Goal: Task Accomplishment & Management: Use online tool/utility

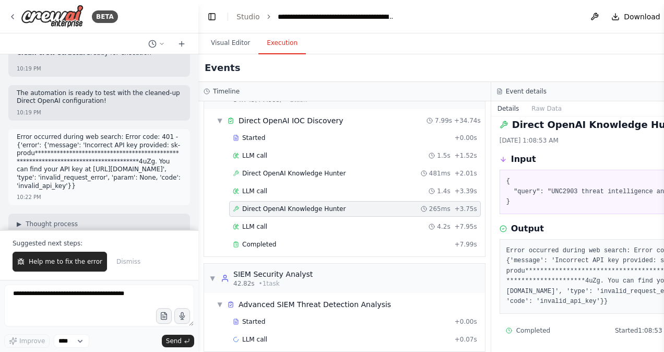
scroll to position [50099, 0]
click at [231, 46] on button "Visual Editor" at bounding box center [230, 43] width 56 height 22
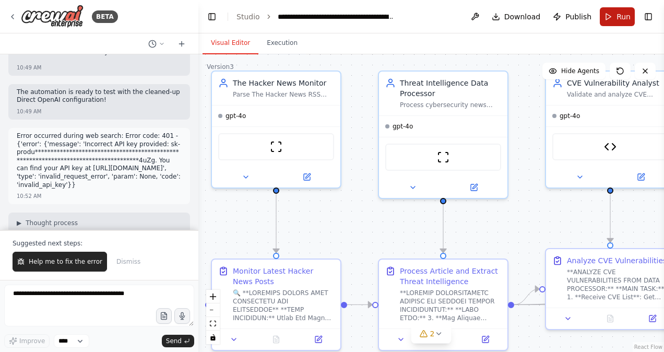
click at [623, 18] on span "Run" at bounding box center [623, 16] width 14 height 10
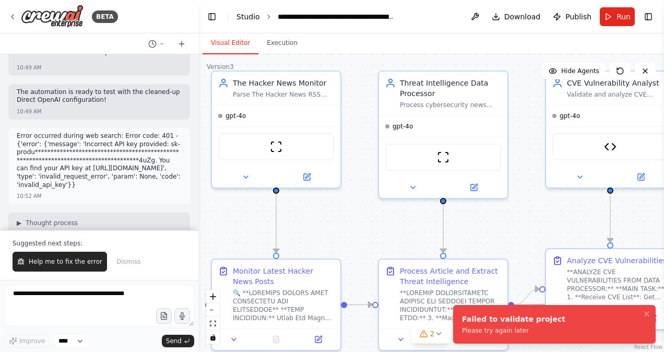
click at [249, 17] on link "Studio" at bounding box center [247, 17] width 23 height 8
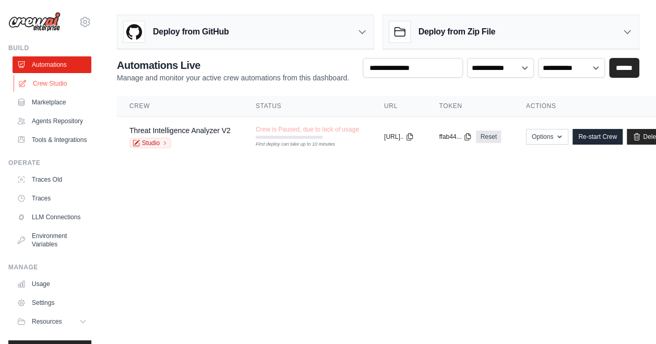
click at [49, 85] on link "Crew Studio" at bounding box center [53, 83] width 79 height 17
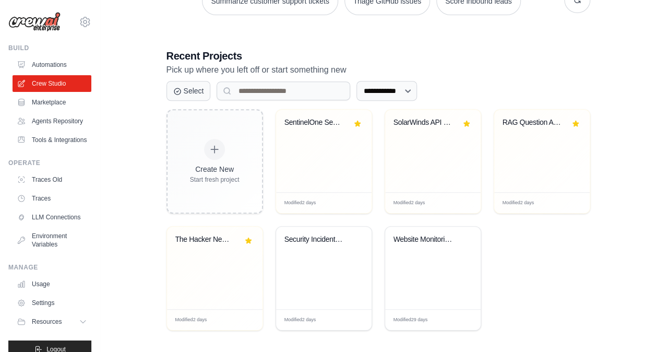
scroll to position [185, 0]
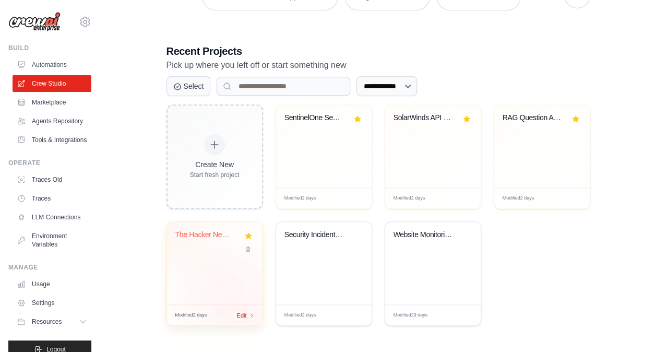
click at [244, 313] on span "Edit" at bounding box center [242, 314] width 10 height 9
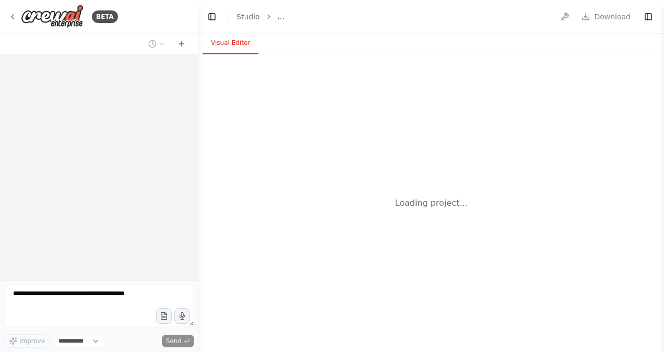
select select "****"
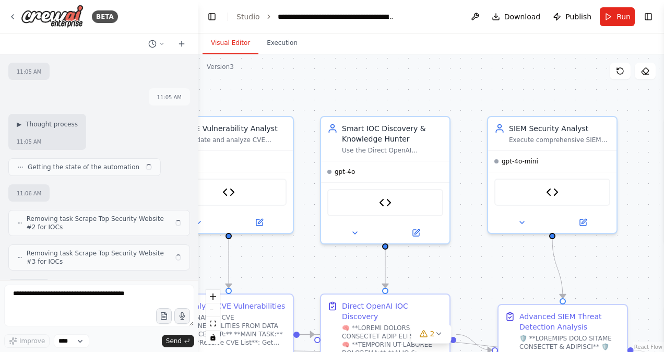
drag, startPoint x: 477, startPoint y: 93, endPoint x: 223, endPoint y: 102, distance: 254.3
click at [223, 102] on div ".deletable-edge-delete-btn { width: 20px; height: 20px; border: 0px solid #ffff…" at bounding box center [430, 202] width 465 height 297
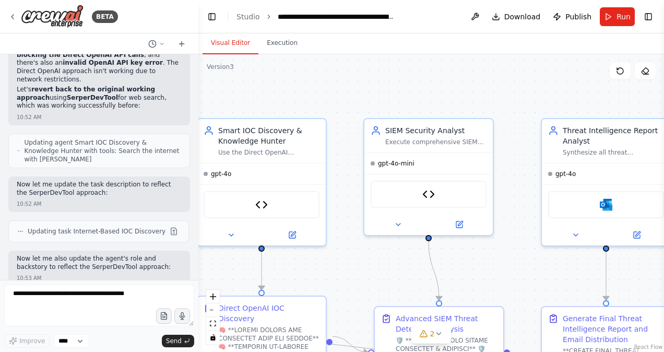
scroll to position [50137, 0]
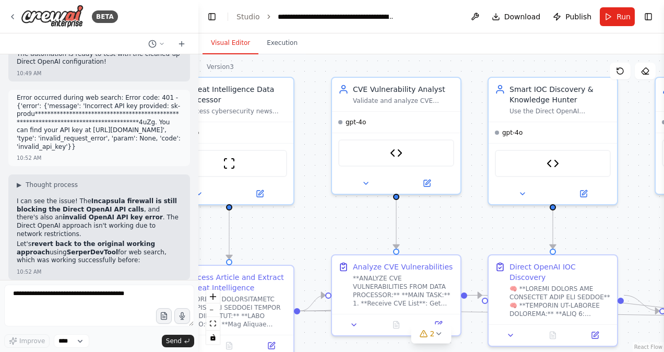
drag, startPoint x: 481, startPoint y: 101, endPoint x: 665, endPoint y: 61, distance: 188.6
click at [663, 61] on html "BETA Hello! I'm the CrewAI assistant. What kind of automation do you want to bu…" at bounding box center [332, 176] width 664 height 352
click at [614, 22] on button "Run" at bounding box center [617, 16] width 35 height 19
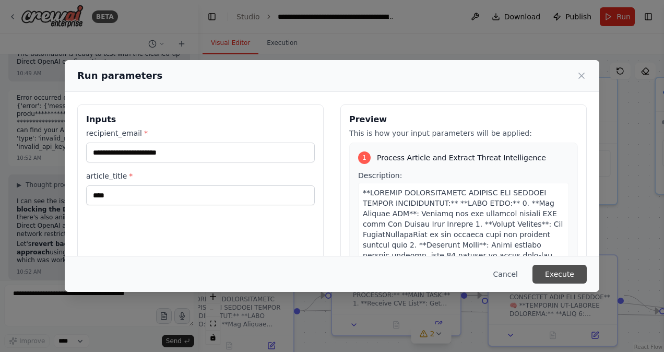
click at [552, 272] on button "Execute" at bounding box center [559, 274] width 54 height 19
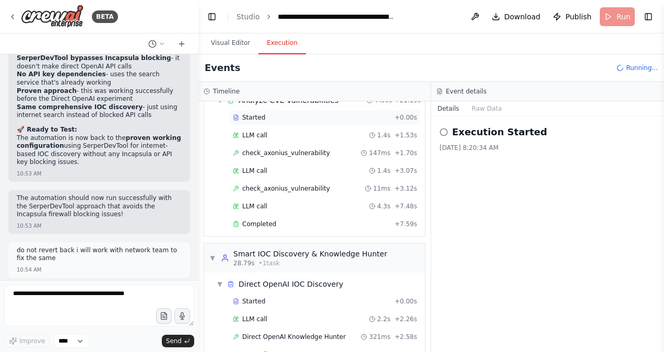
scroll to position [372, 0]
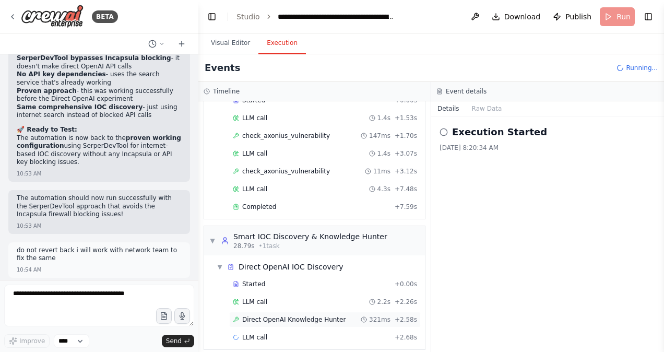
click at [298, 315] on span "Direct OpenAI Knowledge Hunter" at bounding box center [293, 319] width 103 height 8
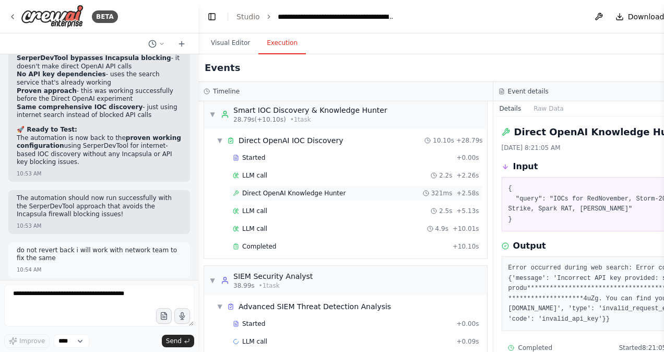
scroll to position [490, 0]
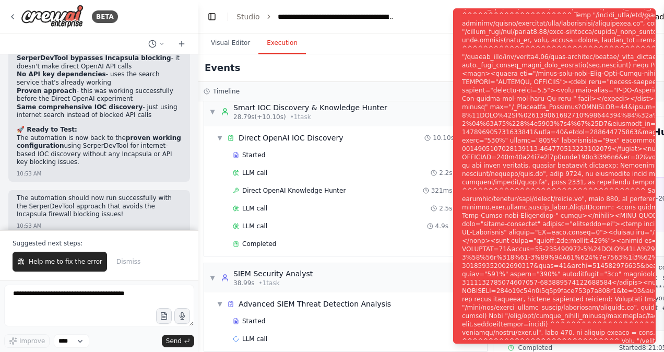
click at [409, 26] on header "**********" at bounding box center [492, 16] width 589 height 33
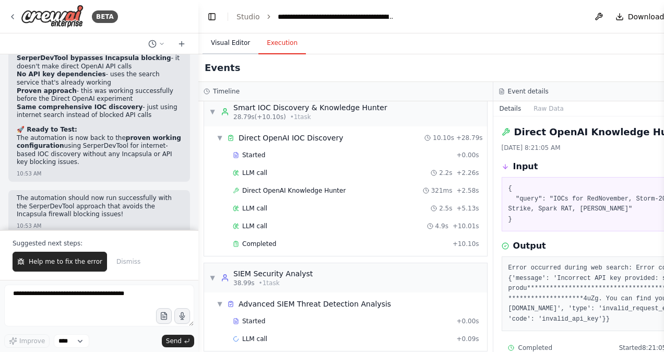
click at [229, 49] on button "Visual Editor" at bounding box center [230, 43] width 56 height 22
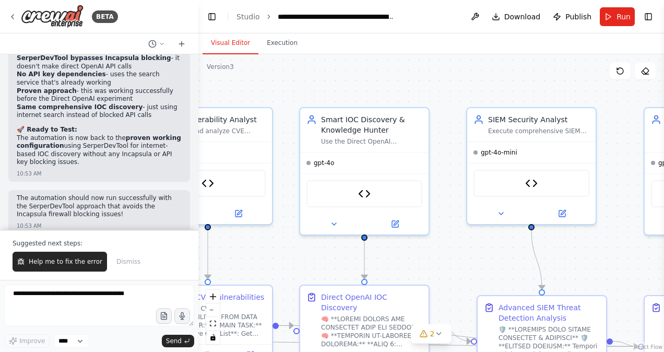
drag, startPoint x: 483, startPoint y: 66, endPoint x: 294, endPoint y: 96, distance: 190.8
click at [294, 96] on div ".deletable-edge-delete-btn { width: 20px; height: 20px; border: 0px solid #ffff…" at bounding box center [430, 202] width 465 height 297
click at [562, 211] on icon at bounding box center [562, 210] width 5 height 5
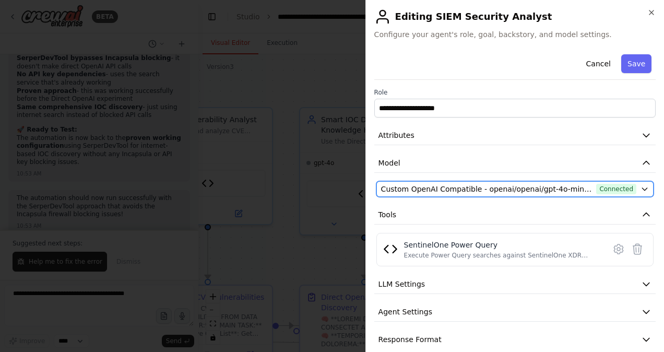
click at [503, 190] on span "Custom OpenAI Compatible - openai/openai/gpt-4o-mini (Open AI Asimov)" at bounding box center [486, 189] width 211 height 10
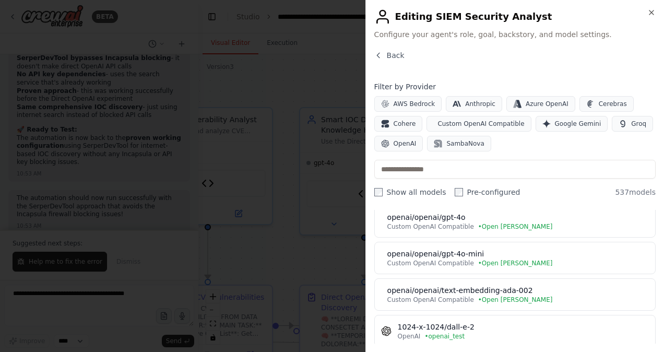
scroll to position [40, 0]
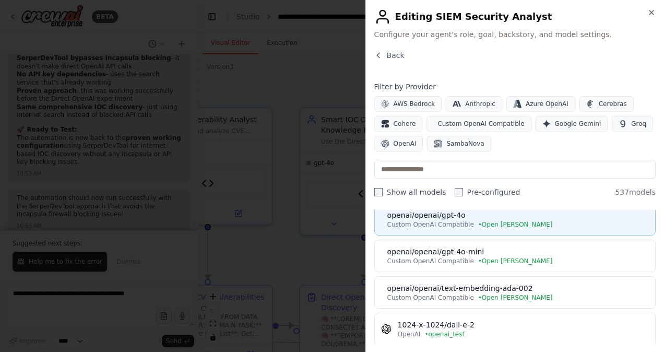
click at [445, 221] on span "Custom OpenAI Compatible" at bounding box center [430, 224] width 87 height 8
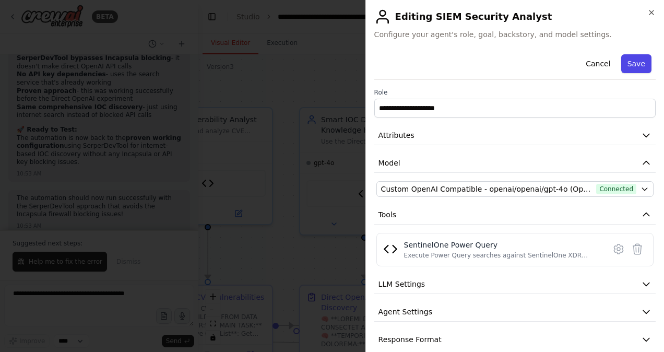
click at [633, 61] on button "Save" at bounding box center [636, 63] width 30 height 19
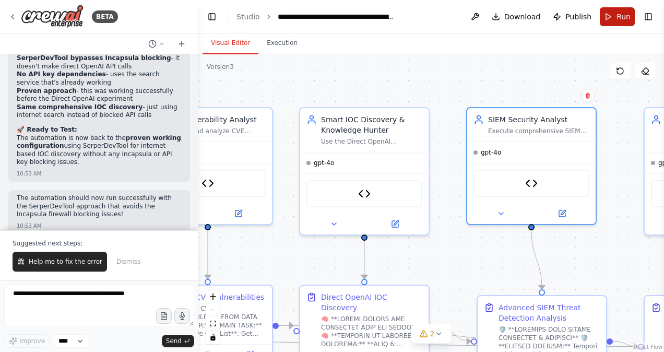
click at [619, 20] on span "Run" at bounding box center [623, 16] width 14 height 10
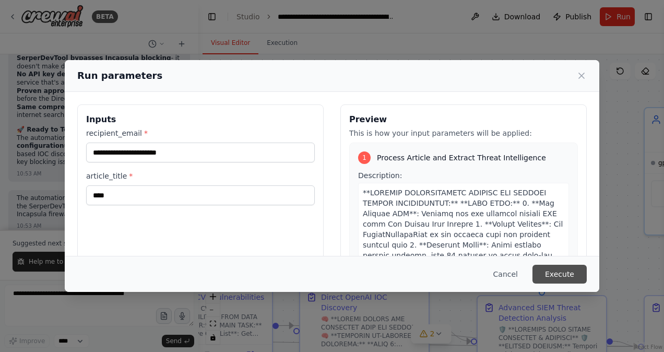
click at [561, 269] on button "Execute" at bounding box center [559, 274] width 54 height 19
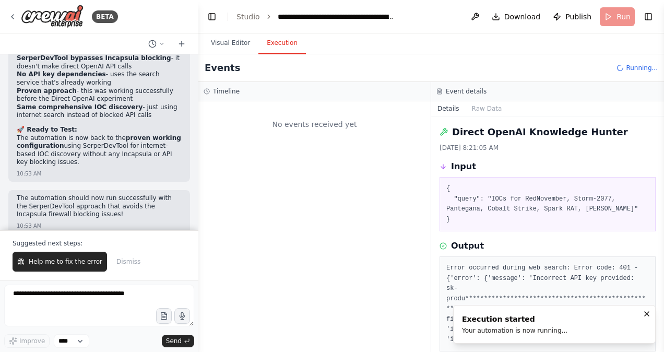
scroll to position [0, 0]
click at [226, 44] on button "Visual Editor" at bounding box center [230, 43] width 56 height 22
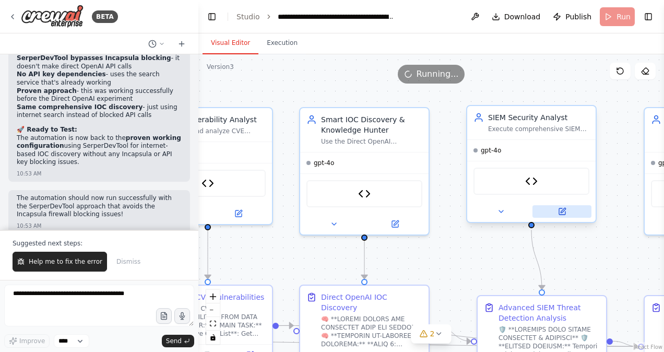
click at [562, 208] on icon at bounding box center [562, 211] width 6 height 6
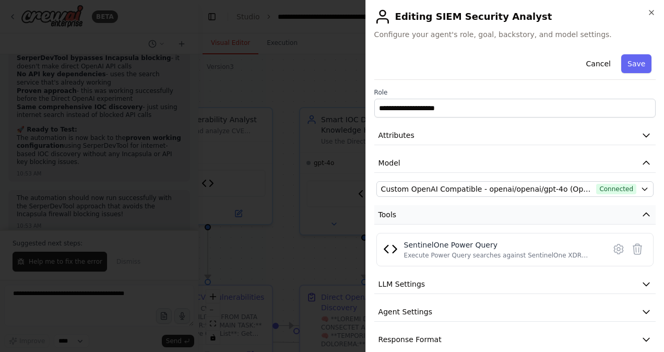
scroll to position [12, 0]
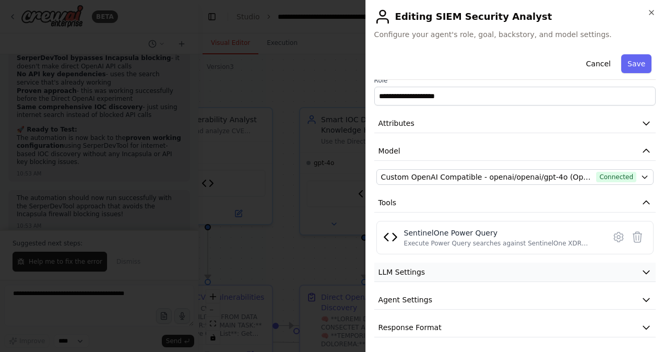
click at [462, 269] on button "LLM Settings" at bounding box center [514, 271] width 281 height 19
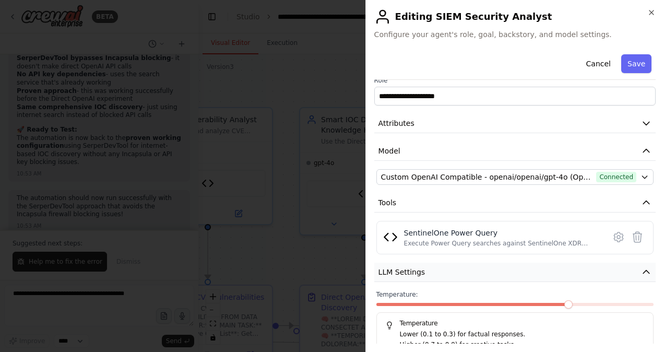
scroll to position [87, 0]
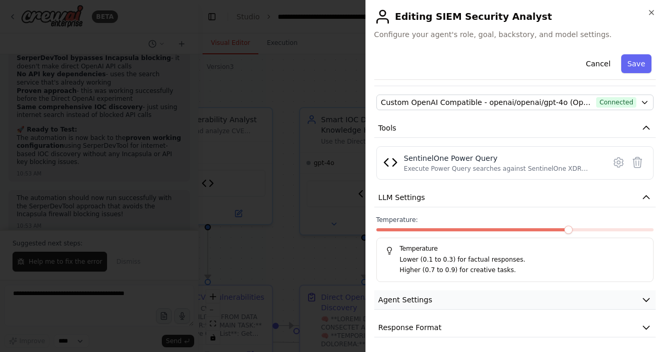
click at [448, 295] on button "Agent Settings" at bounding box center [514, 299] width 281 height 19
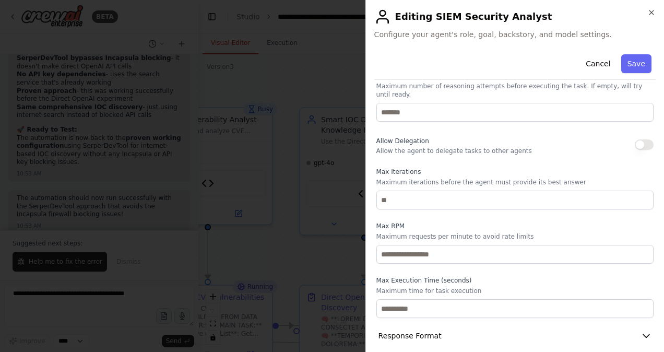
scroll to position [0, 0]
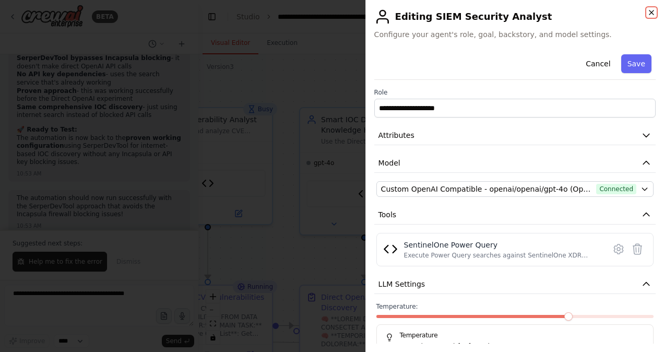
click at [650, 15] on icon "button" at bounding box center [651, 12] width 8 height 8
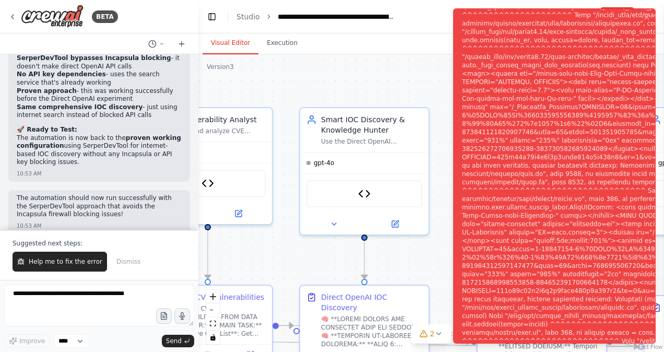
click at [426, 88] on div ".deletable-edge-delete-btn { width: 20px; height: 20px; border: 0px solid #ffff…" at bounding box center [430, 202] width 465 height 297
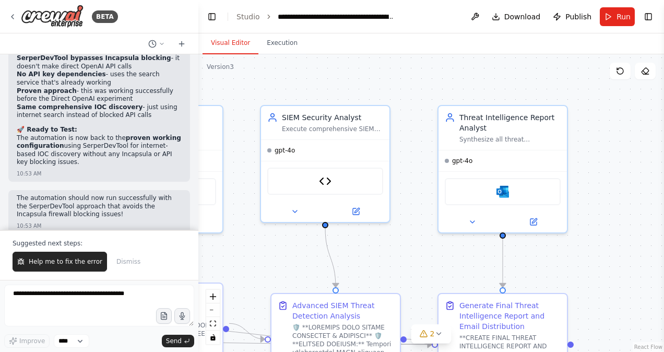
drag, startPoint x: 563, startPoint y: 91, endPoint x: 357, endPoint y: 89, distance: 206.1
click at [357, 89] on div ".deletable-edge-delete-btn { width: 20px; height: 20px; border: 0px solid #ffff…" at bounding box center [430, 202] width 465 height 297
click at [646, 17] on button "Toggle Right Sidebar" at bounding box center [648, 16] width 15 height 15
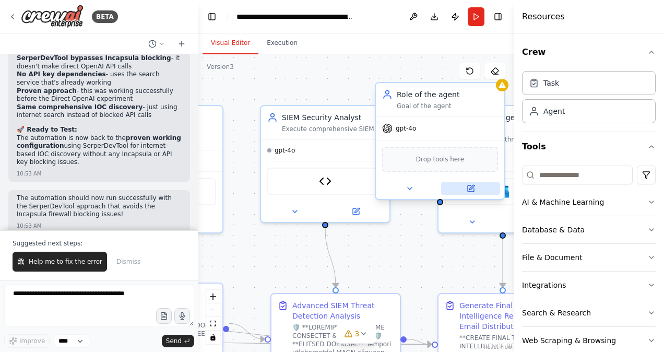
click at [469, 188] on icon at bounding box center [471, 187] width 5 height 5
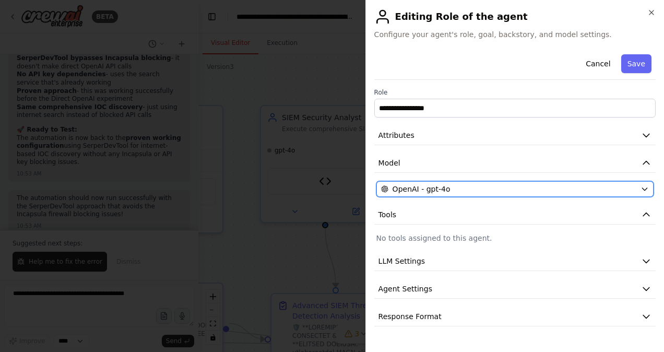
click at [474, 193] on div "OpenAI - gpt-4o" at bounding box center [508, 189] width 255 height 10
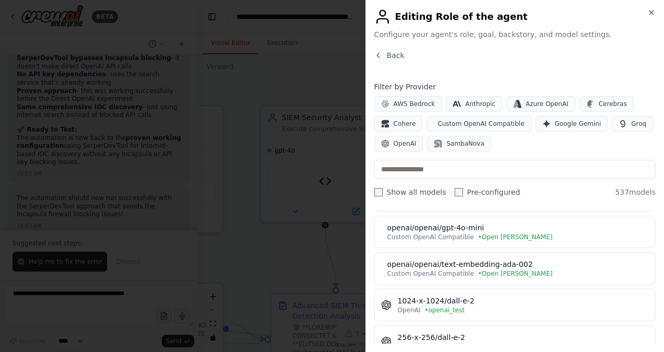
scroll to position [14, 0]
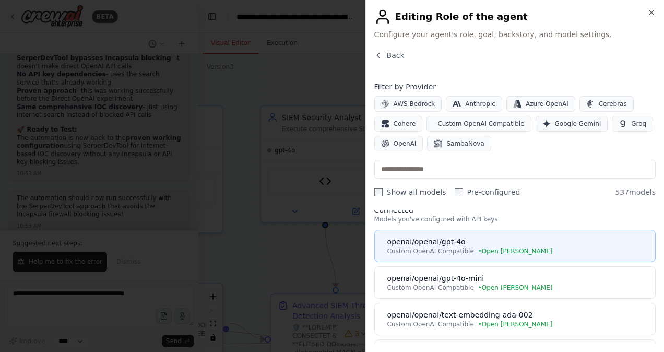
click at [441, 242] on div "openai/openai/gpt-4o" at bounding box center [517, 241] width 261 height 10
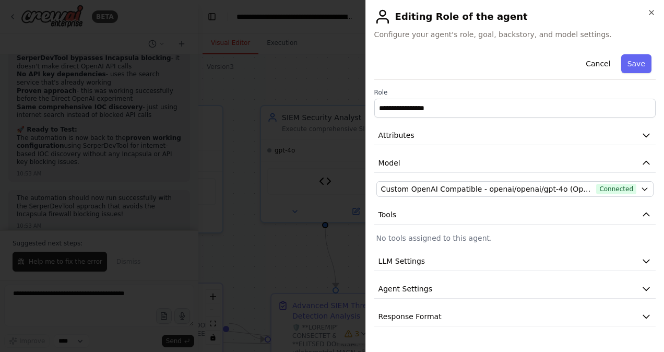
click at [525, 238] on p "No tools assigned to this agent." at bounding box center [514, 238] width 277 height 10
click at [514, 266] on button "LLM Settings" at bounding box center [514, 261] width 281 height 19
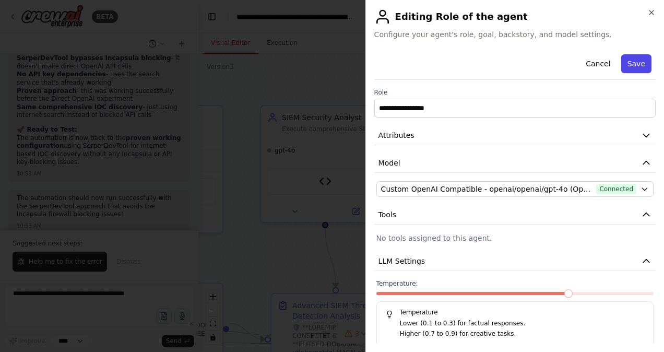
click at [621, 72] on button "Save" at bounding box center [636, 63] width 30 height 19
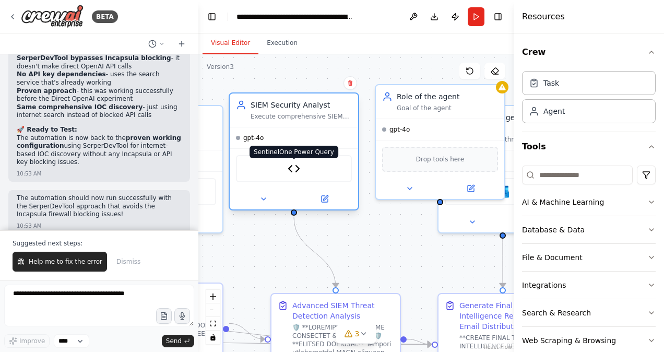
drag, startPoint x: 326, startPoint y: 181, endPoint x: 292, endPoint y: 165, distance: 37.1
click at [292, 165] on img at bounding box center [294, 168] width 13 height 13
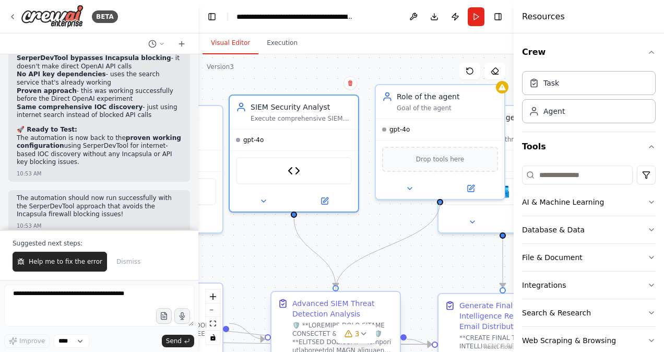
drag, startPoint x: 438, startPoint y: 200, endPoint x: 336, endPoint y: 288, distance: 135.0
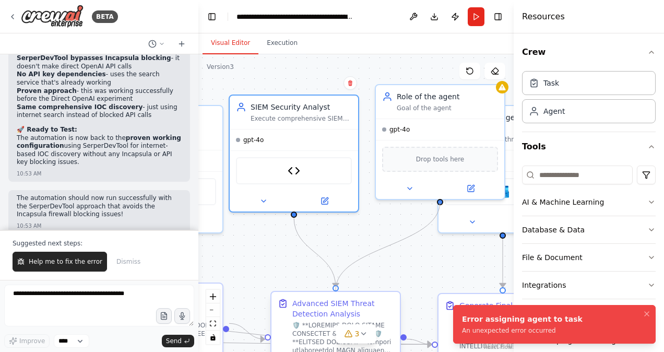
drag, startPoint x: 438, startPoint y: 201, endPoint x: 335, endPoint y: 292, distance: 136.8
click at [647, 310] on icon "Notifications (F8)" at bounding box center [646, 313] width 8 height 8
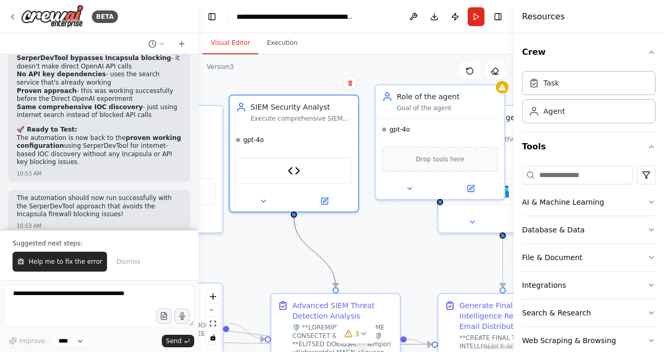
click at [294, 228] on icon "Edge from 7a95423a-7b87-45ba-87cf-72fe4ac1e73c to 61fec4a0-4b5f-4815-8ebf-9b8d7…" at bounding box center [315, 252] width 42 height 70
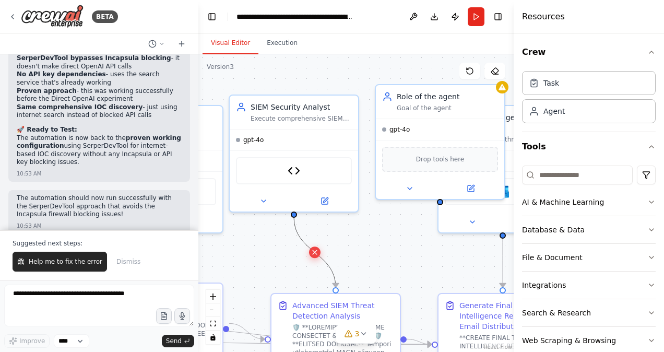
click at [316, 248] on icon at bounding box center [314, 251] width 8 height 9
drag, startPoint x: 439, startPoint y: 200, endPoint x: 338, endPoint y: 288, distance: 134.3
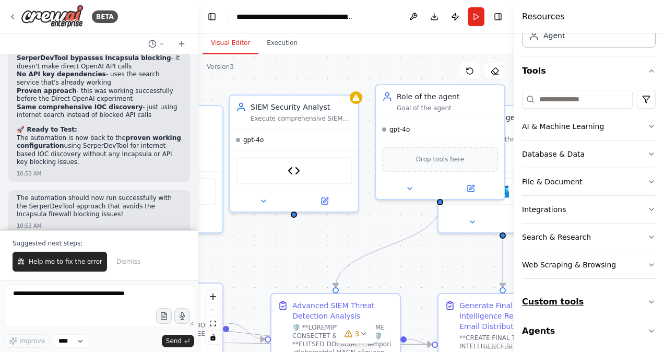
click at [613, 293] on button "Custom tools" at bounding box center [589, 301] width 134 height 29
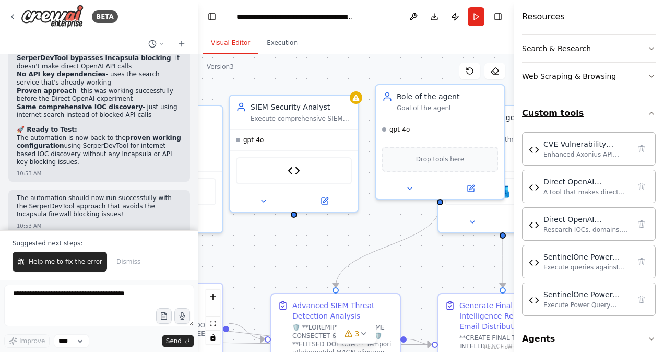
scroll to position [270, 0]
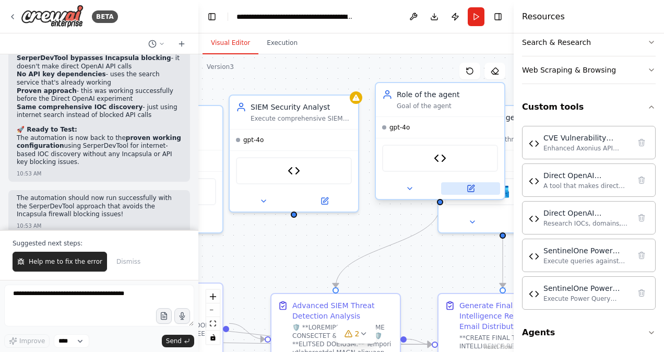
click at [472, 188] on icon at bounding box center [471, 187] width 5 height 5
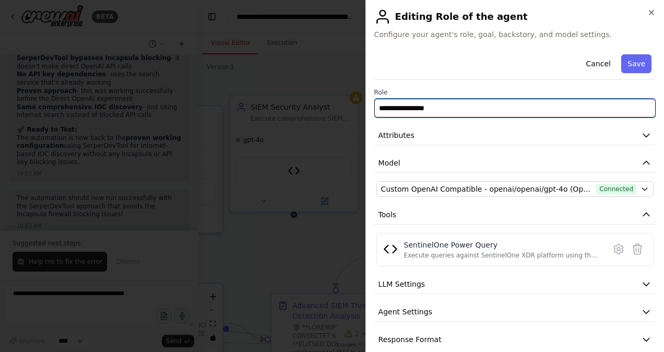
click at [487, 105] on input "**********" at bounding box center [514, 108] width 281 height 19
type input "**********"
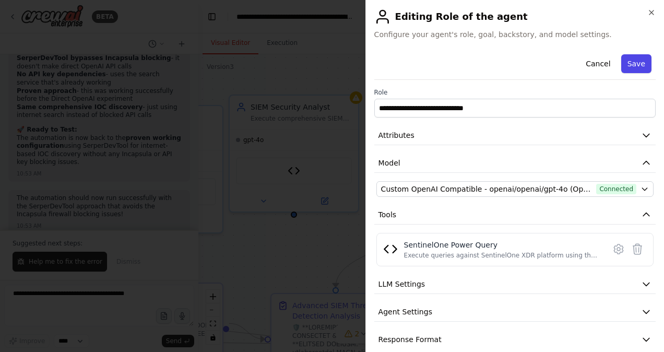
click at [631, 64] on button "Save" at bounding box center [636, 63] width 30 height 19
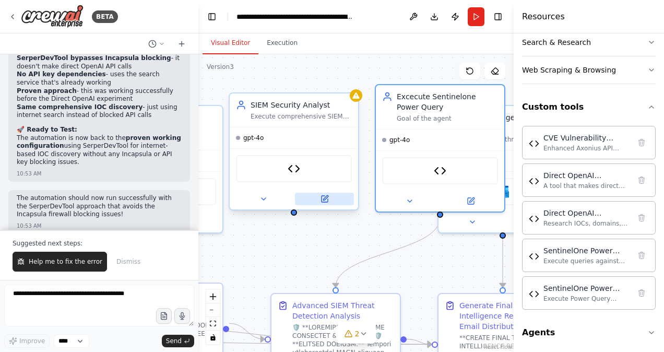
click at [322, 196] on icon at bounding box center [324, 199] width 6 height 6
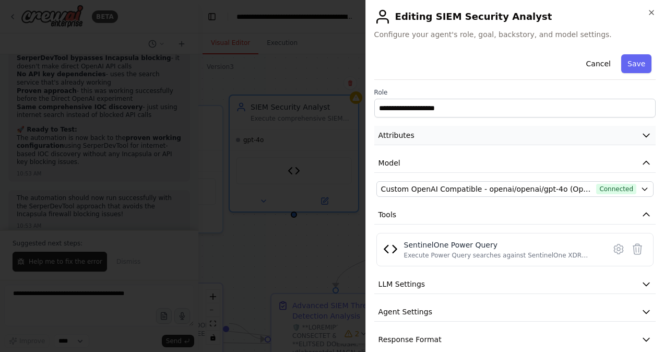
click at [456, 143] on button "Attributes" at bounding box center [514, 135] width 281 height 19
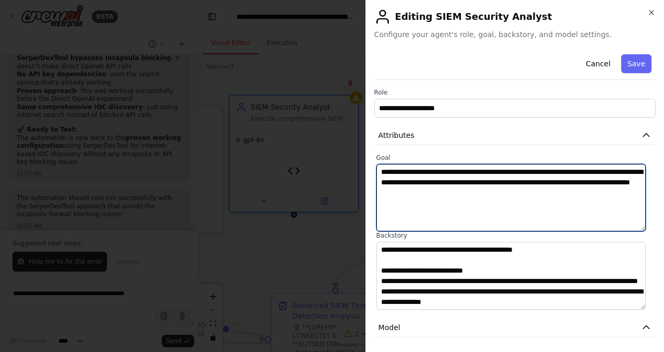
click at [500, 175] on textarea "**********" at bounding box center [510, 197] width 269 height 67
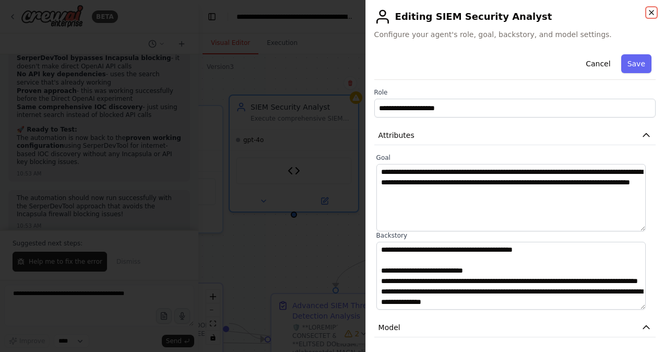
click at [649, 14] on icon "button" at bounding box center [651, 12] width 8 height 8
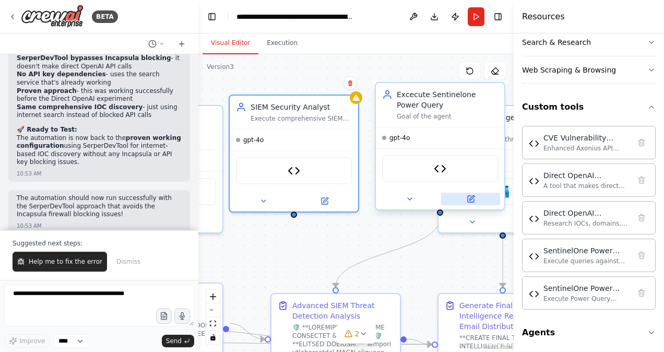
click at [472, 204] on button at bounding box center [470, 199] width 59 height 13
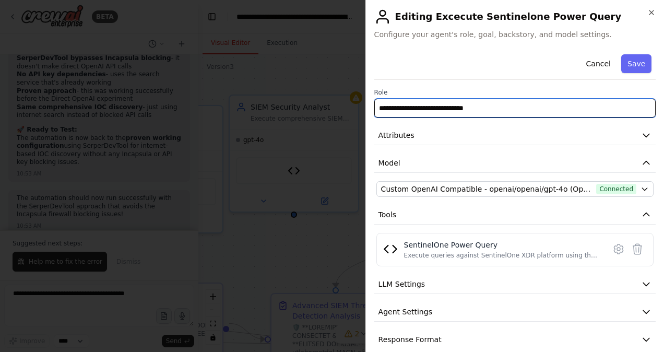
click at [451, 106] on input "**********" at bounding box center [514, 108] width 281 height 19
paste input "**********"
type input "**********"
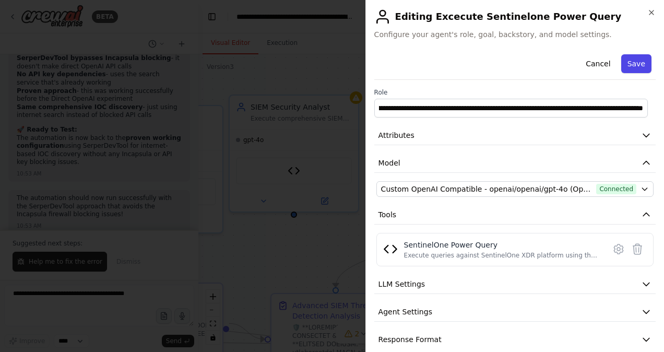
scroll to position [0, 0]
click at [623, 65] on button "Save" at bounding box center [636, 63] width 30 height 19
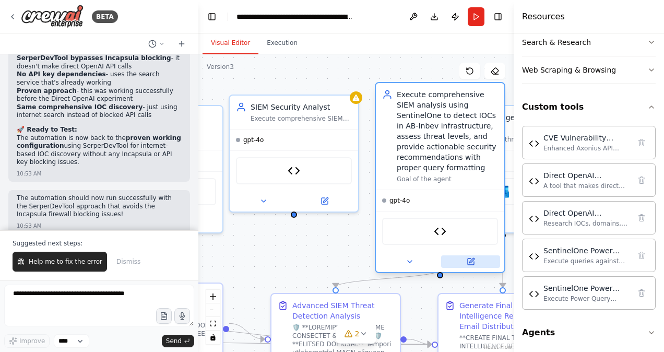
click at [469, 257] on icon at bounding box center [470, 261] width 8 height 8
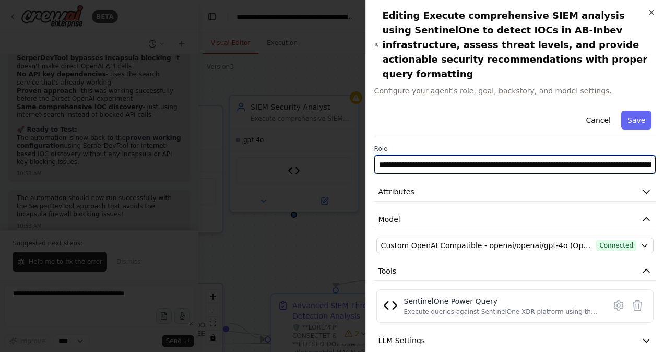
click at [459, 155] on input "**********" at bounding box center [514, 164] width 281 height 19
type input "**********"
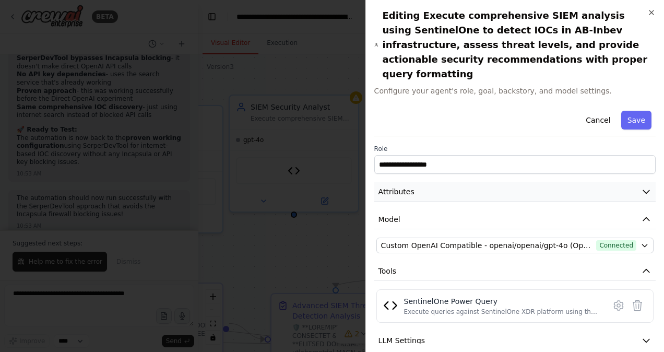
click at [454, 182] on button "Attributes" at bounding box center [514, 191] width 281 height 19
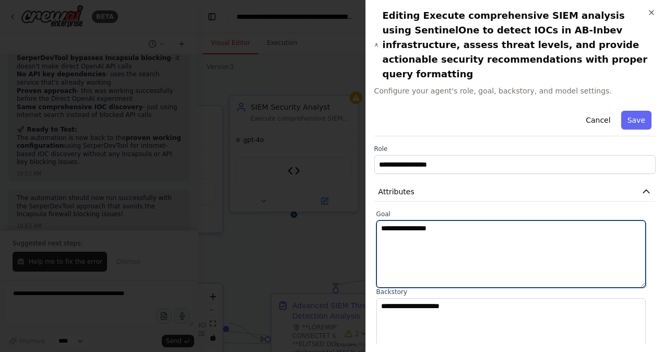
click at [417, 230] on textarea "**********" at bounding box center [510, 253] width 269 height 67
paste textarea "**********"
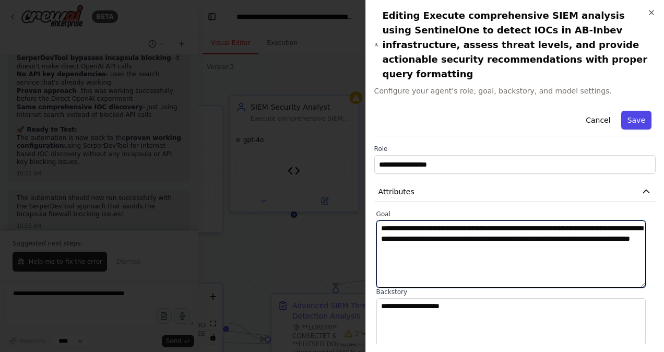
type textarea "**********"
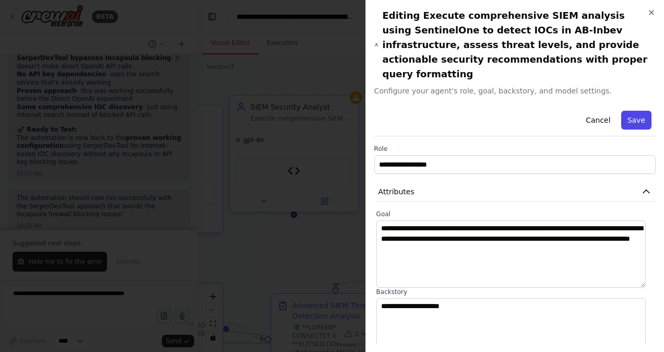
click at [631, 111] on button "Save" at bounding box center [636, 120] width 30 height 19
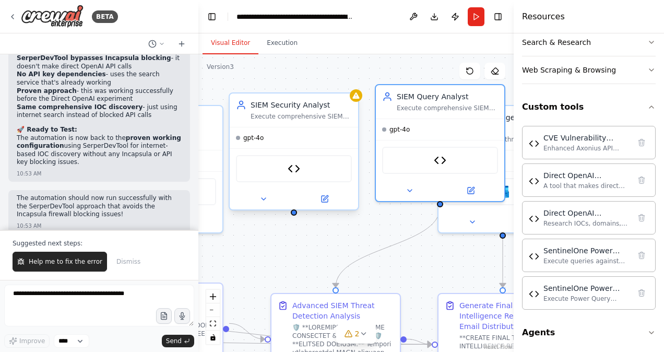
click at [322, 102] on div "SIEM Security Analyst" at bounding box center [300, 105] width 101 height 10
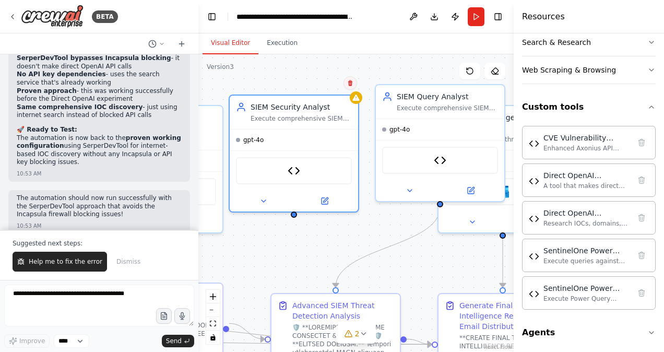
click at [348, 83] on icon at bounding box center [350, 83] width 6 height 6
click at [323, 81] on button "Confirm" at bounding box center [320, 83] width 37 height 13
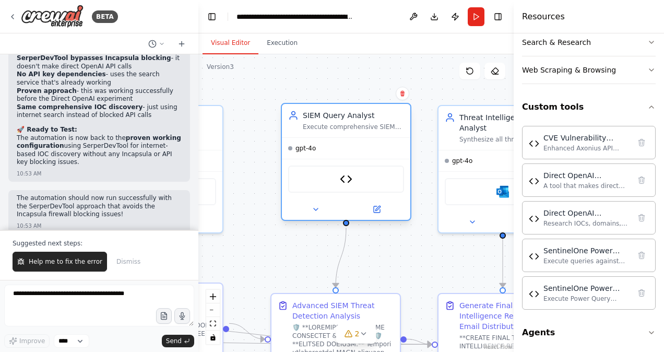
drag, startPoint x: 425, startPoint y: 98, endPoint x: 326, endPoint y: 123, distance: 102.8
click at [326, 123] on div "SIEM Query Analyst Execute comprehensive SIEM analysis using SentinelOne to det…" at bounding box center [353, 120] width 101 height 21
click at [478, 16] on button "Run" at bounding box center [476, 16] width 17 height 19
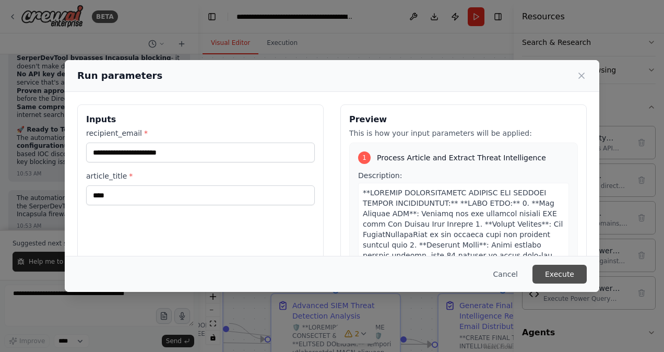
click at [566, 276] on button "Execute" at bounding box center [559, 274] width 54 height 19
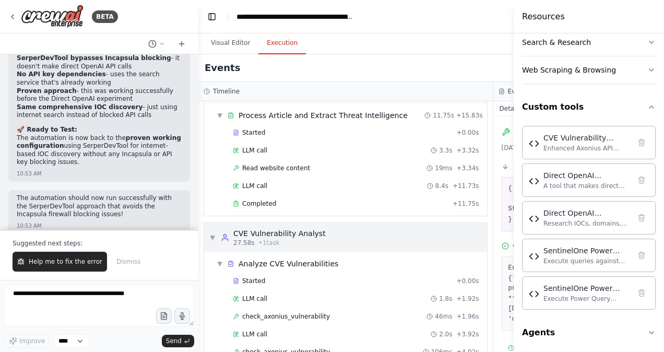
scroll to position [215, 0]
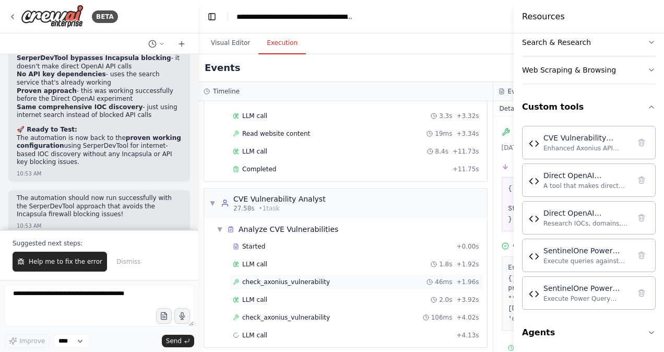
click at [301, 278] on span "check_axonius_vulnerability" at bounding box center [286, 282] width 88 height 8
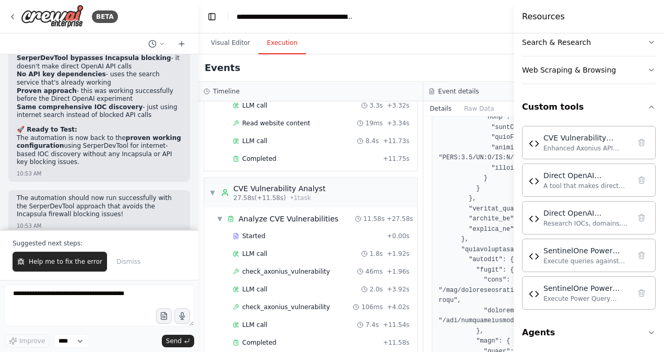
scroll to position [334, 0]
click at [485, 15] on header "**********" at bounding box center [423, 16] width 450 height 33
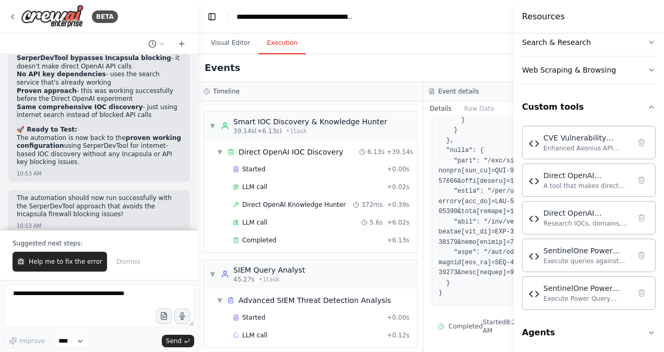
scroll to position [494, 0]
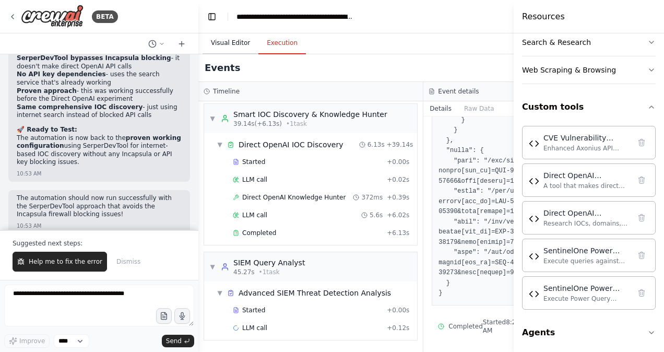
click at [225, 41] on button "Visual Editor" at bounding box center [230, 43] width 56 height 22
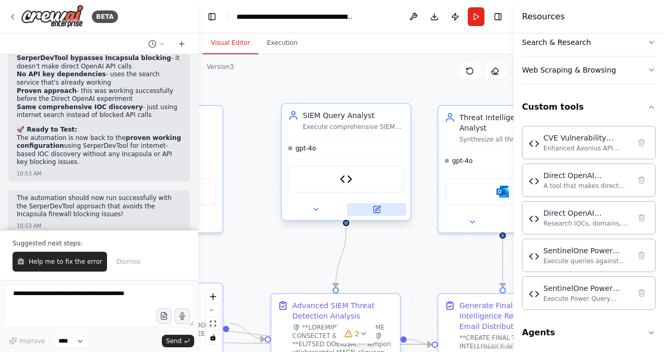
click at [380, 210] on icon at bounding box center [377, 209] width 8 height 8
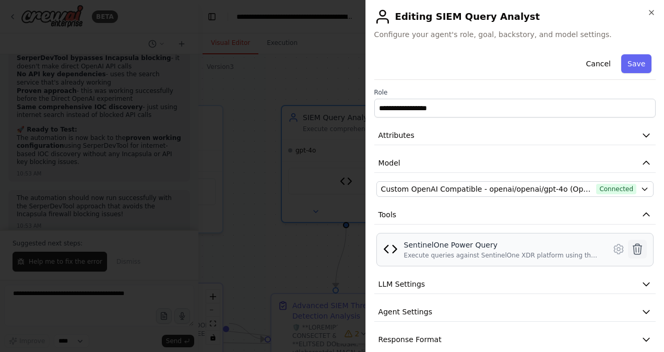
click at [631, 247] on icon at bounding box center [637, 249] width 13 height 13
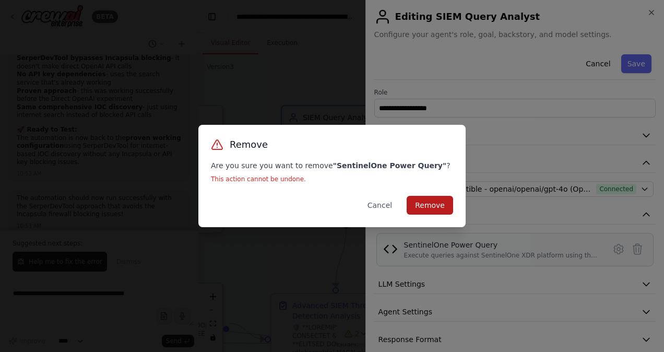
click at [426, 207] on button "Remove" at bounding box center [429, 205] width 46 height 19
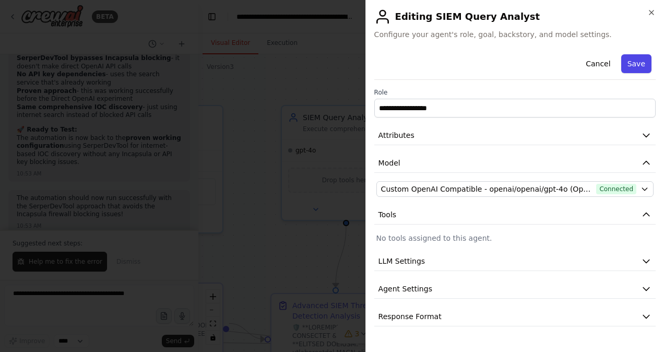
click at [636, 61] on button "Save" at bounding box center [636, 63] width 30 height 19
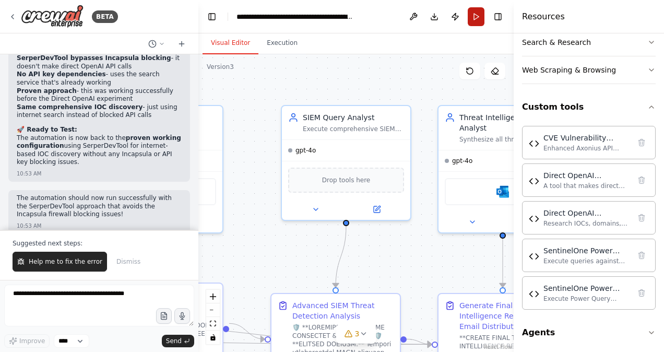
click at [476, 15] on button "Run" at bounding box center [476, 16] width 17 height 19
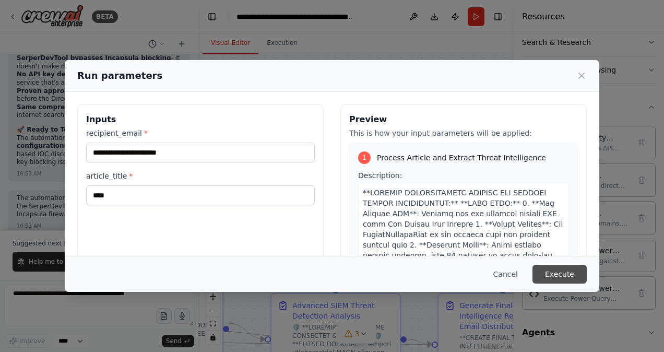
click at [553, 279] on button "Execute" at bounding box center [559, 274] width 54 height 19
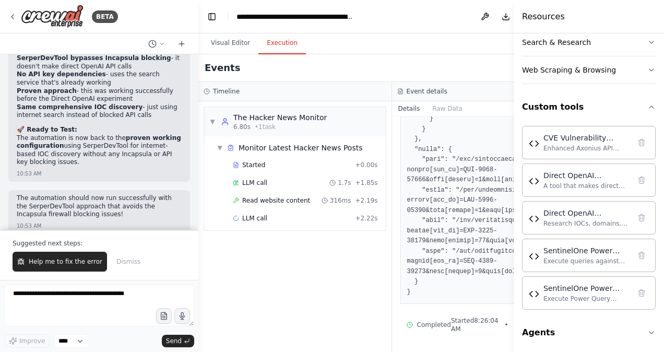
scroll to position [2162, 0]
click at [447, 20] on header "**********" at bounding box center [391, 16] width 387 height 33
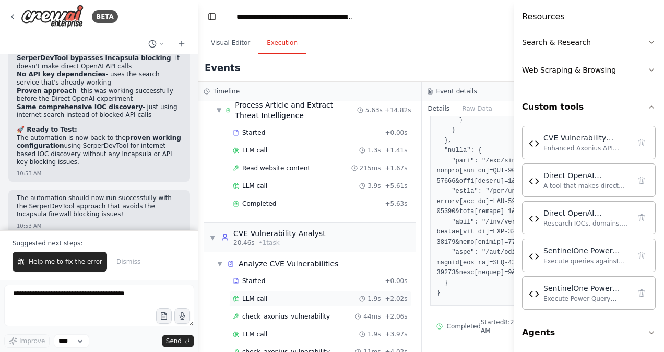
scroll to position [236, 0]
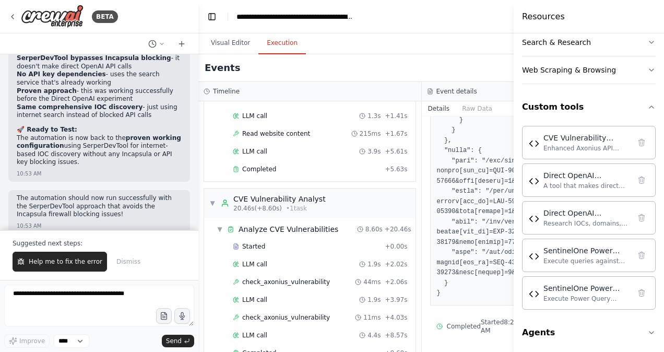
click at [463, 25] on header "**********" at bounding box center [421, 16] width 446 height 33
click at [223, 45] on button "Visual Editor" at bounding box center [230, 43] width 56 height 22
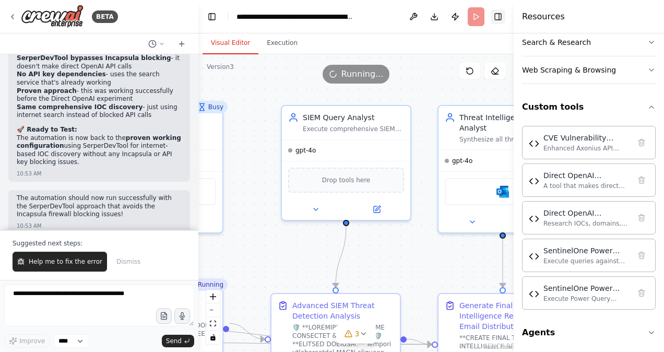
click at [496, 19] on button "Toggle Right Sidebar" at bounding box center [497, 16] width 15 height 15
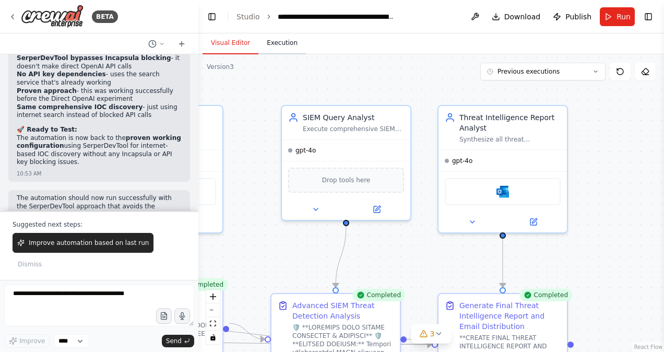
click at [284, 46] on button "Execution" at bounding box center [281, 43] width 47 height 22
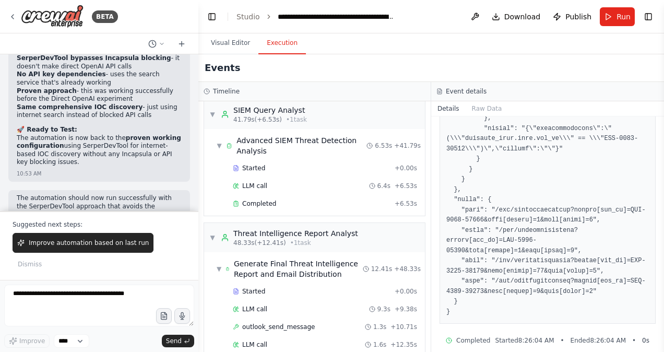
scroll to position [685, 0]
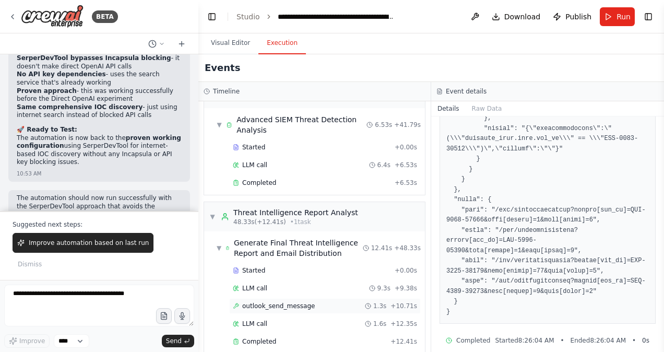
click at [285, 302] on span "outlook_send_message" at bounding box center [278, 306] width 73 height 8
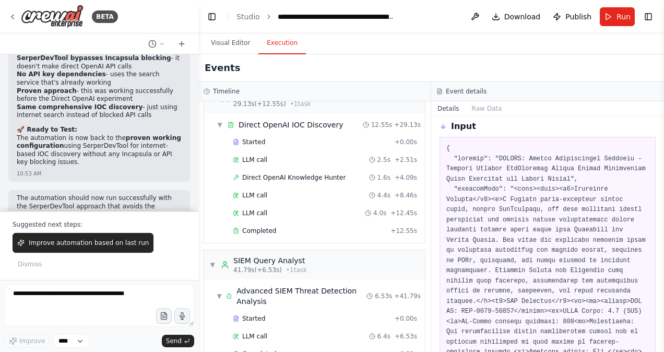
scroll to position [463, 0]
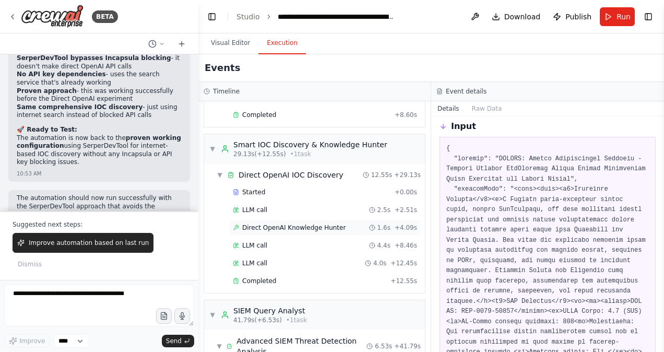
click at [293, 223] on span "Direct OpenAI Knowledge Hunter" at bounding box center [293, 227] width 103 height 8
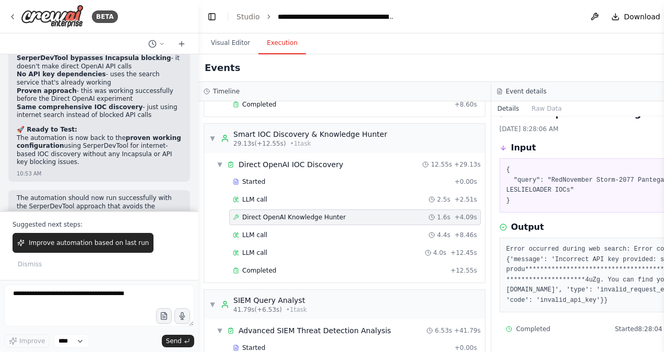
scroll to position [453, 0]
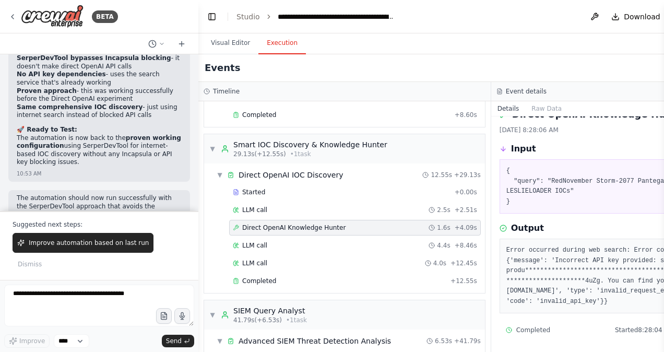
click at [339, 223] on div "Direct OpenAI Knowledge Hunter 1.6s + 4.09s" at bounding box center [355, 227] width 244 height 8
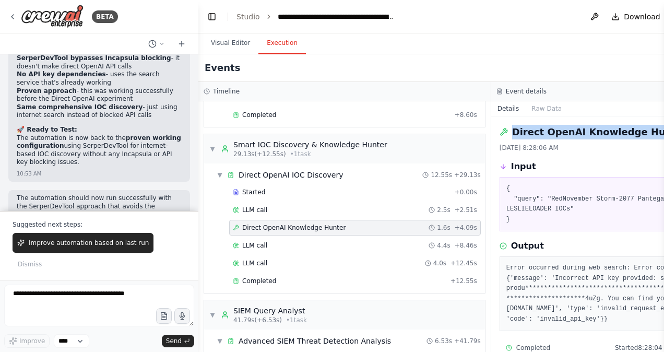
drag, startPoint x: 642, startPoint y: 130, endPoint x: 496, endPoint y: 130, distance: 146.1
click at [499, 130] on div "Direct OpenAI Knowledge Hunter" at bounding box center [637, 132] width 276 height 15
copy h2 "Direct OpenAI Knowledge Hunter"
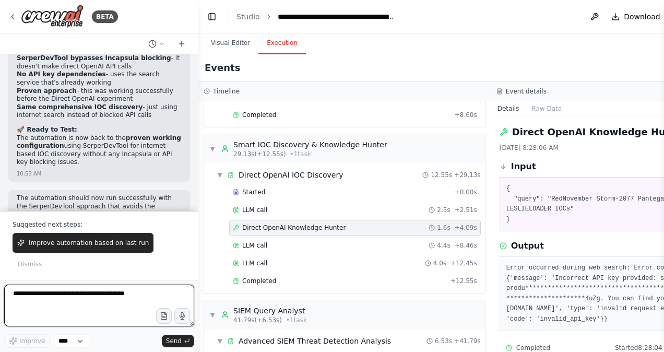
click at [91, 296] on textarea at bounding box center [99, 305] width 190 height 42
paste textarea "**********"
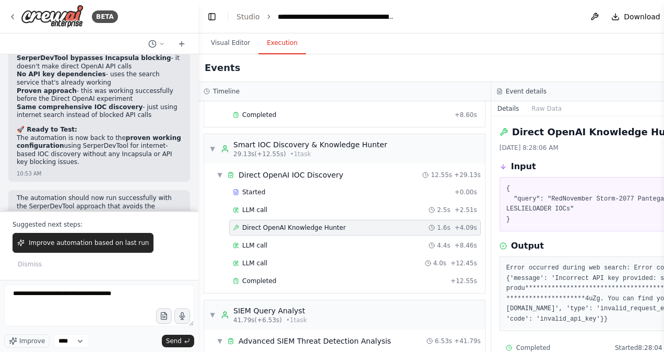
drag, startPoint x: 488, startPoint y: 266, endPoint x: 665, endPoint y: 316, distance: 183.5
click at [663, 316] on html "BETA Hello! I'm the CrewAI assistant. What kind of automation do you want to bu…" at bounding box center [332, 176] width 664 height 352
copy pre "**********"
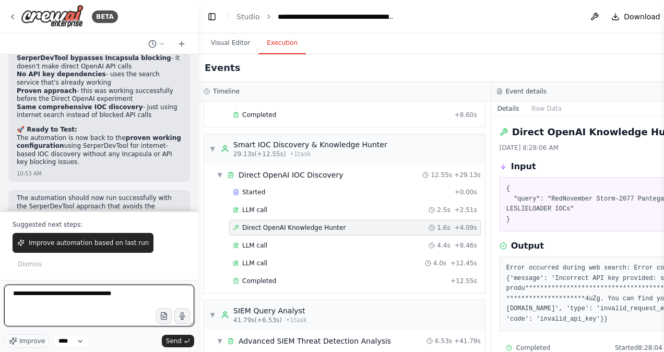
click at [68, 300] on textarea "**********" at bounding box center [99, 305] width 190 height 42
click at [157, 294] on textarea "**********" at bounding box center [99, 305] width 190 height 42
paste textarea "**********"
type textarea "**********"
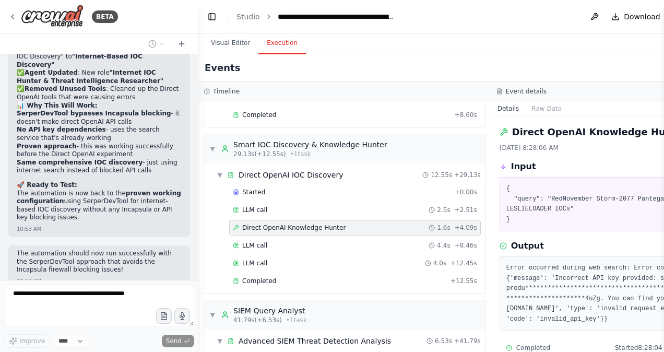
scroll to position [50895, 0]
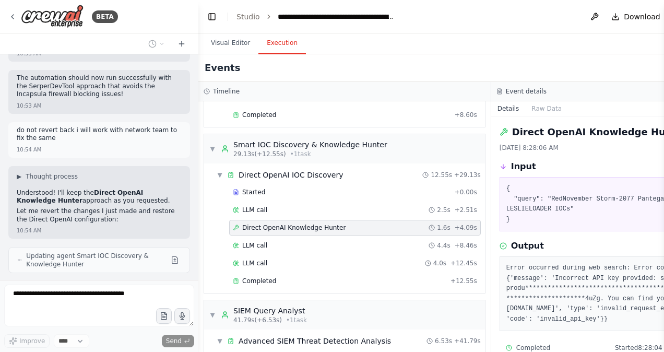
click at [307, 223] on span "Direct OpenAI Knowledge Hunter" at bounding box center [293, 227] width 103 height 8
click at [228, 47] on button "Visual Editor" at bounding box center [230, 43] width 56 height 22
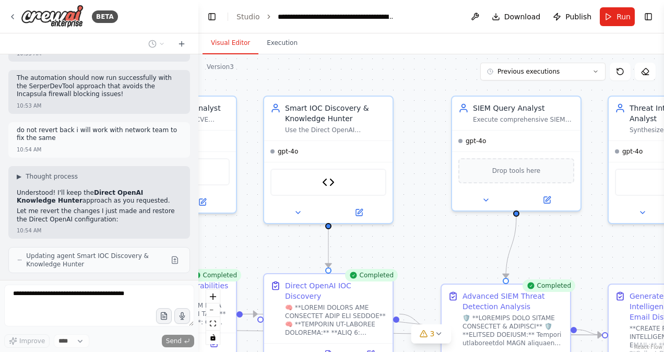
drag, startPoint x: 269, startPoint y: 158, endPoint x: 439, endPoint y: 148, distance: 170.4
click at [439, 148] on div ".deletable-edge-delete-btn { width: 20px; height: 20px; border: 0px solid #ffff…" at bounding box center [430, 202] width 465 height 297
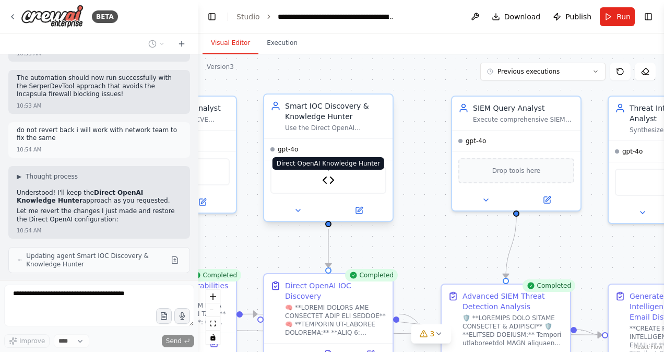
click at [331, 183] on img at bounding box center [328, 180] width 13 height 13
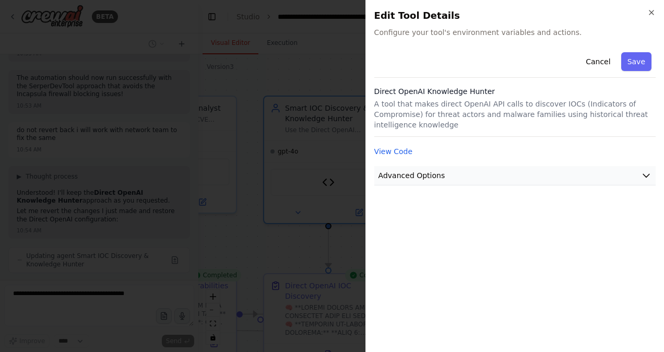
click at [549, 166] on button "Advanced Options" at bounding box center [514, 175] width 281 height 19
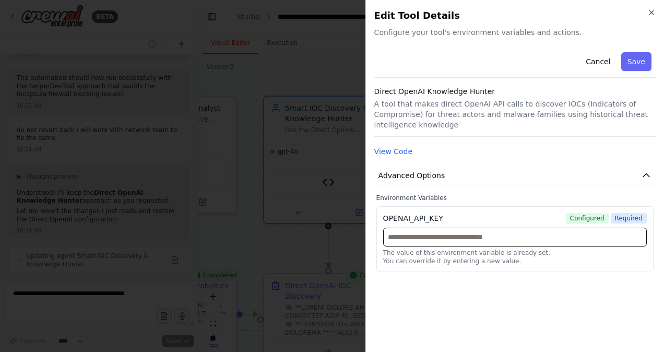
click at [523, 228] on input "text" at bounding box center [515, 237] width 264 height 19
click at [519, 228] on input "text" at bounding box center [515, 237] width 264 height 19
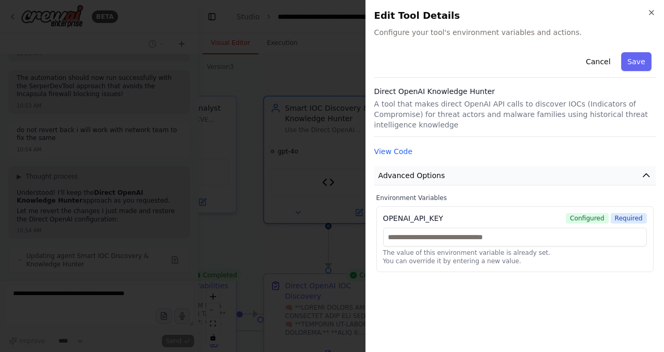
click at [644, 170] on icon "button" at bounding box center [646, 175] width 10 height 10
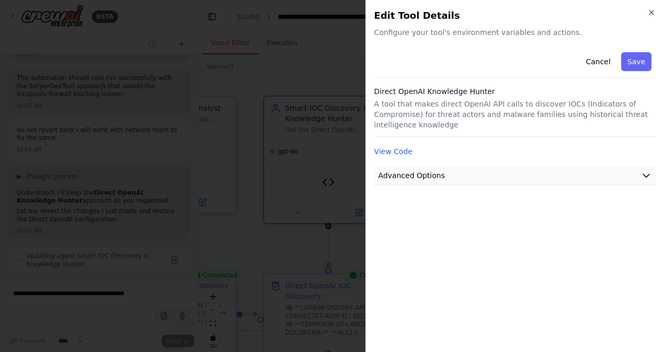
click at [644, 174] on icon "button" at bounding box center [646, 175] width 6 height 3
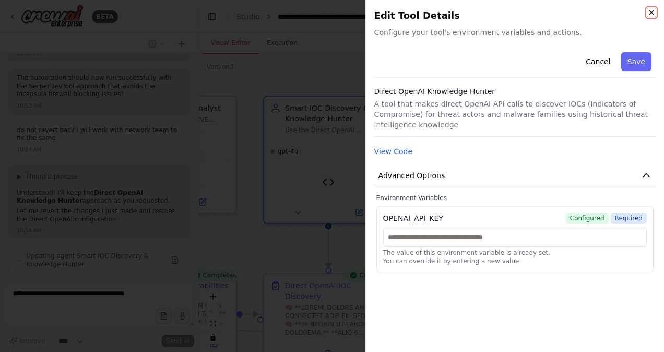
click at [652, 13] on icon "button" at bounding box center [651, 12] width 4 height 4
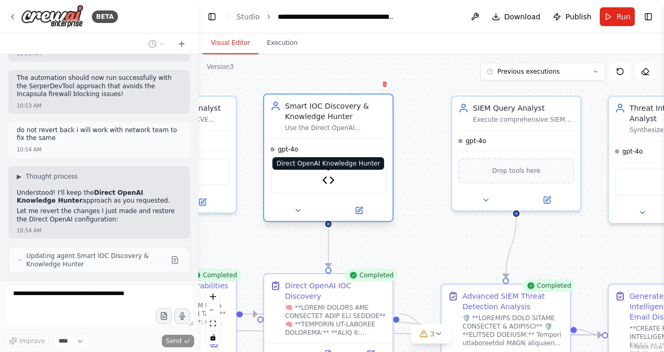
click at [326, 182] on img at bounding box center [328, 180] width 13 height 13
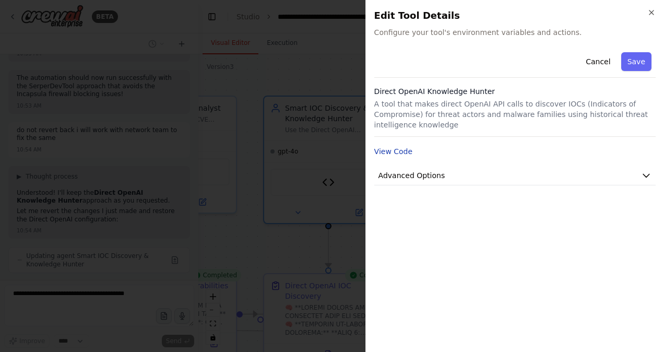
click at [391, 146] on button "View Code" at bounding box center [393, 151] width 39 height 10
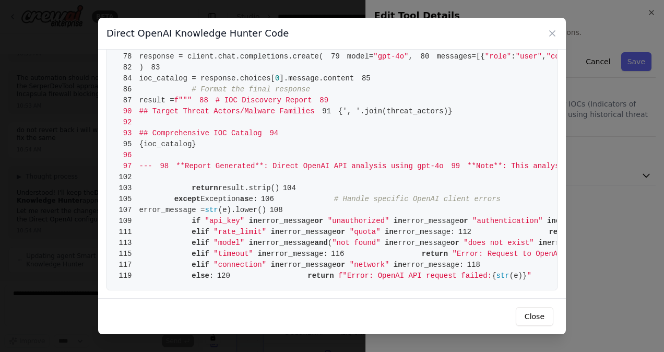
scroll to position [478, 0]
drag, startPoint x: 294, startPoint y: 130, endPoint x: 354, endPoint y: 141, distance: 61.0
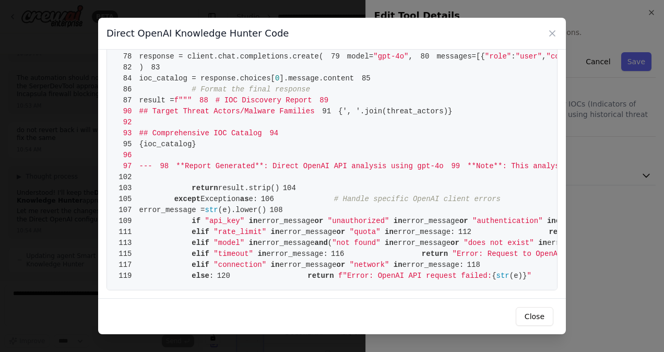
scroll to position [1108, 0]
click at [555, 33] on icon at bounding box center [552, 33] width 10 height 10
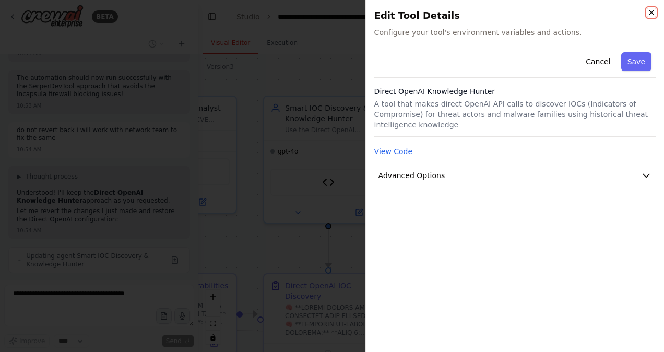
click at [651, 12] on icon "button" at bounding box center [651, 12] width 4 height 4
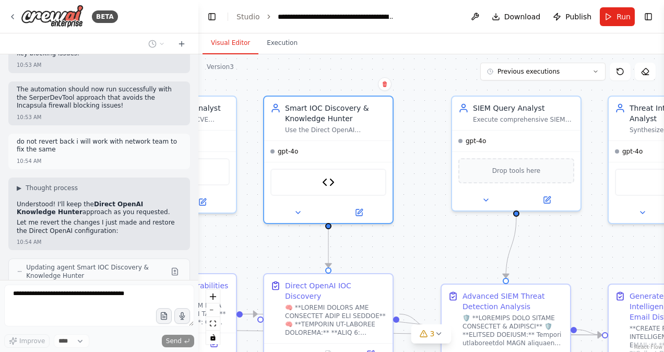
scroll to position [50887, 0]
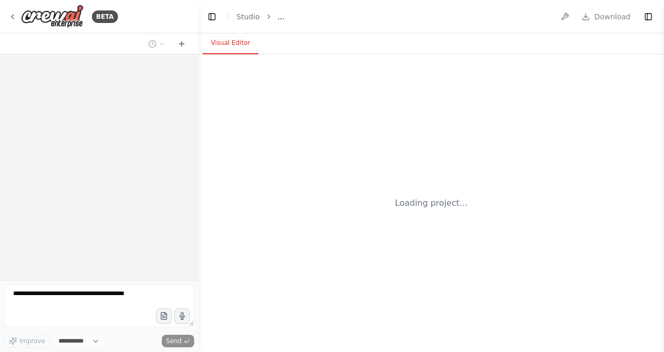
select select "****"
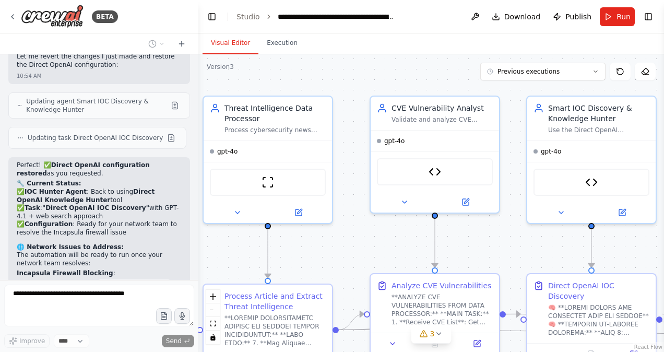
scroll to position [50895, 0]
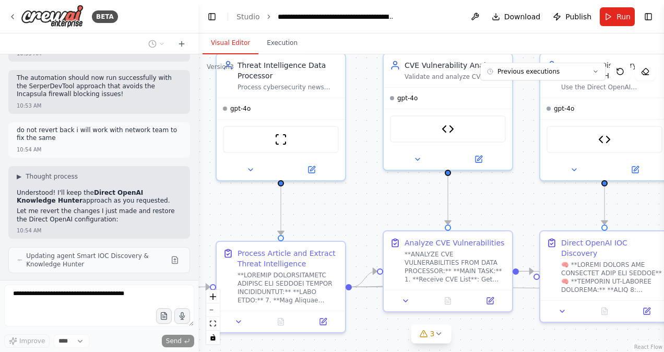
drag, startPoint x: 457, startPoint y: 248, endPoint x: 422, endPoint y: 195, distance: 64.1
click at [422, 195] on div ".deletable-edge-delete-btn { width: 20px; height: 20px; border: 0px solid #ffff…" at bounding box center [430, 202] width 465 height 297
click at [435, 328] on button "3" at bounding box center [431, 333] width 40 height 19
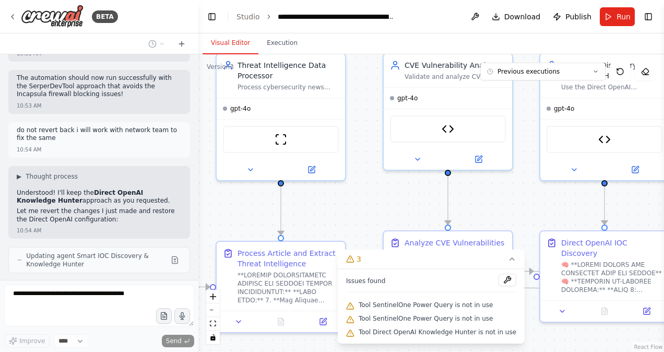
click at [505, 206] on div ".deletable-edge-delete-btn { width: 20px; height: 20px; border: 0px solid #ffff…" at bounding box center [430, 202] width 465 height 297
click at [499, 279] on button at bounding box center [507, 279] width 18 height 13
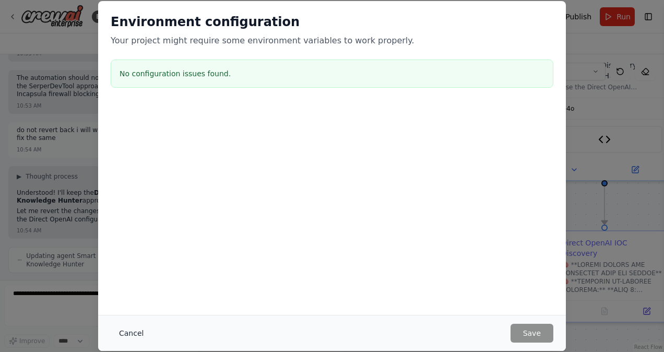
click at [131, 337] on button "Cancel" at bounding box center [131, 333] width 41 height 19
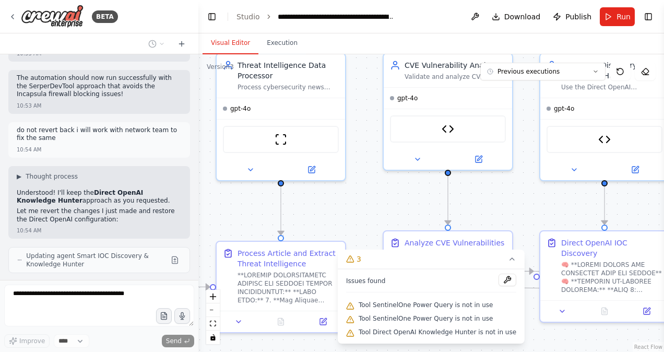
click at [181, 43] on icon at bounding box center [181, 44] width 8 height 8
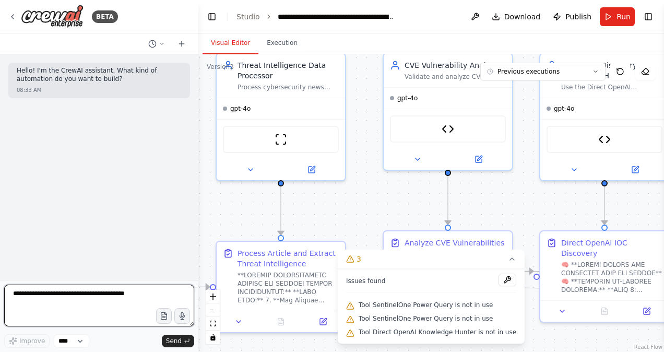
click at [46, 297] on textarea at bounding box center [99, 305] width 190 height 42
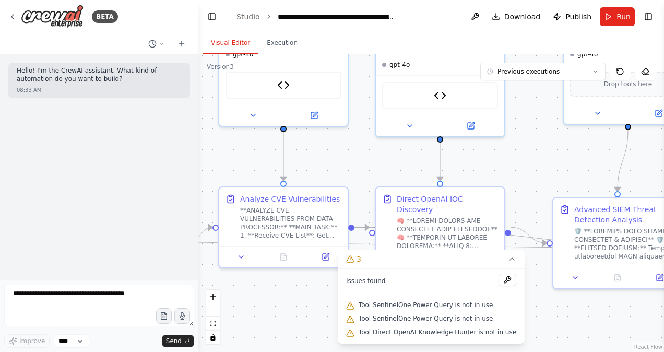
drag, startPoint x: 521, startPoint y: 177, endPoint x: 356, endPoint y: 134, distance: 170.1
click at [356, 134] on div ".deletable-edge-delete-btn { width: 20px; height: 20px; border: 0px solid #ffff…" at bounding box center [430, 202] width 465 height 297
click at [441, 95] on img at bounding box center [440, 93] width 13 height 13
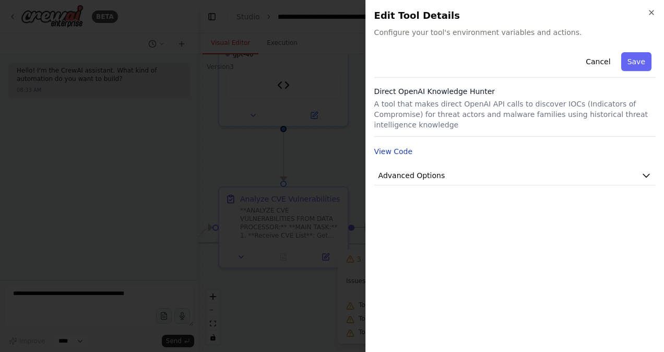
click at [392, 146] on button "View Code" at bounding box center [393, 151] width 39 height 10
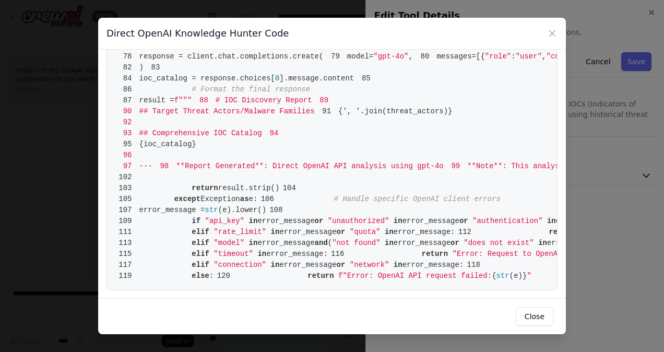
scroll to position [661, 0]
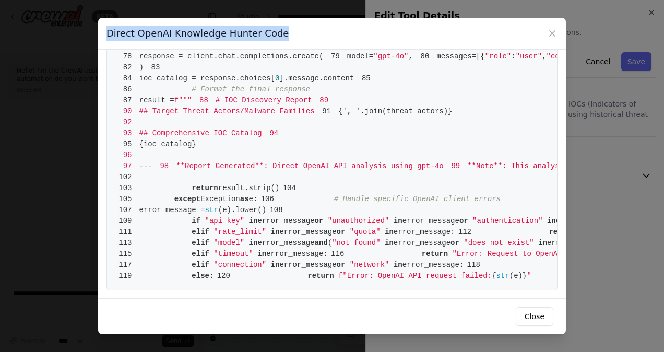
drag, startPoint x: 278, startPoint y: 33, endPoint x: 105, endPoint y: 38, distance: 172.8
click at [105, 38] on div "Direct OpenAI Knowledge Hunter Code" at bounding box center [332, 34] width 468 height 32
copy h3 "Direct OpenAI Knowledge Hunter Code"
click at [553, 31] on icon at bounding box center [551, 33] width 5 height 5
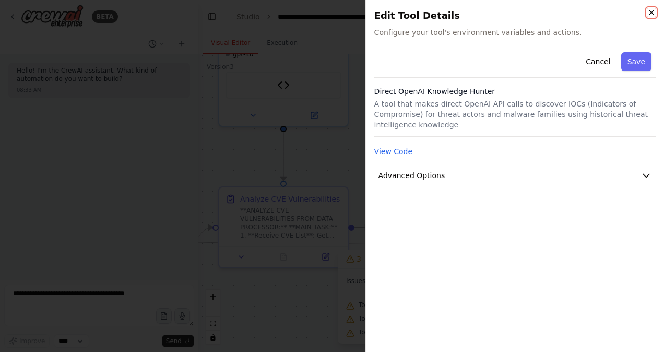
click at [650, 15] on icon "button" at bounding box center [651, 12] width 8 height 8
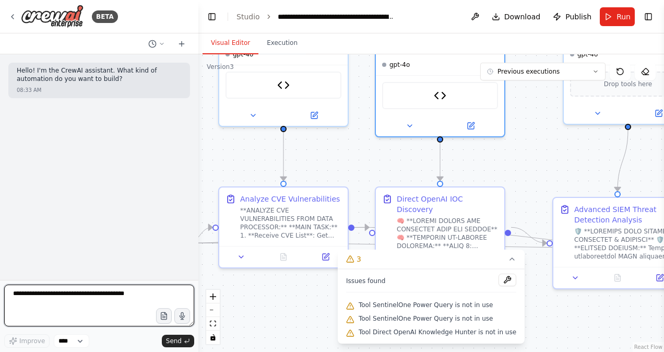
click at [61, 306] on textarea at bounding box center [99, 305] width 190 height 42
paste textarea "**********"
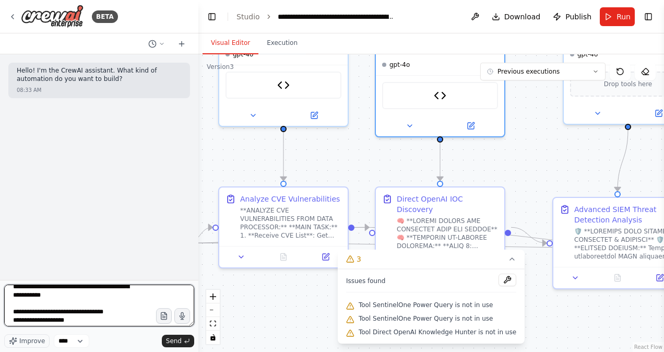
scroll to position [45, 0]
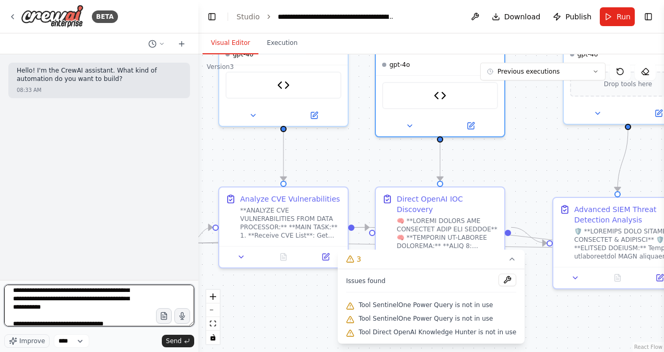
drag, startPoint x: 85, startPoint y: 290, endPoint x: 99, endPoint y: 318, distance: 31.5
click at [99, 318] on textarea "**********" at bounding box center [99, 305] width 190 height 42
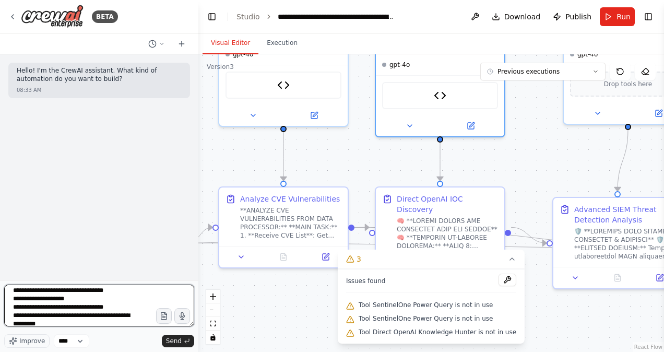
scroll to position [29, 0]
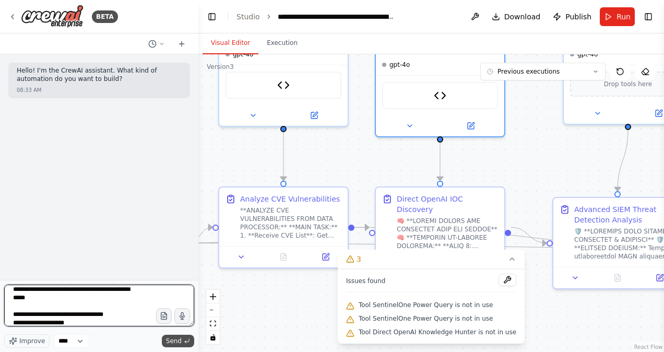
type textarea "**********"
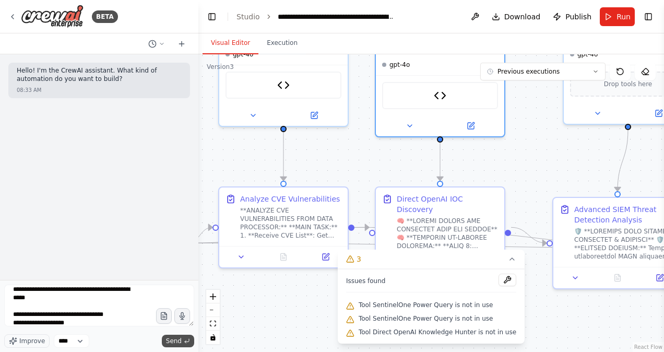
click at [176, 339] on span "Send" at bounding box center [174, 341] width 16 height 8
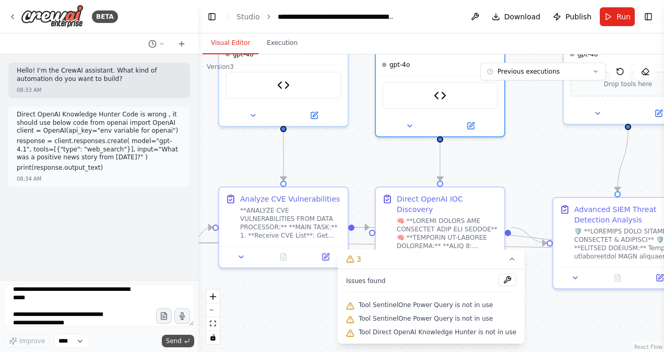
scroll to position [0, 0]
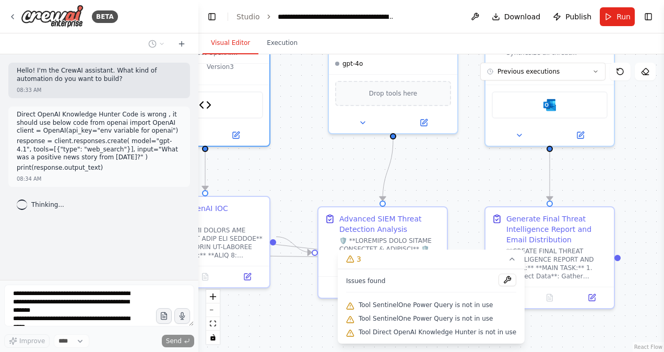
drag, startPoint x: 545, startPoint y: 173, endPoint x: 310, endPoint y: 182, distance: 235.0
click at [310, 182] on div ".deletable-edge-delete-btn { width: 20px; height: 20px; border: 0px solid #ffff…" at bounding box center [430, 202] width 465 height 297
click at [646, 15] on button "Toggle Right Sidebar" at bounding box center [648, 16] width 15 height 15
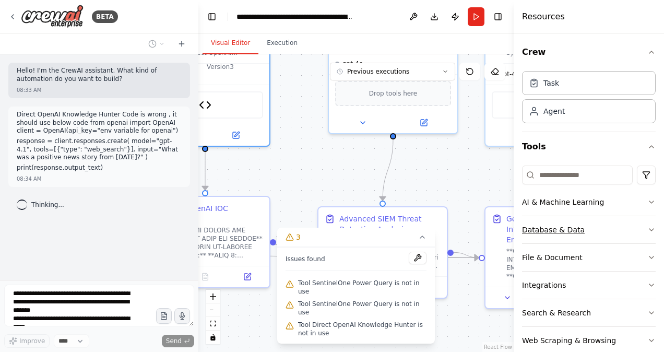
scroll to position [76, 0]
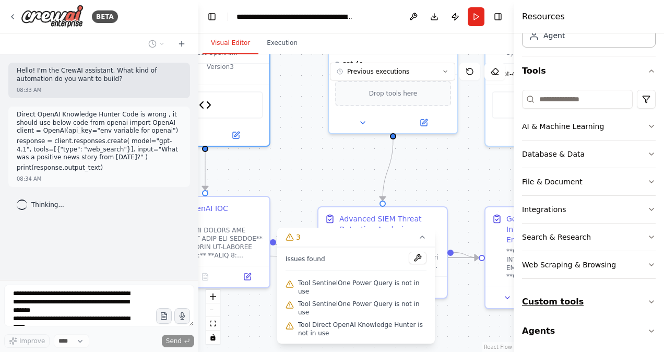
click at [625, 292] on button "Custom tools" at bounding box center [589, 301] width 134 height 29
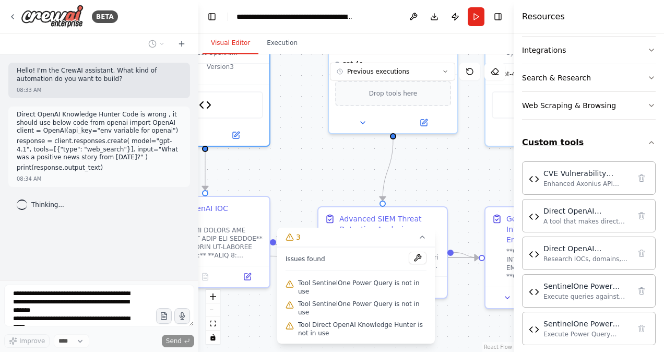
scroll to position [235, 0]
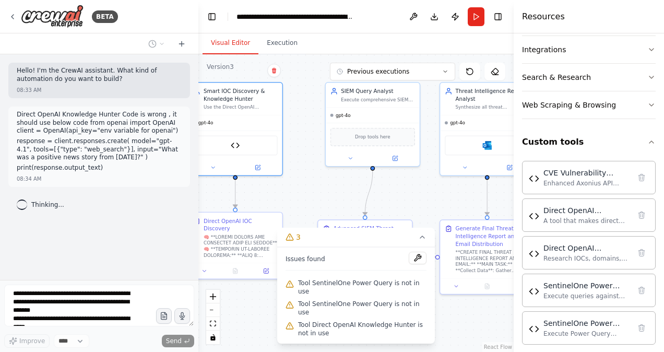
drag, startPoint x: 460, startPoint y: 164, endPoint x: 424, endPoint y: 187, distance: 42.4
click at [424, 187] on div ".deletable-edge-delete-btn { width: 20px; height: 20px; border: 0px solid #ffff…" at bounding box center [355, 202] width 315 height 297
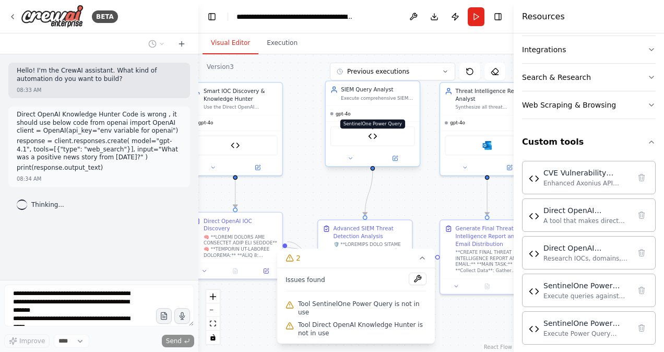
click at [370, 133] on img at bounding box center [372, 135] width 9 height 9
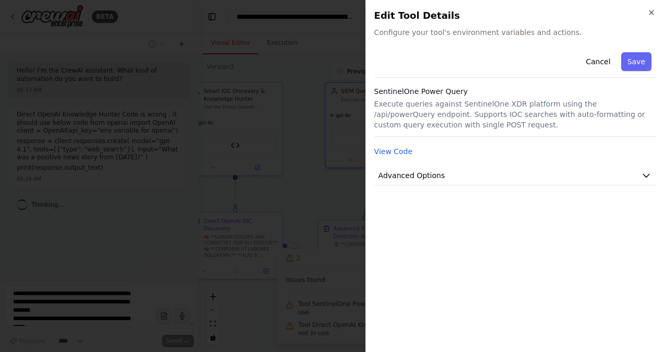
click at [386, 159] on div "Cancel Save SentinelOne Power Query Execute queries against SentinelOne XDR pla…" at bounding box center [514, 116] width 281 height 137
click at [386, 150] on button "View Code" at bounding box center [393, 151] width 39 height 10
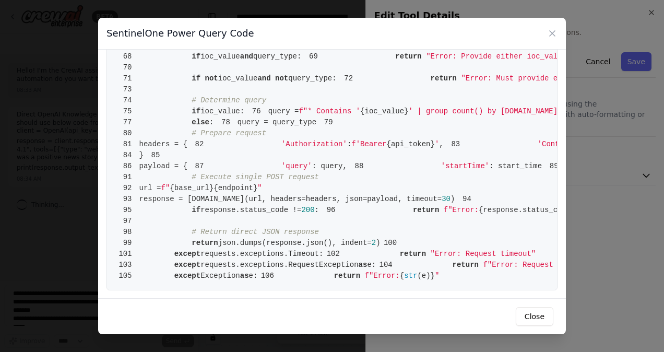
scroll to position [638, 0]
click at [549, 28] on icon at bounding box center [552, 33] width 10 height 10
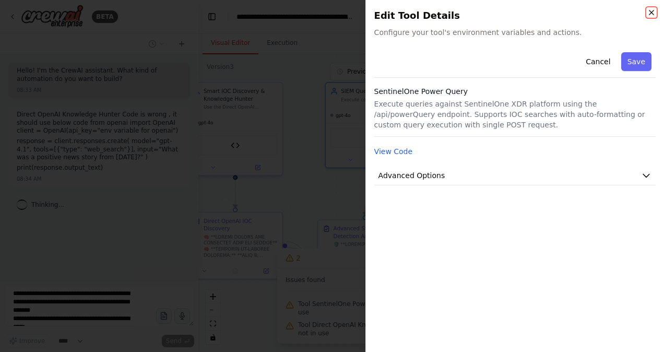
click at [651, 11] on icon "button" at bounding box center [651, 12] width 8 height 8
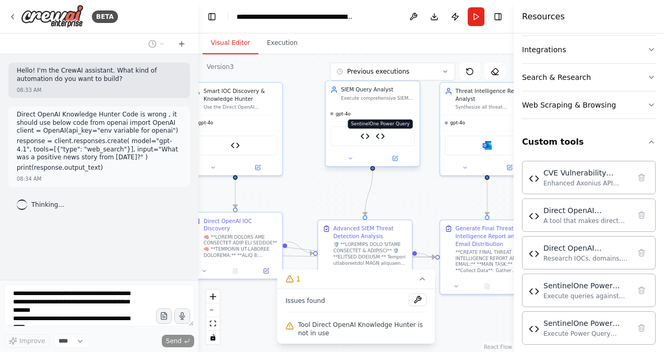
click at [379, 137] on img at bounding box center [380, 135] width 9 height 9
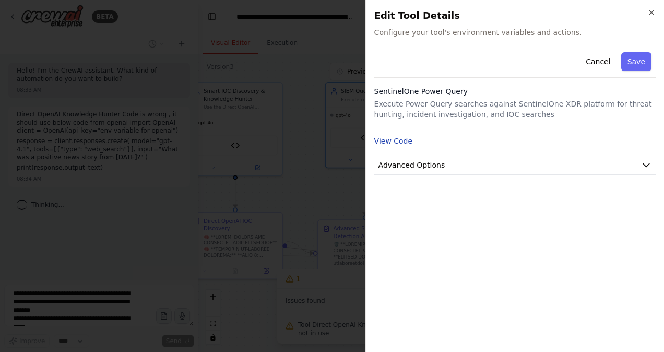
click at [391, 143] on button "View Code" at bounding box center [393, 141] width 39 height 10
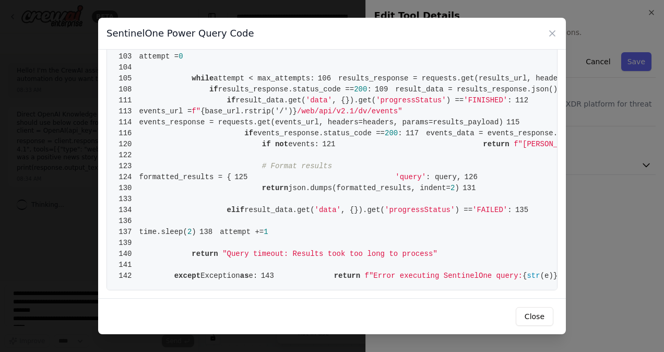
scroll to position [985, 0]
click at [551, 37] on icon at bounding box center [552, 33] width 10 height 10
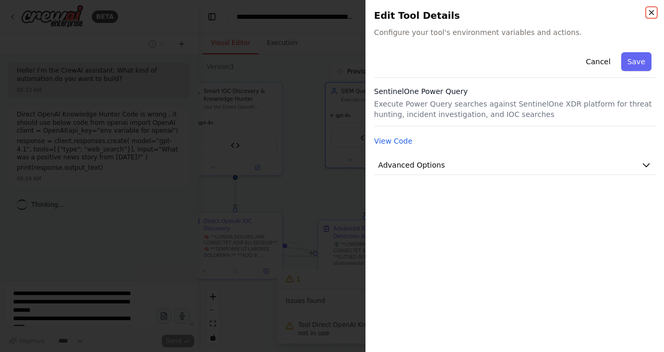
click at [653, 12] on icon "button" at bounding box center [651, 12] width 8 height 8
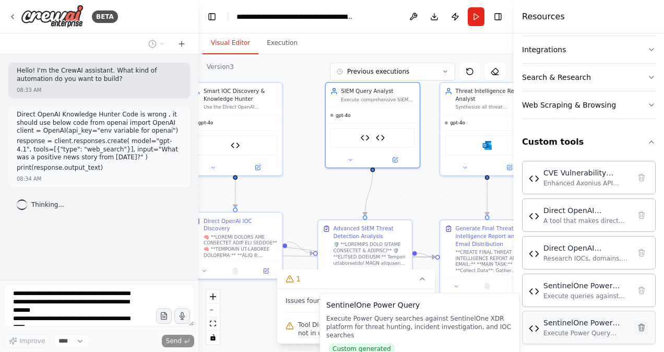
click at [637, 325] on icon at bounding box center [641, 327] width 8 height 8
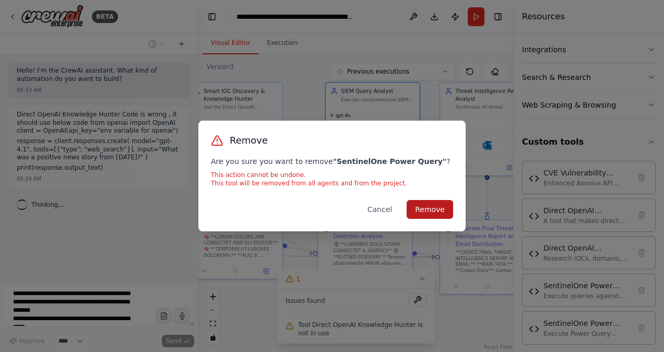
click at [442, 208] on button "Remove" at bounding box center [429, 209] width 46 height 19
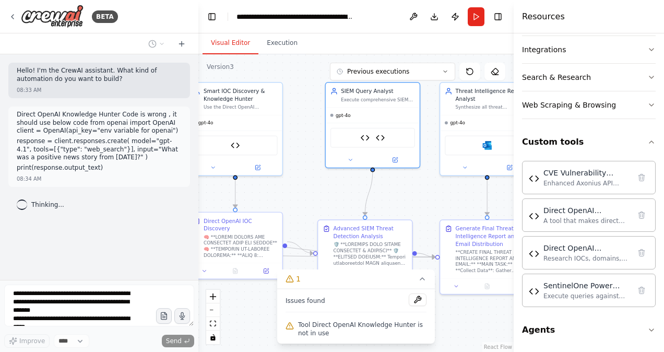
scroll to position [233, 0]
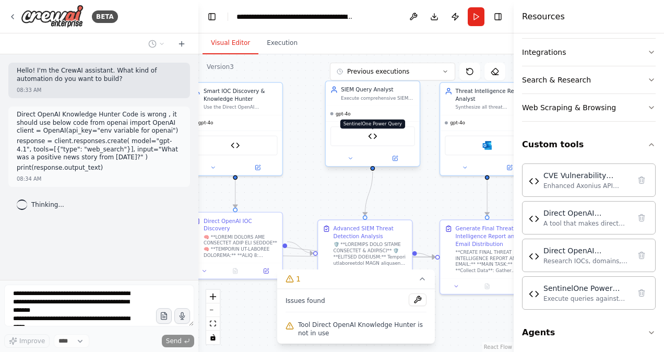
click at [370, 134] on img at bounding box center [372, 135] width 9 height 9
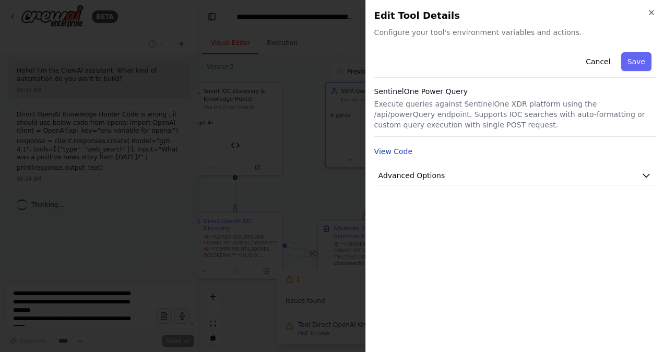
click at [389, 153] on button "View Code" at bounding box center [393, 151] width 39 height 10
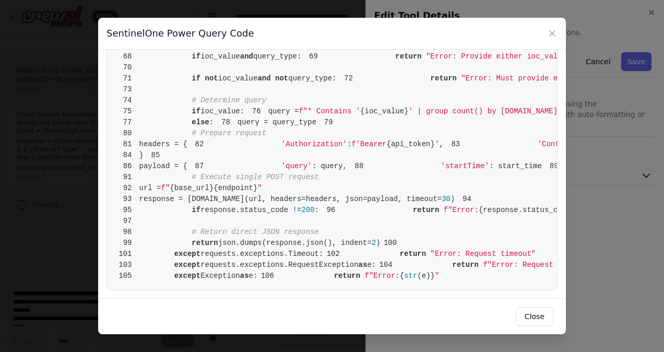
scroll to position [954, 0]
click at [529, 318] on button "Close" at bounding box center [535, 316] width 38 height 19
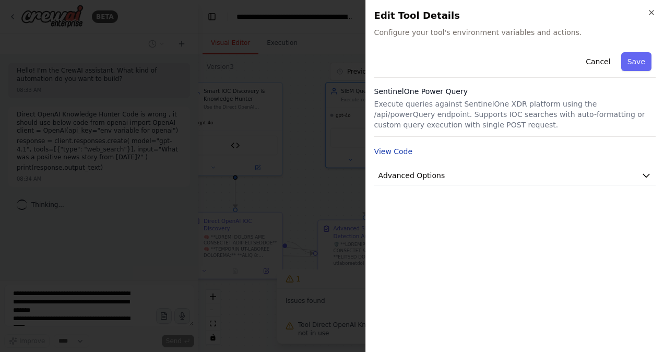
click at [391, 148] on button "View Code" at bounding box center [393, 151] width 39 height 10
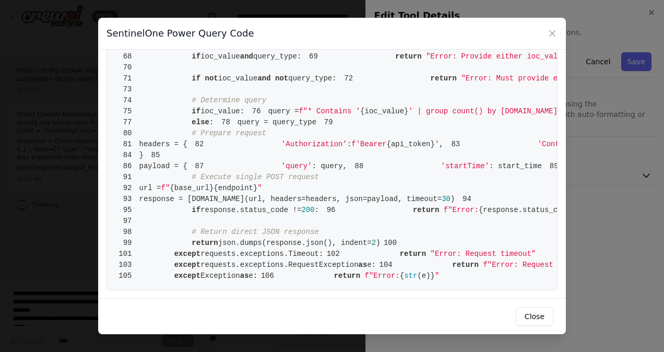
scroll to position [939, 0]
click at [540, 319] on button "Close" at bounding box center [535, 316] width 38 height 19
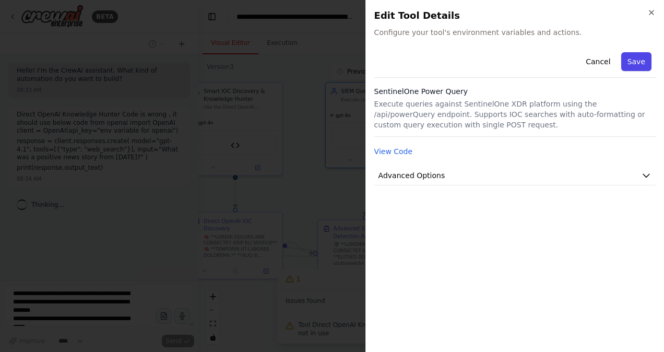
click at [637, 70] on button "Save" at bounding box center [636, 61] width 30 height 19
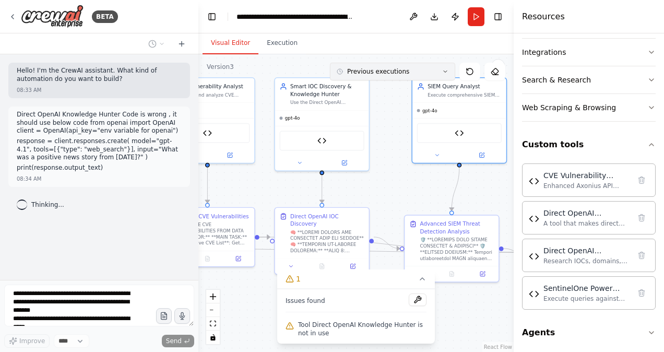
drag, startPoint x: 279, startPoint y: 78, endPoint x: 365, endPoint y: 73, distance: 86.7
click at [365, 73] on div "Version 3 Previous executions Show Tools Hide Agents .deletable-edge-delete-btn…" at bounding box center [355, 202] width 315 height 297
click at [34, 204] on span "Thinking..." at bounding box center [47, 204] width 33 height 8
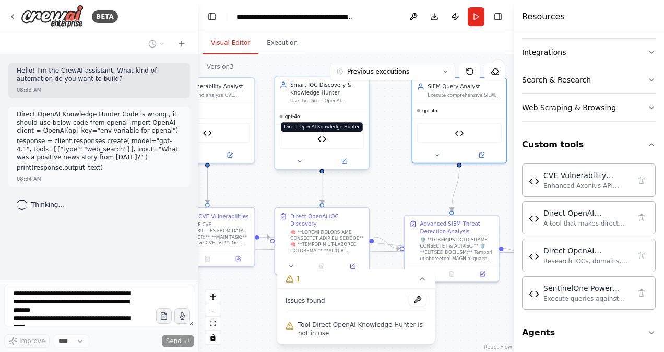
click at [321, 139] on img at bounding box center [321, 139] width 9 height 9
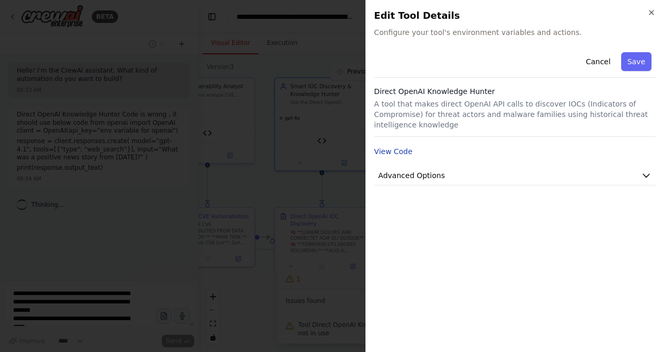
click at [385, 146] on button "View Code" at bounding box center [393, 151] width 39 height 10
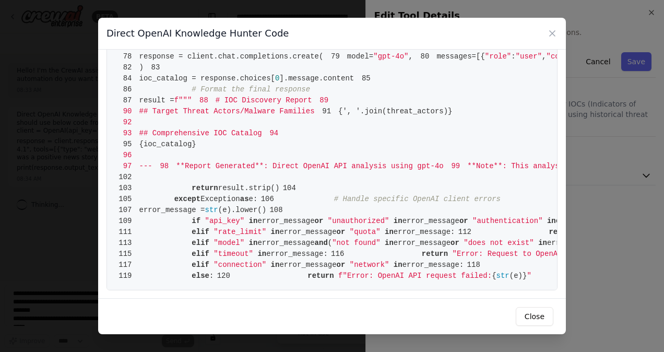
scroll to position [731, 0]
click at [553, 31] on icon at bounding box center [552, 33] width 10 height 10
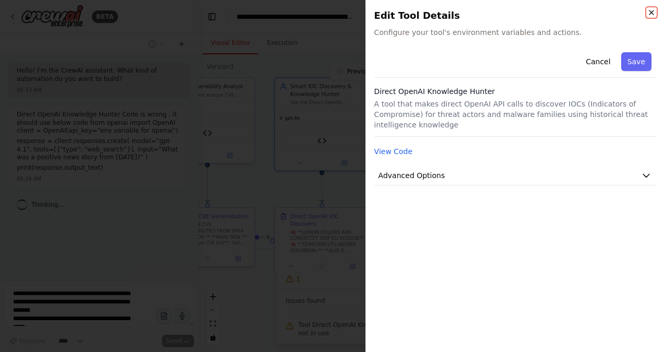
click at [650, 11] on icon "button" at bounding box center [651, 12] width 4 height 4
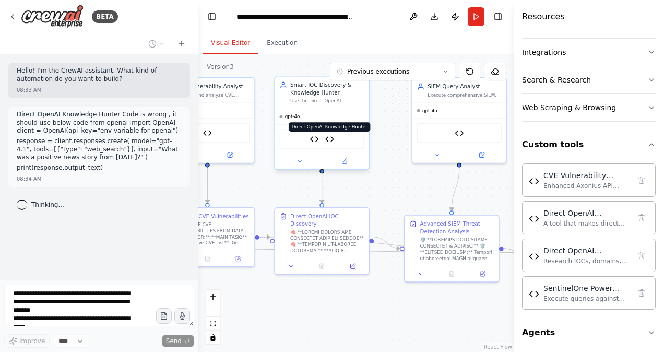
click at [331, 140] on img at bounding box center [329, 139] width 9 height 9
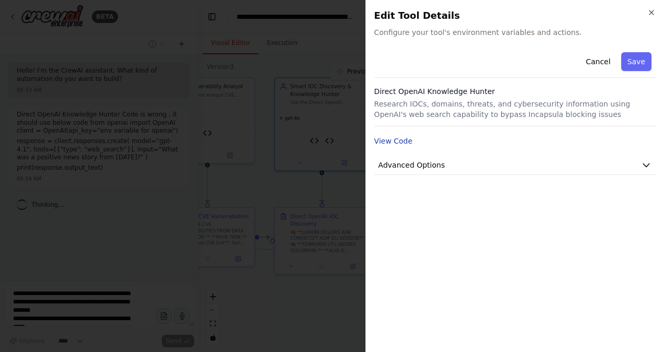
click at [394, 141] on button "View Code" at bounding box center [393, 141] width 39 height 10
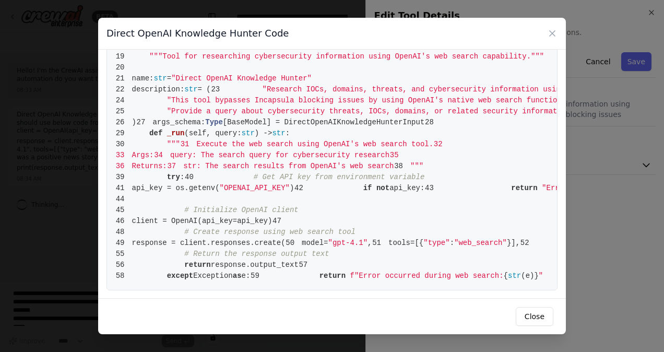
scroll to position [355, 0]
click at [552, 33] on icon at bounding box center [551, 33] width 5 height 5
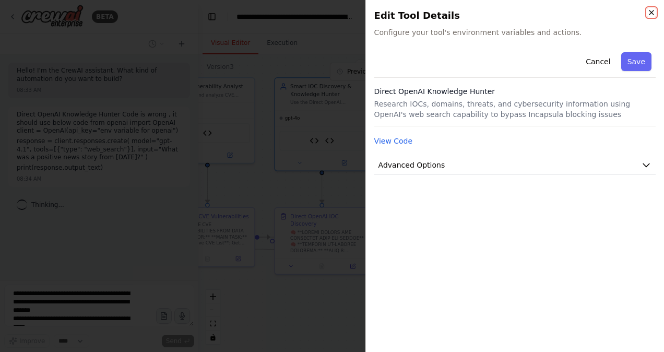
click at [652, 10] on icon "button" at bounding box center [651, 12] width 8 height 8
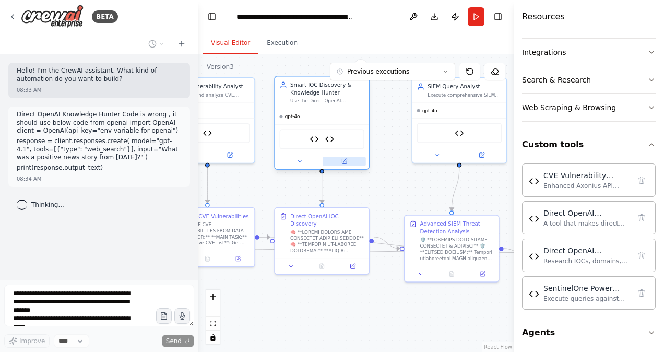
click at [343, 162] on icon at bounding box center [344, 161] width 5 height 5
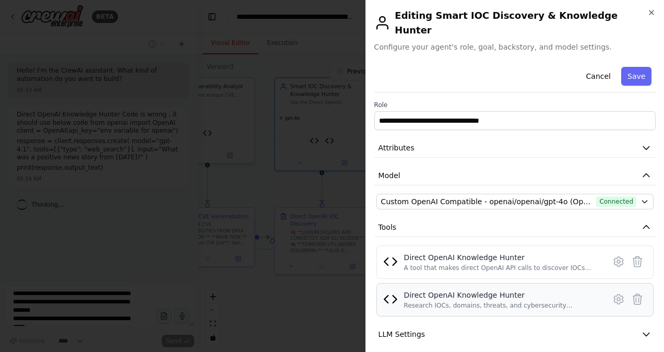
scroll to position [49, 0]
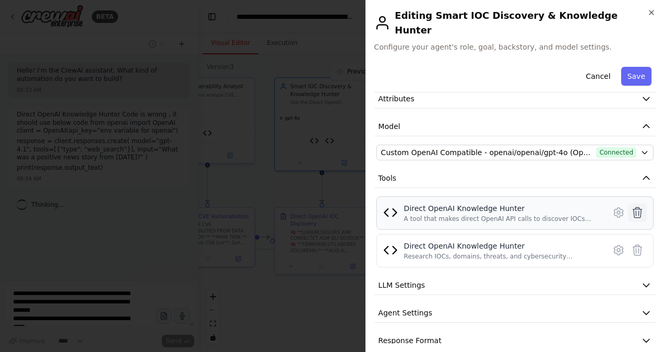
click at [633, 207] on icon at bounding box center [637, 212] width 9 height 10
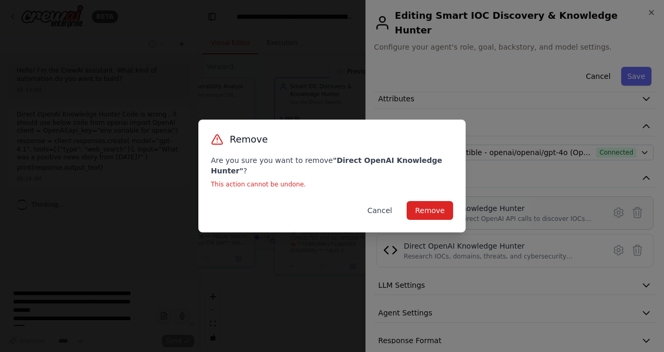
click at [388, 209] on button "Cancel" at bounding box center [379, 210] width 41 height 19
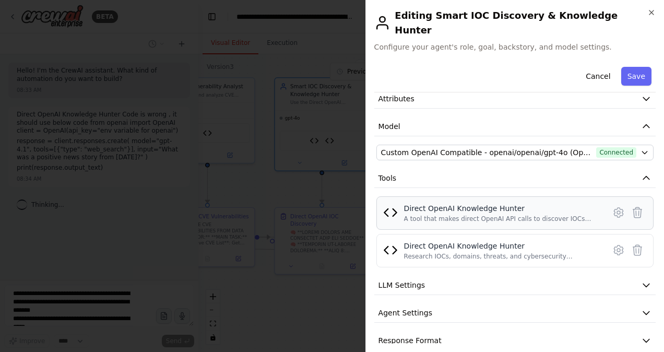
click at [387, 205] on img at bounding box center [390, 212] width 15 height 15
click at [390, 243] on img at bounding box center [390, 250] width 15 height 15
click at [612, 206] on icon at bounding box center [618, 212] width 13 height 13
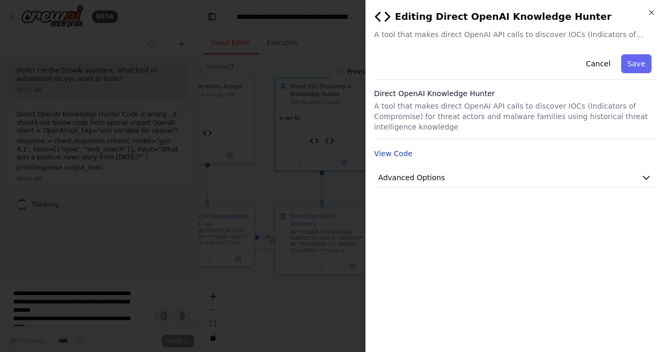
click at [401, 148] on button "View Code" at bounding box center [393, 153] width 39 height 10
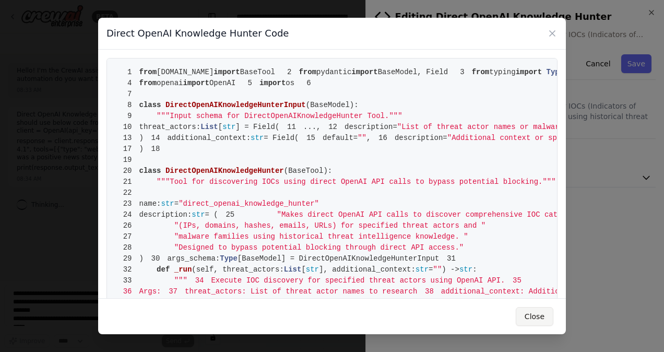
click at [534, 320] on button "Close" at bounding box center [535, 316] width 38 height 19
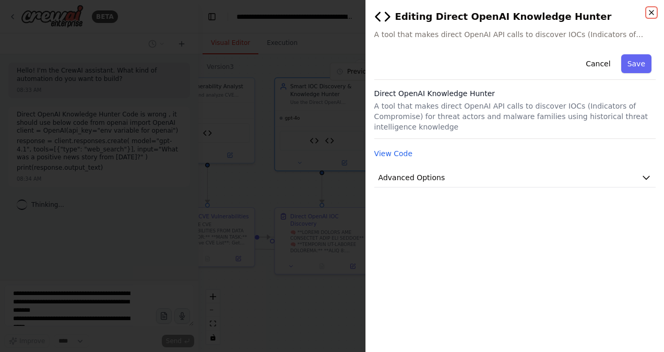
click at [650, 13] on icon "button" at bounding box center [651, 12] width 8 height 8
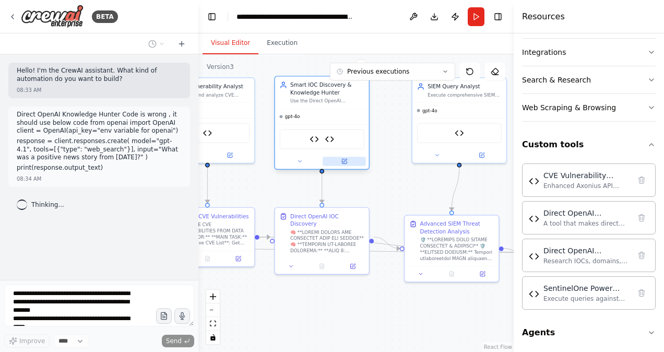
click at [345, 162] on icon at bounding box center [344, 161] width 5 height 5
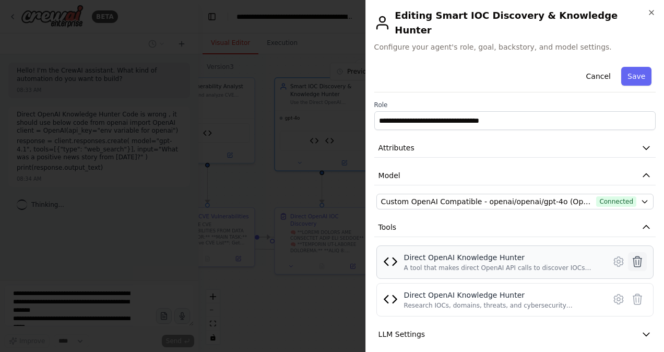
click at [631, 255] on icon at bounding box center [637, 261] width 13 height 13
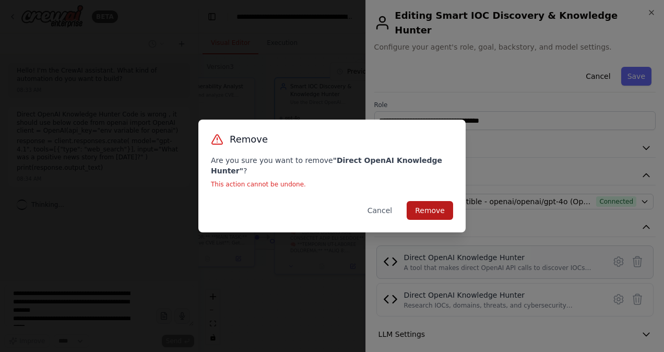
click at [430, 203] on button "Remove" at bounding box center [429, 210] width 46 height 19
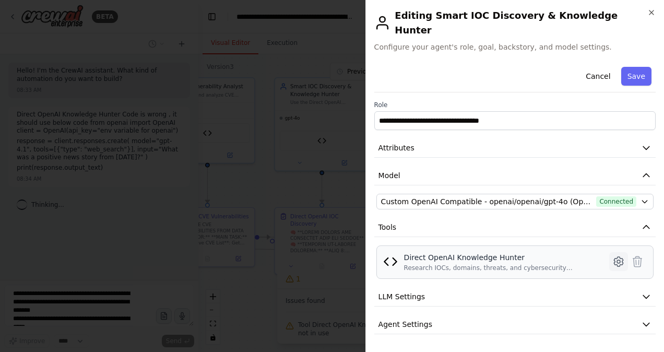
click at [612, 255] on icon at bounding box center [618, 261] width 13 height 13
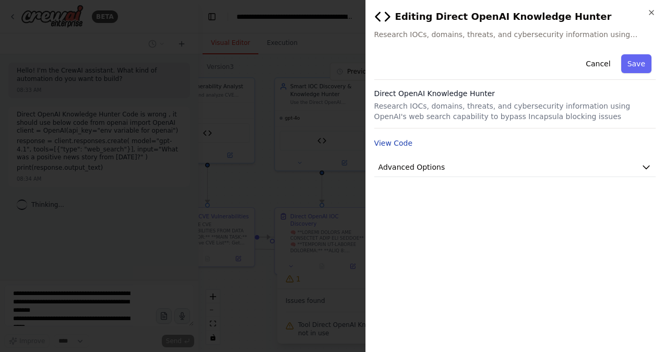
click at [397, 143] on button "View Code" at bounding box center [393, 143] width 39 height 10
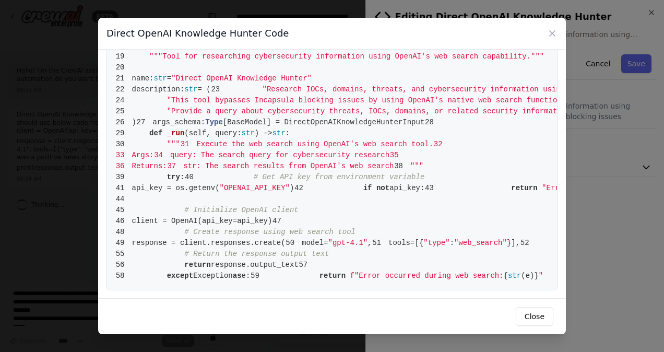
scroll to position [391, 0]
click at [533, 312] on button "Close" at bounding box center [535, 316] width 38 height 19
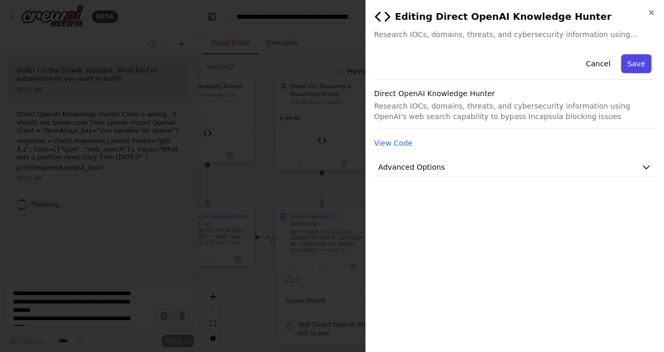
click at [635, 68] on button "Save" at bounding box center [636, 63] width 30 height 19
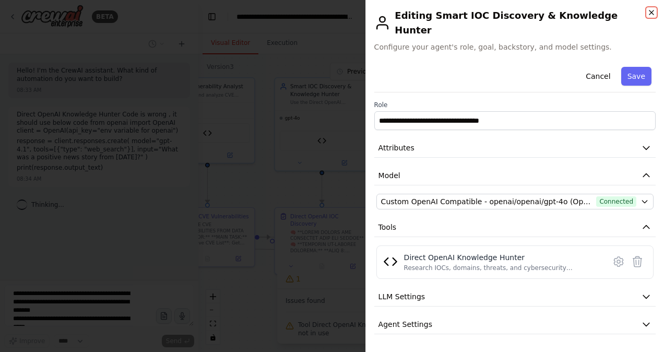
click at [650, 10] on icon "button" at bounding box center [651, 12] width 8 height 8
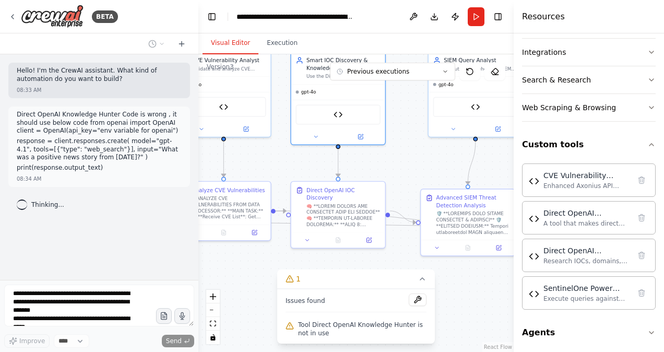
drag, startPoint x: 404, startPoint y: 181, endPoint x: 420, endPoint y: 154, distance: 30.7
click at [420, 154] on div ".deletable-edge-delete-btn { width: 20px; height: 20px; border: 0px solid #ffff…" at bounding box center [355, 202] width 315 height 297
click at [475, 12] on button "Run" at bounding box center [476, 16] width 17 height 19
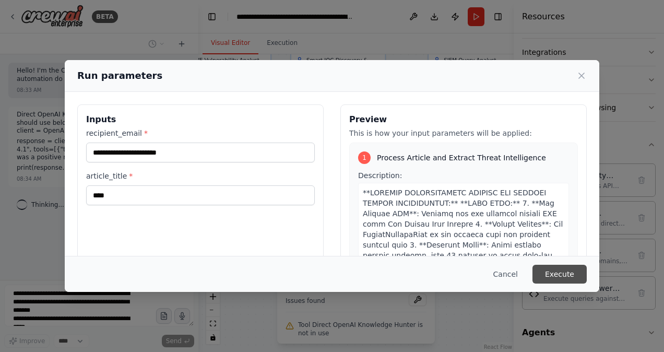
click at [565, 274] on button "Execute" at bounding box center [559, 274] width 54 height 19
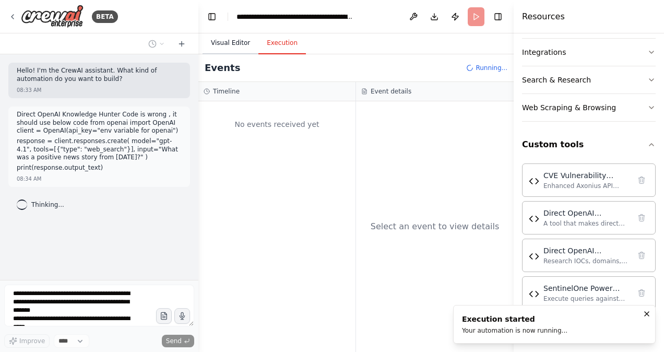
click at [232, 43] on button "Visual Editor" at bounding box center [230, 43] width 56 height 22
click at [279, 45] on button "Execution" at bounding box center [281, 43] width 47 height 22
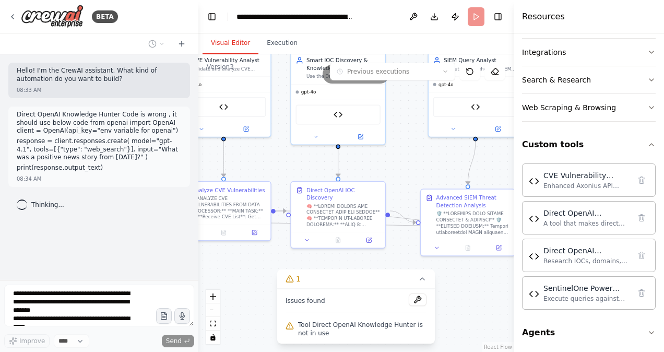
click at [221, 42] on button "Visual Editor" at bounding box center [230, 43] width 56 height 22
click at [212, 20] on button "Toggle Left Sidebar" at bounding box center [212, 16] width 15 height 15
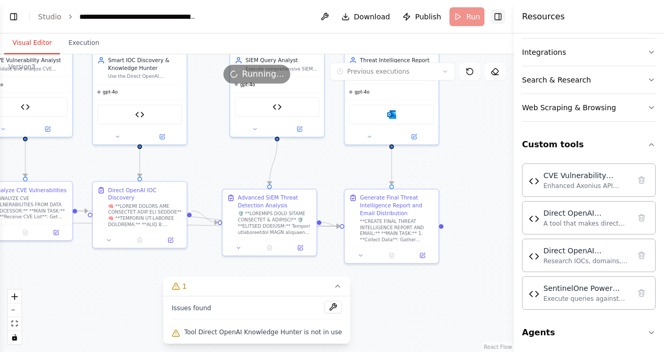
click at [500, 17] on button "Toggle Right Sidebar" at bounding box center [497, 16] width 15 height 15
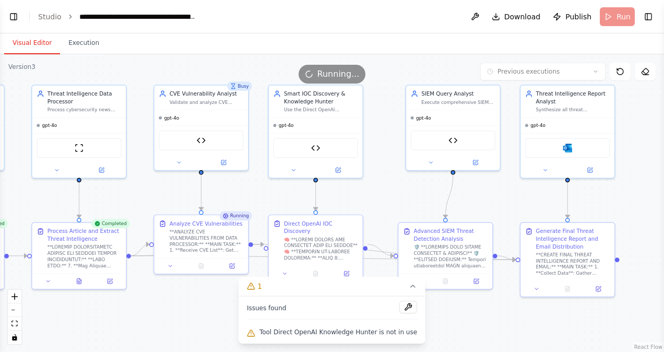
drag, startPoint x: 205, startPoint y: 161, endPoint x: 380, endPoint y: 194, distance: 179.0
click at [380, 194] on div ".deletable-edge-delete-btn { width: 20px; height: 20px; border: 0px solid #ffff…" at bounding box center [332, 202] width 664 height 297
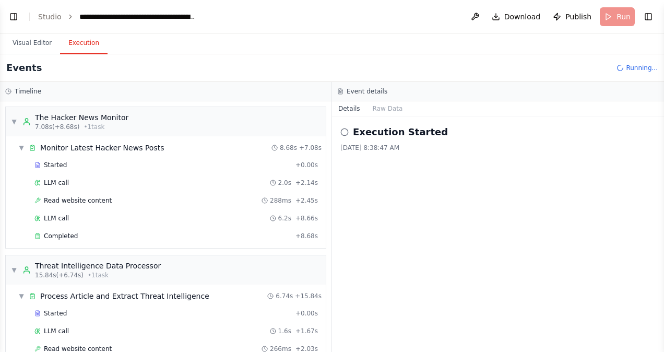
click at [79, 43] on button "Execution" at bounding box center [83, 43] width 47 height 22
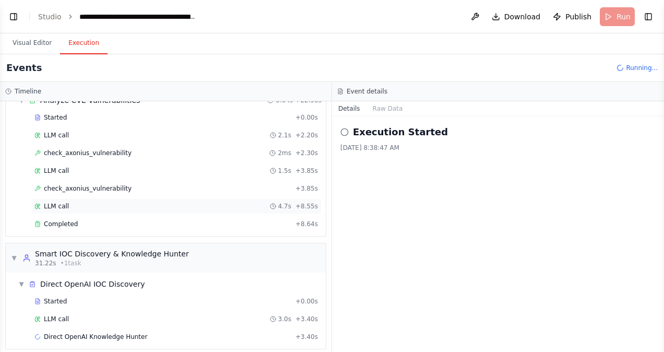
scroll to position [361, 0]
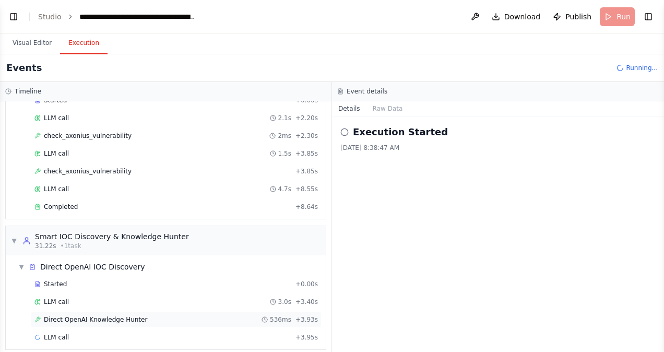
click at [104, 315] on span "Direct OpenAI Knowledge Hunter" at bounding box center [95, 319] width 103 height 8
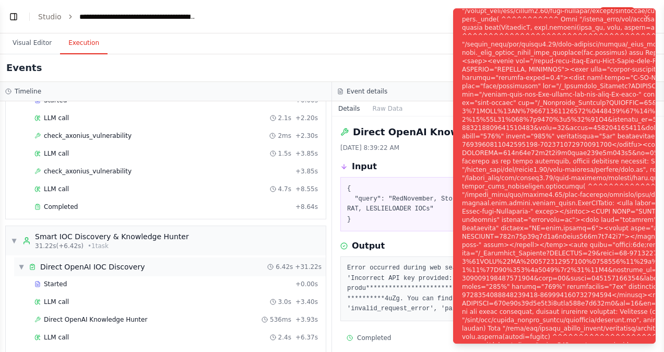
scroll to position [473, 0]
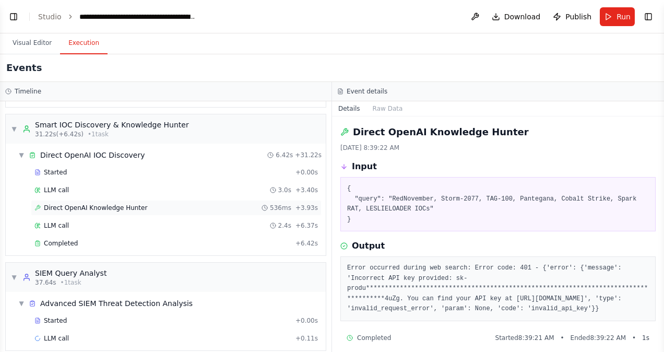
click at [91, 204] on span "Direct OpenAI Knowledge Hunter" at bounding box center [95, 208] width 103 height 8
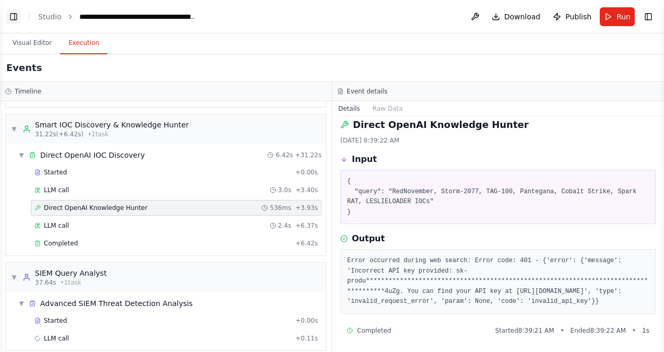
click at [15, 17] on button "Toggle Left Sidebar" at bounding box center [13, 16] width 15 height 15
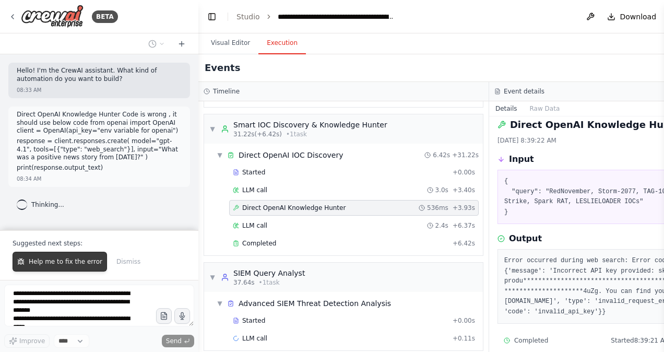
click at [70, 260] on span "Help me to fix the error" at bounding box center [66, 261] width 74 height 8
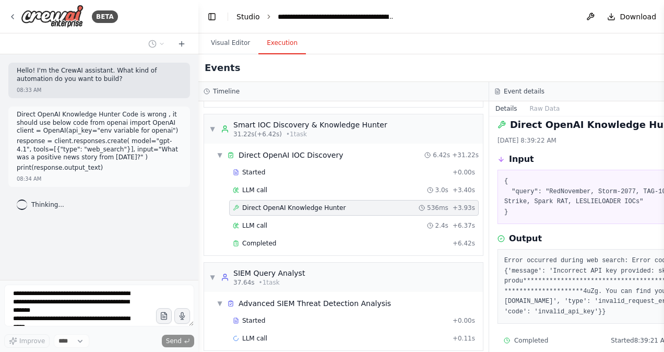
click at [245, 17] on link "Studio" at bounding box center [247, 17] width 23 height 8
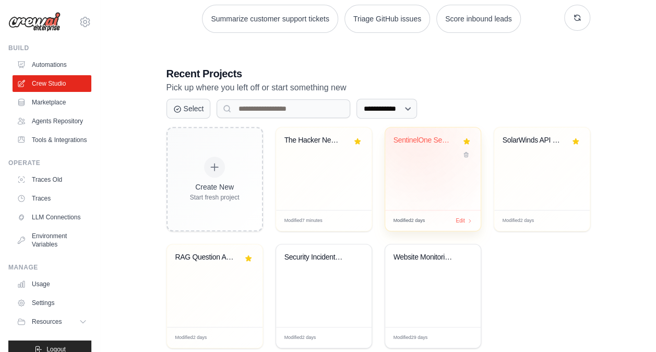
click at [427, 141] on div "SentinelOne Security Data Analysis" at bounding box center [424, 140] width 63 height 9
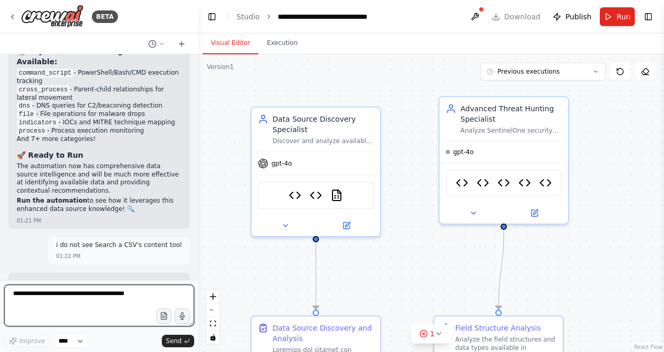
click at [65, 294] on textarea at bounding box center [99, 305] width 190 height 42
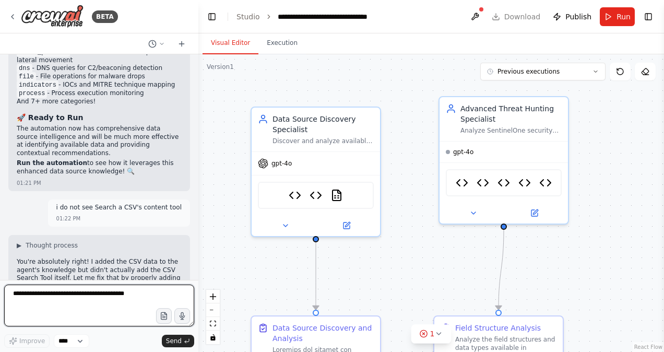
scroll to position [55299, 0]
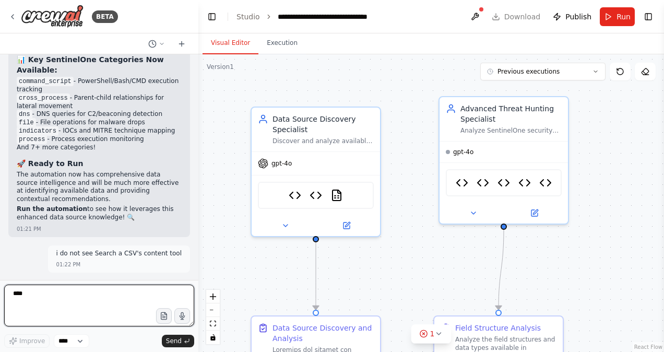
type textarea "*****"
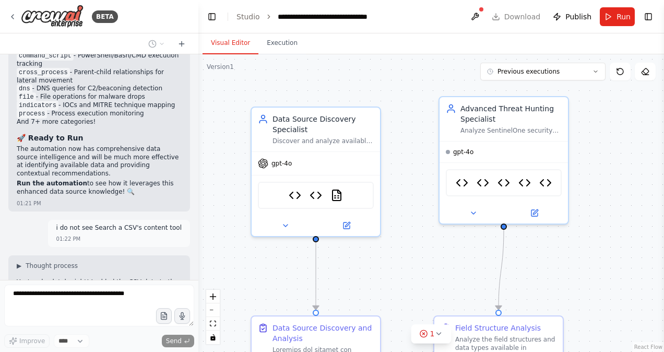
scroll to position [55362, 0]
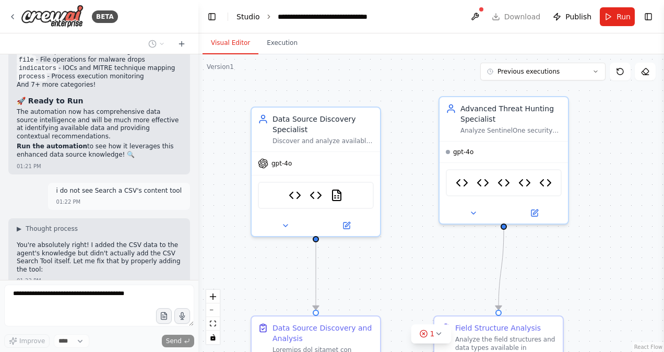
click at [250, 17] on link "Studio" at bounding box center [247, 17] width 23 height 8
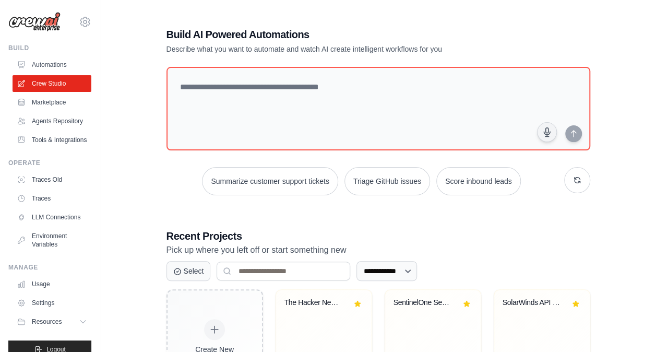
scroll to position [185, 0]
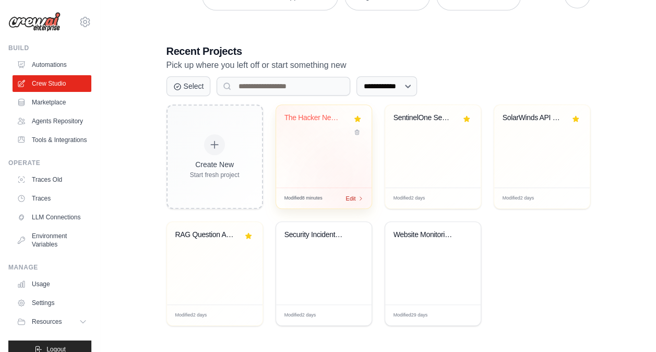
click at [357, 199] on div "Modified 8 minutes Edit" at bounding box center [323, 197] width 95 height 21
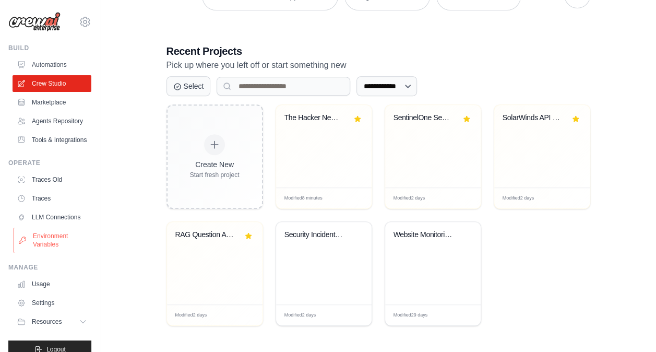
click at [48, 253] on link "Environment Variables" at bounding box center [53, 240] width 79 height 25
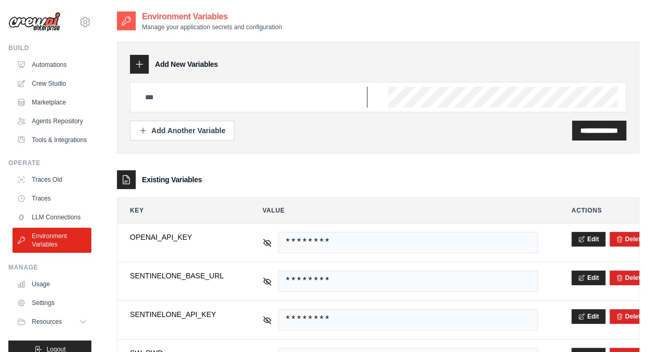
type input "**********"
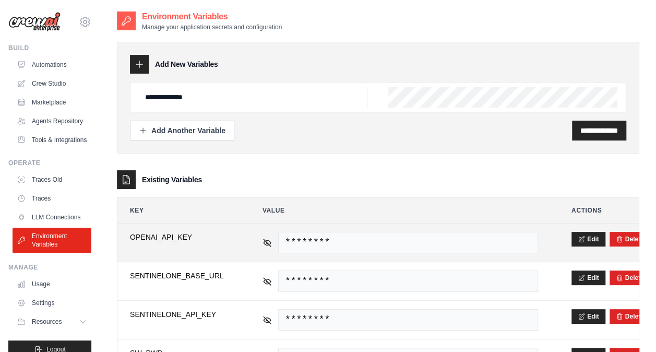
click at [354, 240] on span "********" at bounding box center [408, 242] width 260 height 21
click at [268, 244] on icon at bounding box center [266, 241] width 9 height 9
click at [444, 240] on span "sk-proj-qLSKSUJKbgnVxcLsoDdRVw6sqRdwNz7N4Nv5tmHHqc99GpJXAq2zjtN1crXNE1uFVJdIKBV…" at bounding box center [408, 242] width 260 height 21
drag, startPoint x: 444, startPoint y: 240, endPoint x: 556, endPoint y: 246, distance: 112.9
click at [556, 246] on tr "**********" at bounding box center [377, 242] width 521 height 38
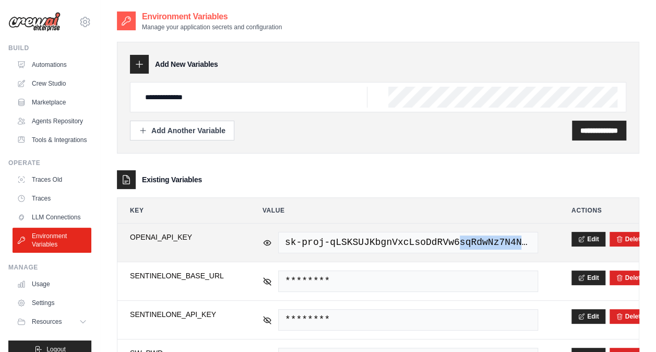
drag, startPoint x: 556, startPoint y: 246, endPoint x: 506, endPoint y: 235, distance: 51.3
click at [506, 235] on span "sk-proj-qLSKSUJKbgnVxcLsoDdRVw6sqRdwNz7N4Nv5tmHHqc99GpJXAq2zjtN1crXNE1uFVJdIKBV…" at bounding box center [408, 242] width 260 height 21
click at [507, 241] on span "sk-proj-qLSKSUJKbgnVxcLsoDdRVw6sqRdwNz7N4Nv5tmHHqc99GpJXAq2zjtN1crXNE1uFVJdIKBV…" at bounding box center [408, 242] width 260 height 21
click at [587, 236] on button "Edit" at bounding box center [588, 238] width 34 height 15
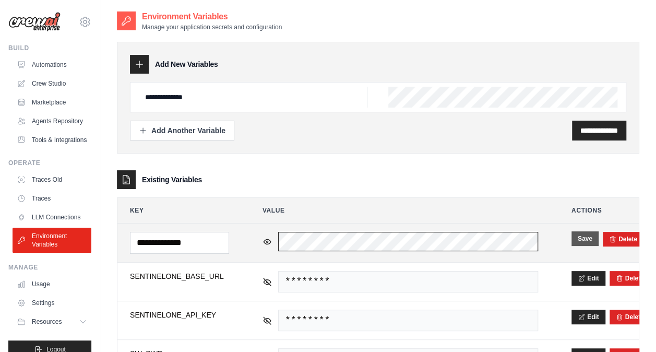
scroll to position [0, 506]
click at [548, 236] on td "sk-proj-qLSKSUJKbgnVxcLsoDdRVw6sqRdwNz7N4Nv5tmHHqc99GpJXAq2zjtN1crXNE1uFVJdIKBV…" at bounding box center [400, 242] width 301 height 39
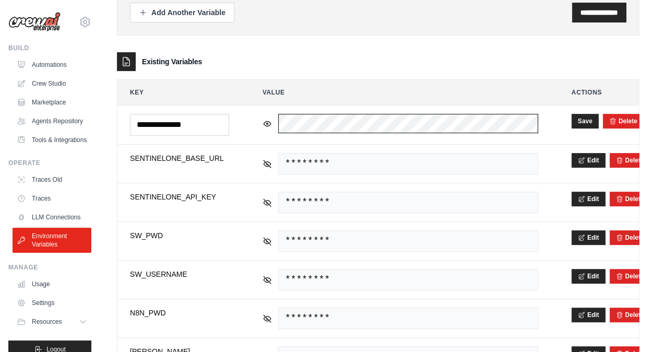
scroll to position [117, 0]
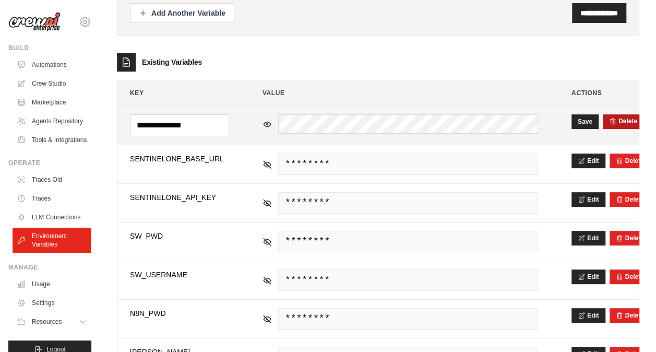
click at [620, 119] on button "Delete" at bounding box center [623, 121] width 28 height 8
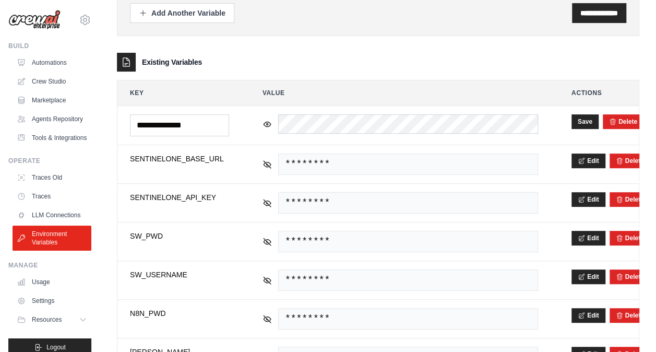
scroll to position [0, 0]
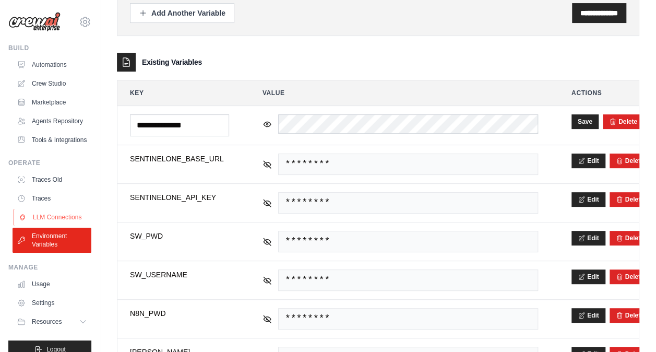
click at [44, 225] on link "LLM Connections" at bounding box center [53, 217] width 79 height 17
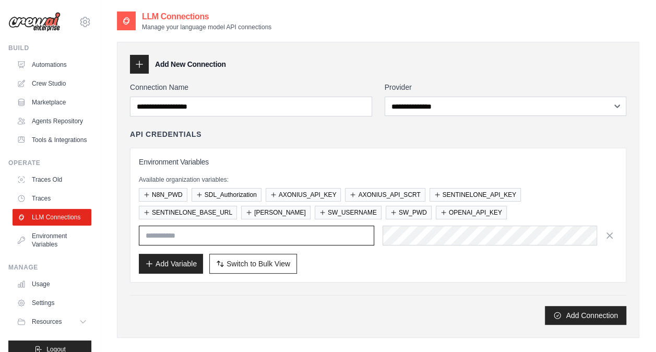
type input "**********"
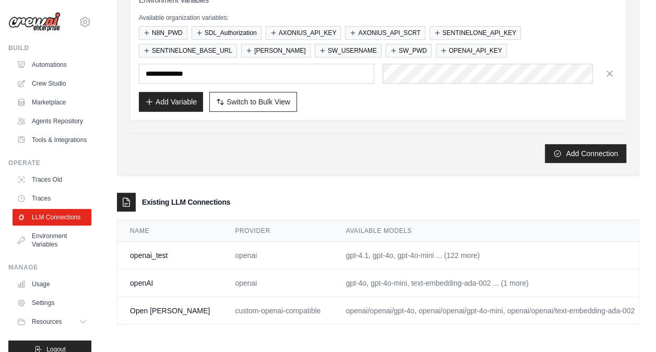
scroll to position [0, 35]
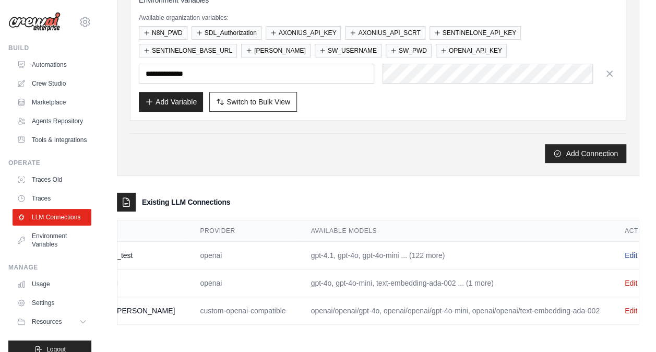
click at [625, 251] on link "Edit" at bounding box center [631, 255] width 13 height 8
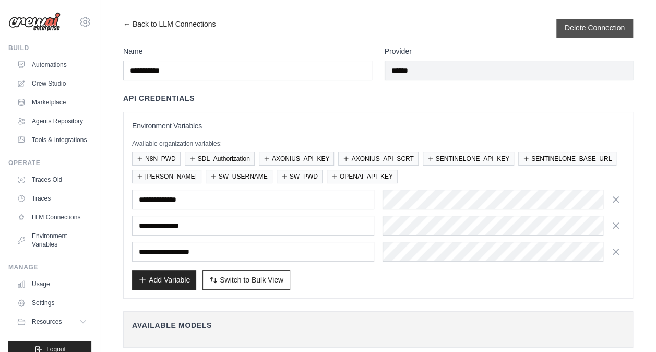
click at [599, 29] on button "Delete Connection" at bounding box center [595, 27] width 60 height 10
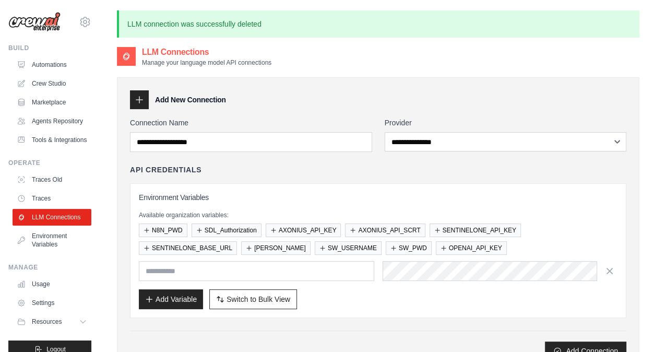
type input "**********"
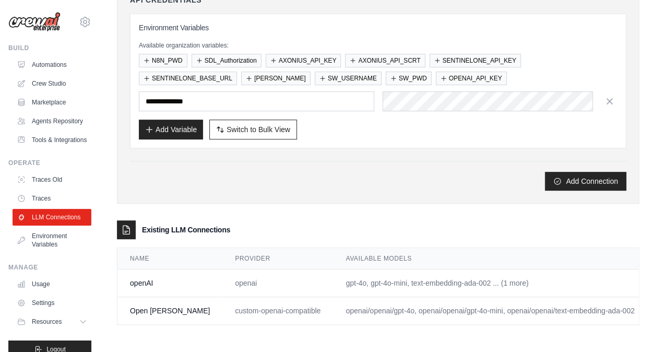
scroll to position [0, 35]
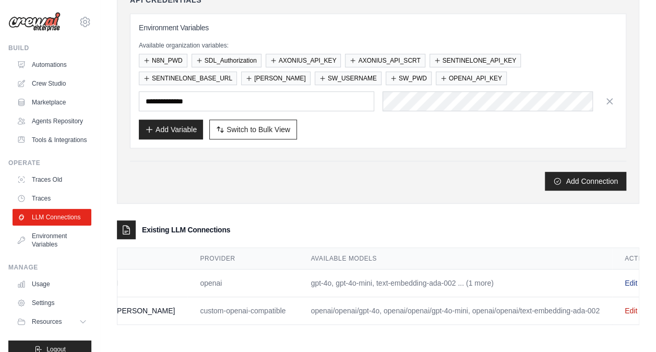
click at [625, 279] on link "Edit" at bounding box center [631, 283] width 13 height 8
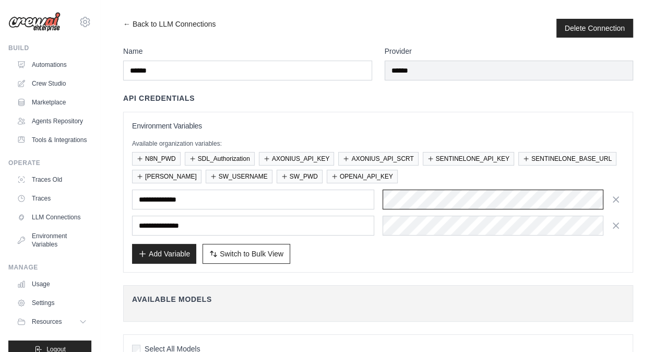
scroll to position [0, 182]
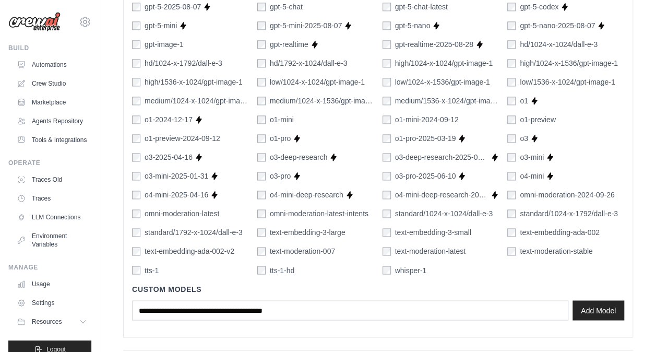
scroll to position [751, 0]
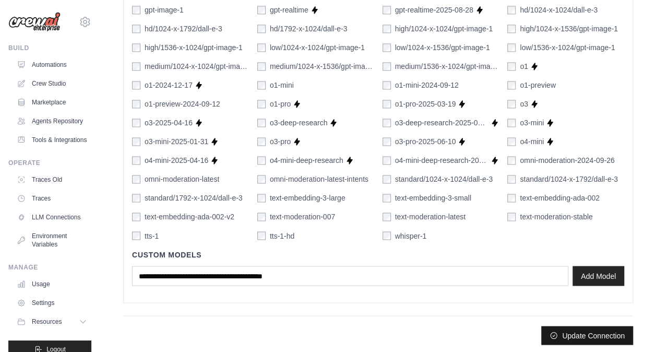
click at [579, 329] on button "Update Connection" at bounding box center [587, 335] width 92 height 19
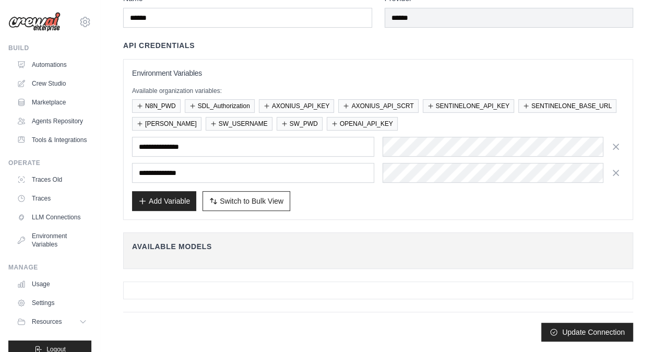
scroll to position [0, 0]
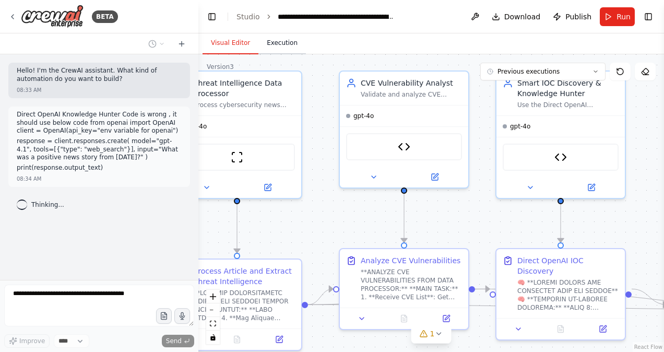
drag, startPoint x: 363, startPoint y: 86, endPoint x: 284, endPoint y: 50, distance: 86.6
click at [284, 50] on div "Visual Editor Execution Version 3 Previous executions Show Tools Hide Agents Th…" at bounding box center [430, 192] width 465 height 318
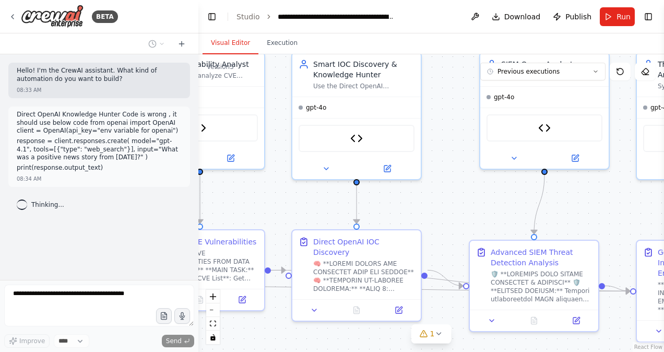
drag, startPoint x: 485, startPoint y: 150, endPoint x: 281, endPoint y: 131, distance: 204.9
click at [281, 131] on div ".deletable-edge-delete-btn { width: 20px; height: 20px; border: 0px solid #ffff…" at bounding box center [430, 202] width 465 height 297
click at [390, 165] on icon at bounding box center [387, 166] width 8 height 8
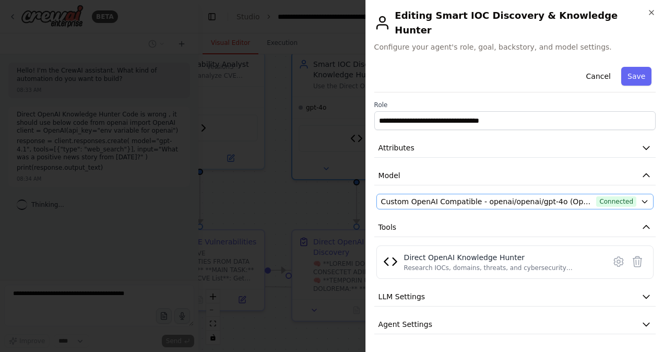
scroll to position [12, 0]
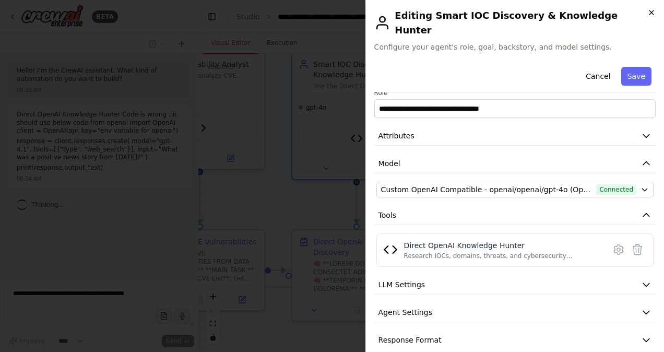
click at [650, 14] on icon "button" at bounding box center [651, 12] width 4 height 4
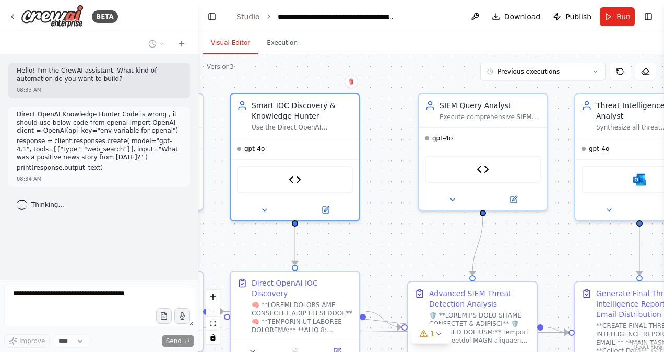
drag, startPoint x: 460, startPoint y: 125, endPoint x: 399, endPoint y: 165, distance: 73.5
click at [399, 165] on div ".deletable-edge-delete-btn { width: 20px; height: 20px; border: 0px solid #ffff…" at bounding box center [430, 202] width 465 height 297
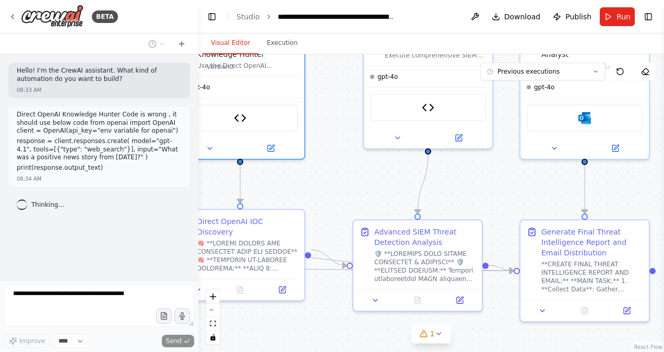
drag, startPoint x: 541, startPoint y: 253, endPoint x: 486, endPoint y: 192, distance: 81.6
click at [486, 192] on div ".deletable-edge-delete-btn { width: 20px; height: 20px; border: 0px solid #ffff…" at bounding box center [430, 202] width 465 height 297
click at [458, 133] on icon at bounding box center [459, 136] width 6 height 6
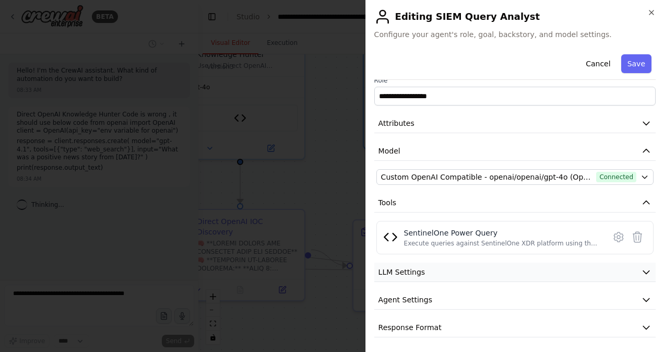
click at [641, 272] on icon "button" at bounding box center [646, 272] width 10 height 10
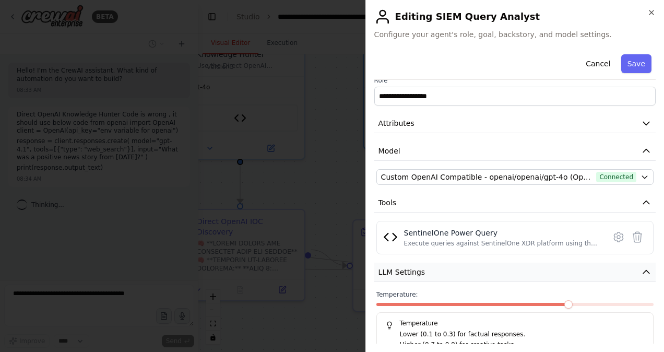
scroll to position [87, 0]
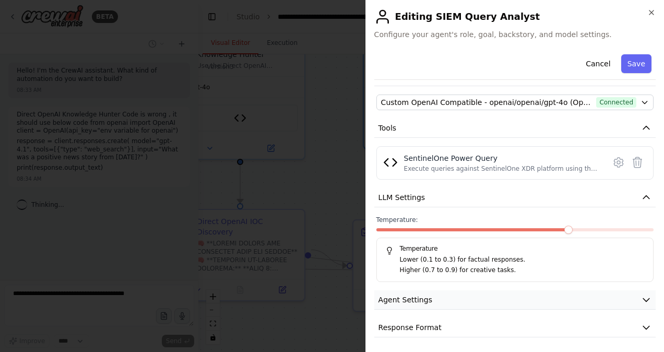
click at [642, 298] on icon "button" at bounding box center [646, 299] width 10 height 10
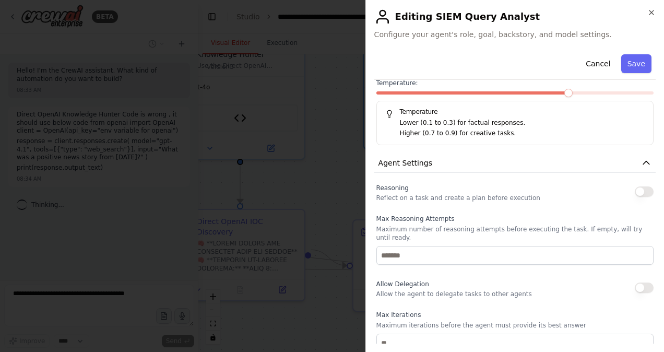
scroll to position [225, 0]
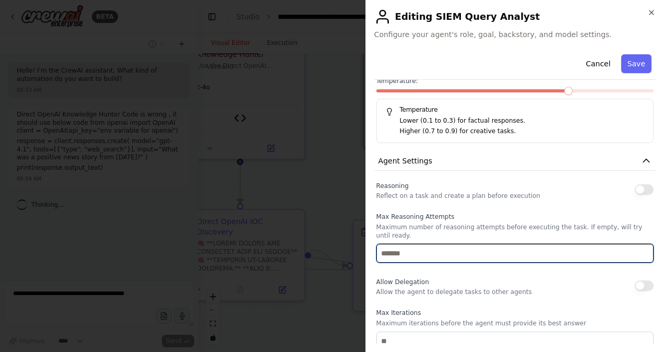
click at [453, 244] on input "number" at bounding box center [514, 253] width 277 height 19
type input "*"
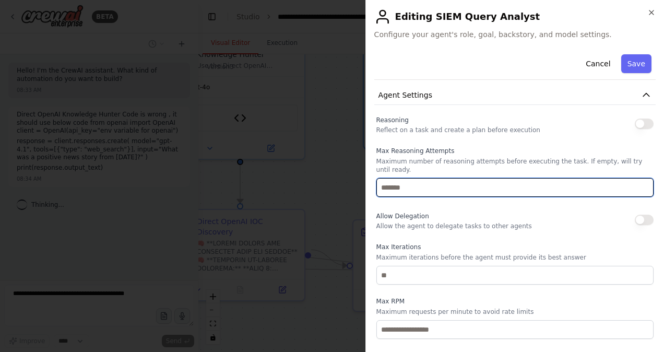
scroll to position [297, 0]
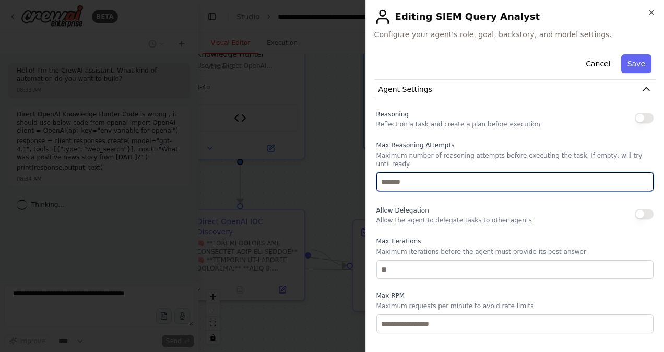
type input "*"
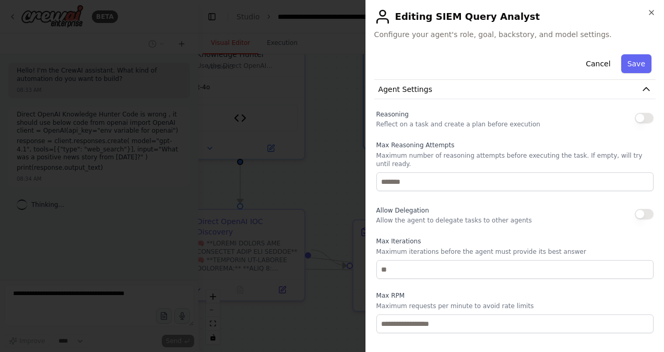
click at [635, 209] on button "button" at bounding box center [644, 214] width 19 height 10
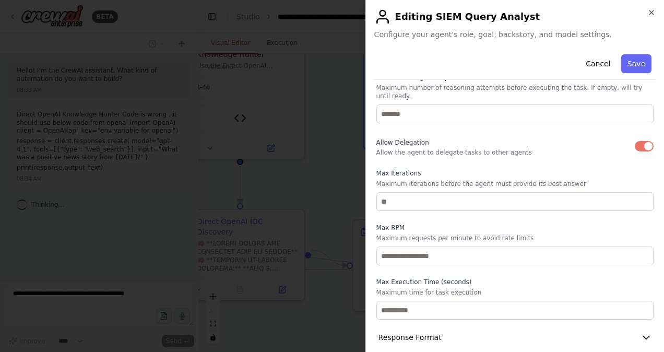
scroll to position [366, 0]
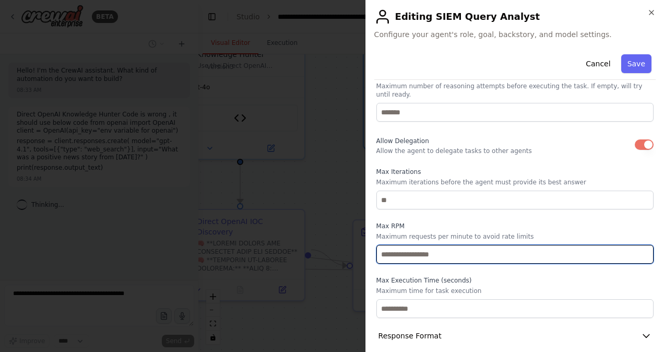
click at [459, 247] on input "number" at bounding box center [514, 254] width 277 height 19
type input "*"
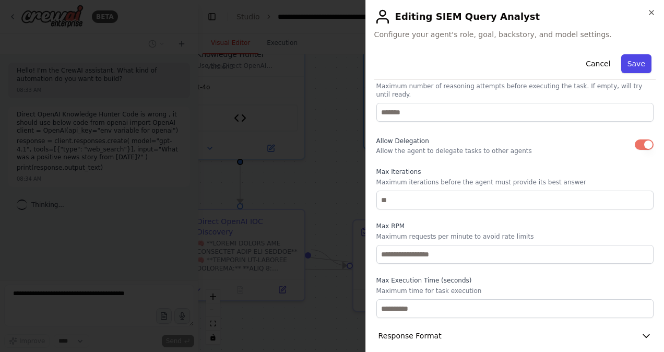
click at [626, 71] on button "Save" at bounding box center [636, 63] width 30 height 19
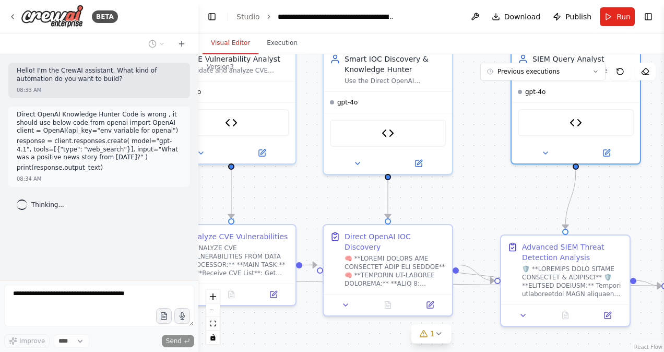
drag, startPoint x: 332, startPoint y: 150, endPoint x: 480, endPoint y: 165, distance: 148.4
click at [480, 165] on div ".deletable-edge-delete-btn { width: 20px; height: 20px; border: 0px solid #ffff…" at bounding box center [430, 202] width 465 height 297
click at [618, 20] on span "Run" at bounding box center [623, 16] width 14 height 10
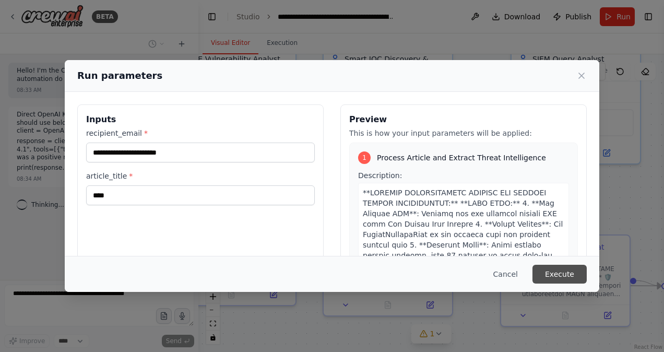
click at [559, 277] on button "Execute" at bounding box center [559, 274] width 54 height 19
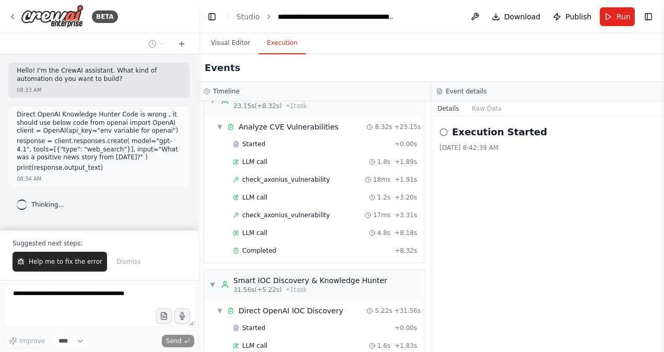
scroll to position [483, 0]
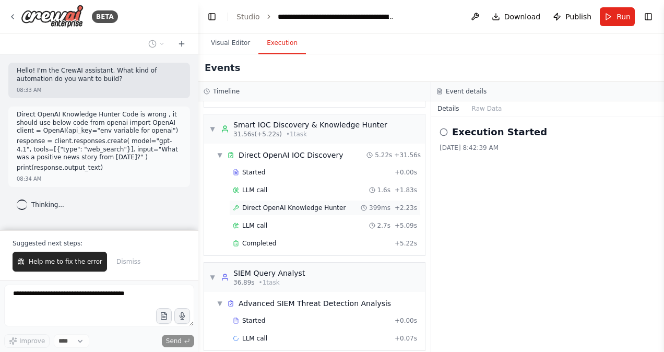
click at [282, 204] on span "Direct OpenAI Knowledge Hunter" at bounding box center [293, 208] width 103 height 8
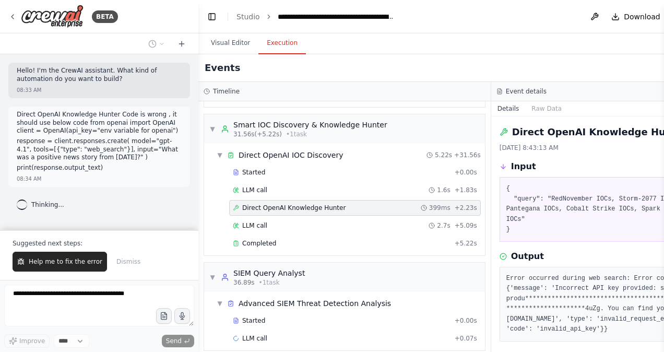
scroll to position [28, 0]
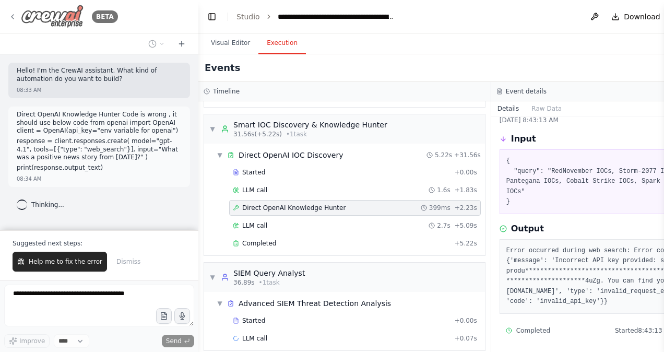
click at [11, 18] on icon at bounding box center [12, 17] width 8 height 8
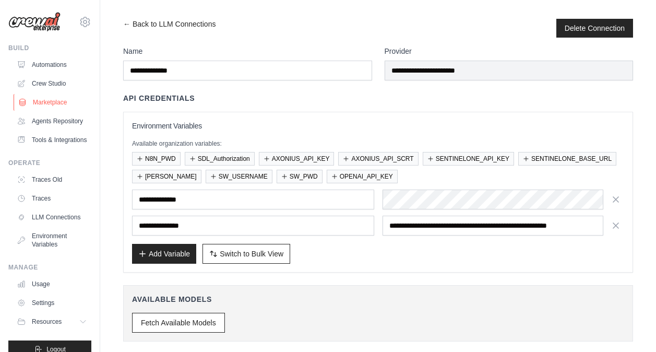
scroll to position [37, 0]
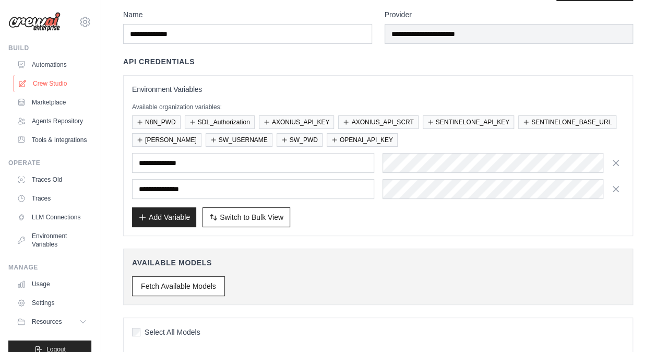
click at [46, 85] on link "Crew Studio" at bounding box center [53, 83] width 79 height 17
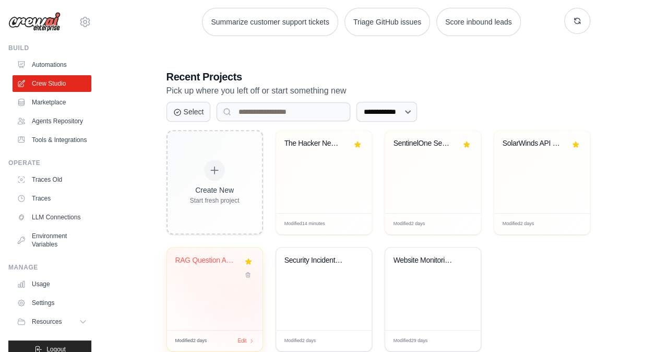
scroll to position [185, 0]
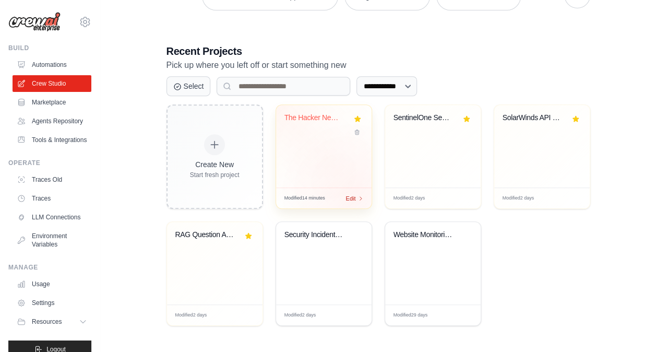
click at [355, 196] on div "Edit" at bounding box center [355, 198] width 18 height 9
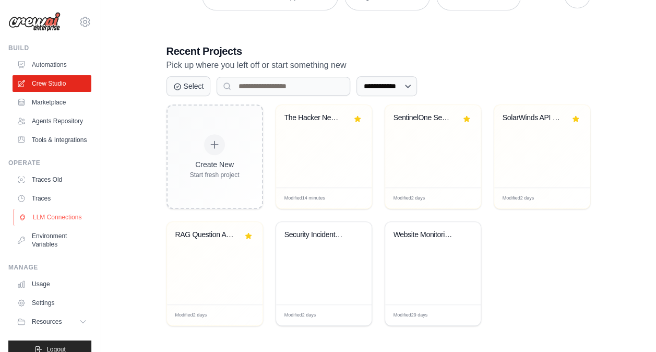
click at [44, 225] on link "LLM Connections" at bounding box center [53, 217] width 79 height 17
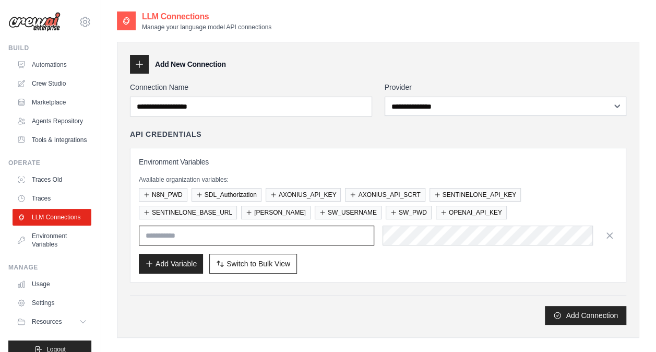
type input "**********"
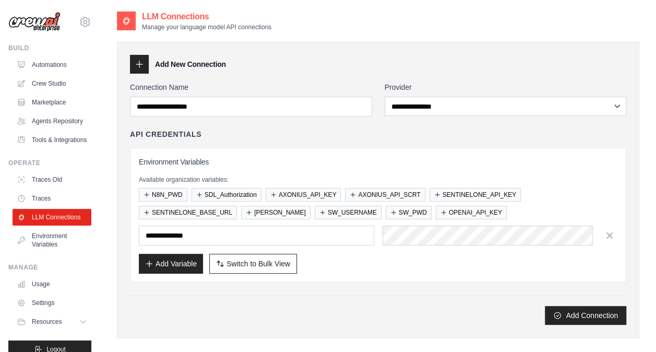
scroll to position [139, 0]
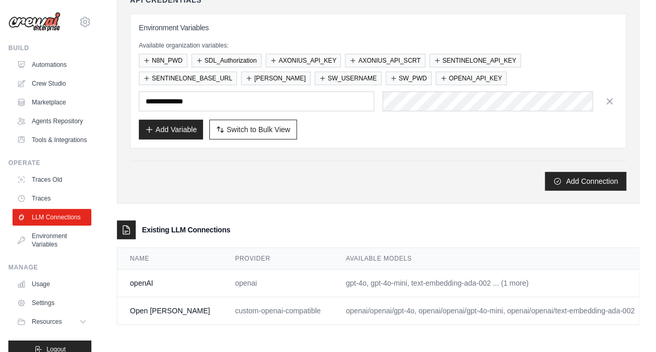
click at [655, 279] on link "Edit" at bounding box center [666, 283] width 13 height 8
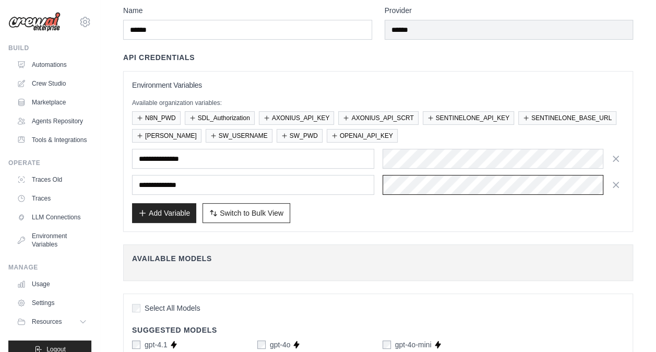
scroll to position [0, 451]
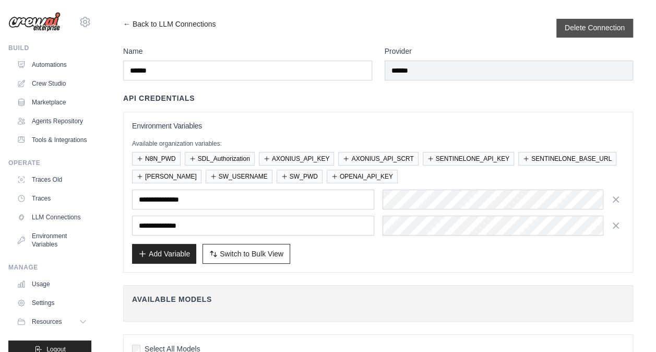
click at [592, 27] on button "Delete Connection" at bounding box center [595, 27] width 60 height 10
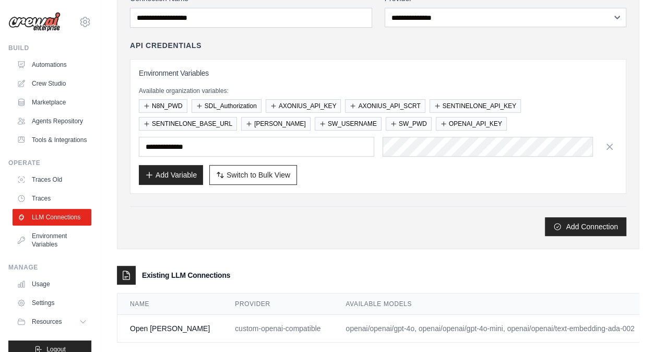
scroll to position [147, 0]
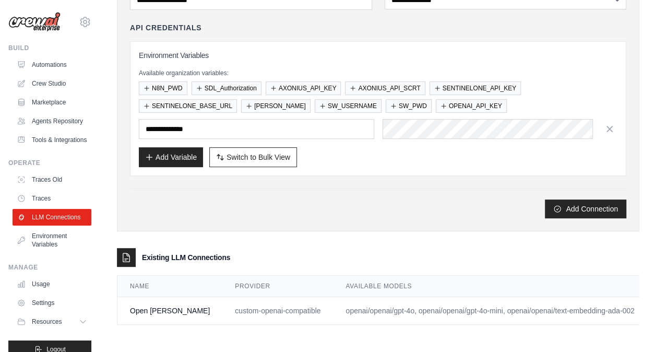
click at [655, 306] on link "Edit" at bounding box center [666, 310] width 13 height 8
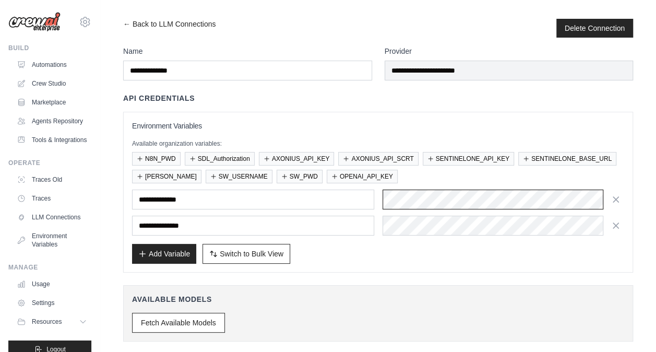
scroll to position [0, 182]
click at [655, 192] on html "[EMAIL_ADDRESS][DOMAIN_NAME] Settings Build Automations Resources" at bounding box center [328, 264] width 656 height 529
click at [483, 42] on div "**********" at bounding box center [378, 269] width 522 height 500
click at [351, 26] on div "← Back to LLM Connections Delete Connection" at bounding box center [378, 28] width 510 height 19
click at [126, 21] on link "← Back to LLM Connections" at bounding box center [169, 28] width 92 height 19
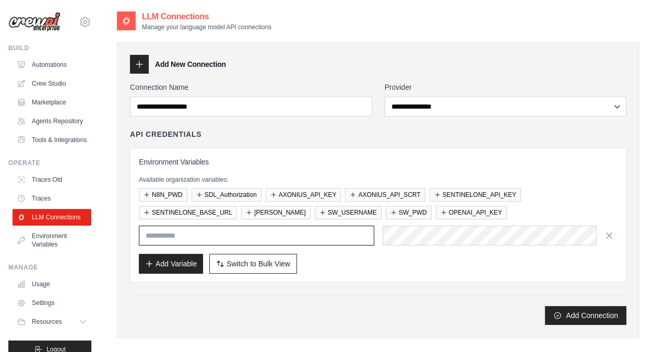
type input "**********"
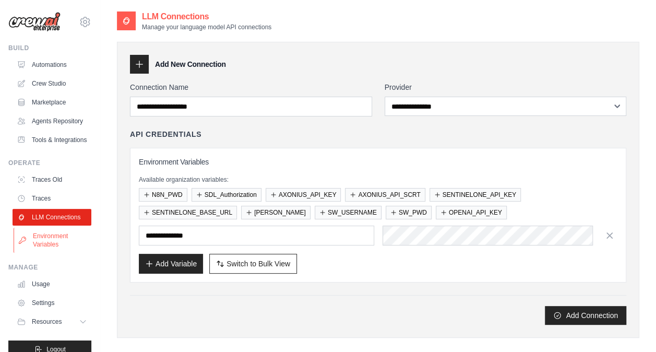
click at [44, 253] on link "Environment Variables" at bounding box center [53, 240] width 79 height 25
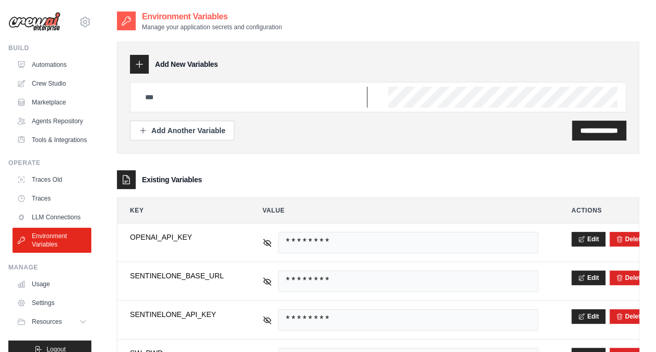
type input "**********"
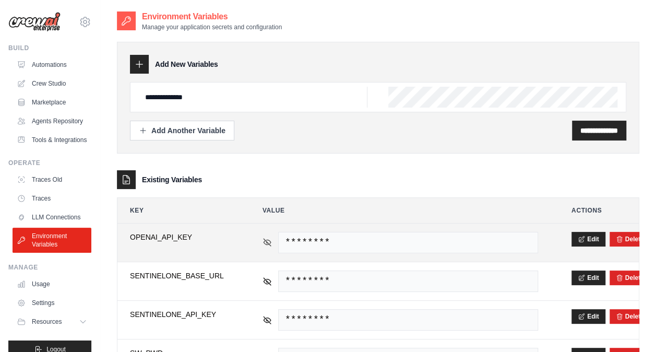
click at [268, 241] on icon at bounding box center [267, 241] width 7 height 7
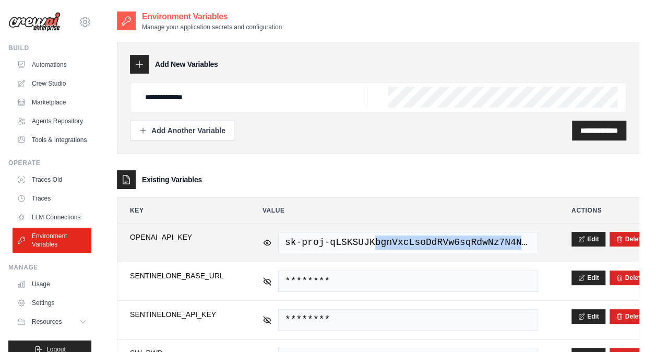
drag, startPoint x: 366, startPoint y: 243, endPoint x: 549, endPoint y: 232, distance: 183.0
click at [549, 232] on td "sk-proj-qLSKSUJKbgnVxcLsoDdRVw6sqRdwNz7N4Nv5tmHHqc99GpJXAq2zjtN1crXNE1uFVJdIKBV…" at bounding box center [400, 242] width 301 height 38
drag, startPoint x: 549, startPoint y: 232, endPoint x: 587, endPoint y: 235, distance: 37.7
click at [587, 235] on button "Edit" at bounding box center [588, 238] width 34 height 15
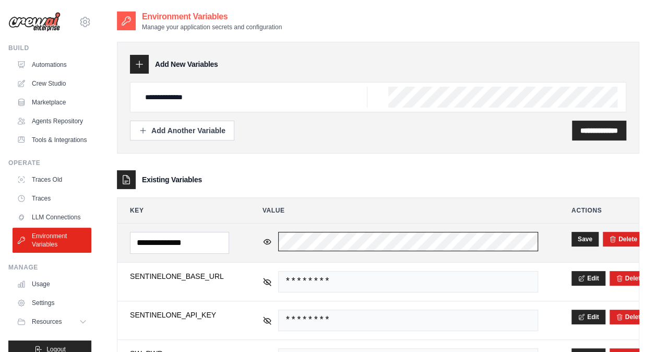
scroll to position [0, 506]
click at [580, 223] on tr "**********" at bounding box center [377, 242] width 521 height 39
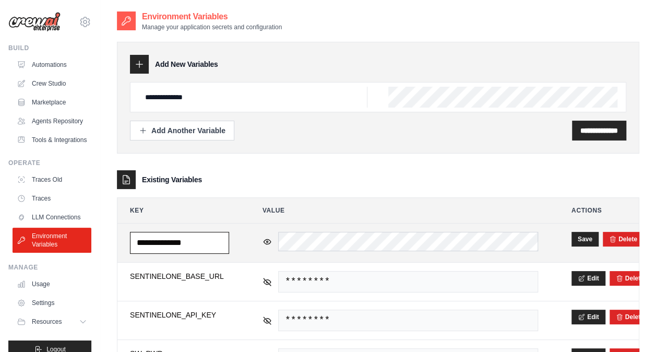
scroll to position [0, 0]
click at [190, 244] on input "**********" at bounding box center [179, 243] width 99 height 22
click at [159, 241] on input "**********" at bounding box center [179, 243] width 99 height 22
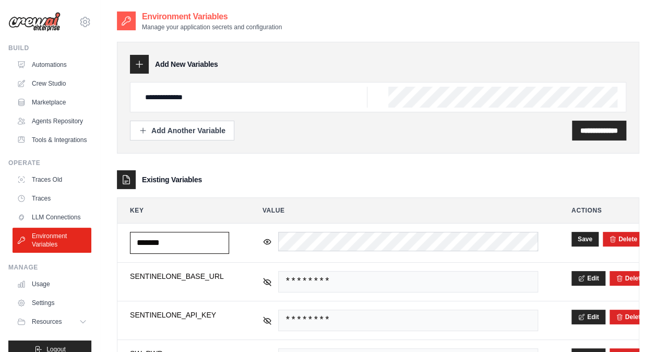
type input "*******"
click at [497, 145] on div "**********" at bounding box center [378, 98] width 522 height 112
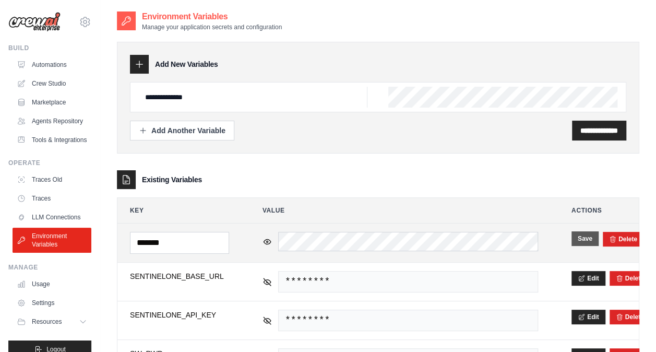
click at [581, 234] on button "Save" at bounding box center [584, 238] width 27 height 15
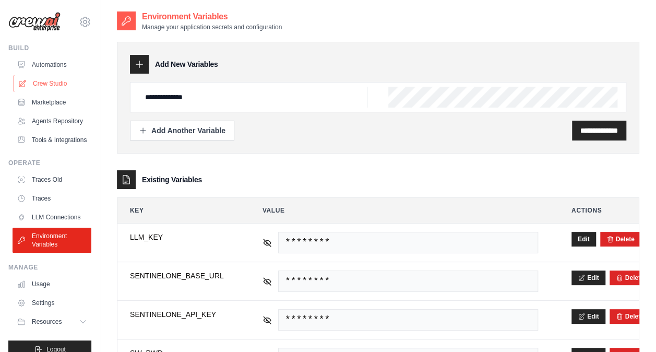
click at [43, 83] on link "Crew Studio" at bounding box center [53, 83] width 79 height 17
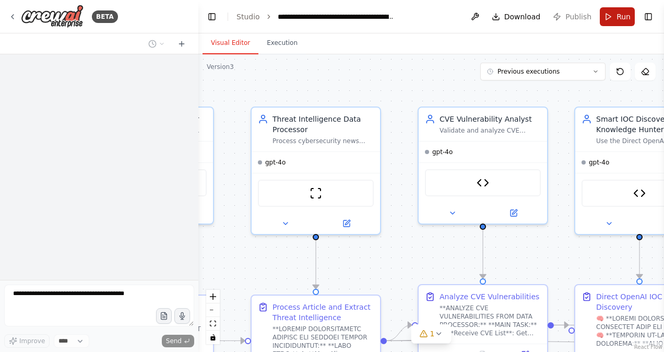
click at [613, 20] on button "Run" at bounding box center [617, 16] width 35 height 19
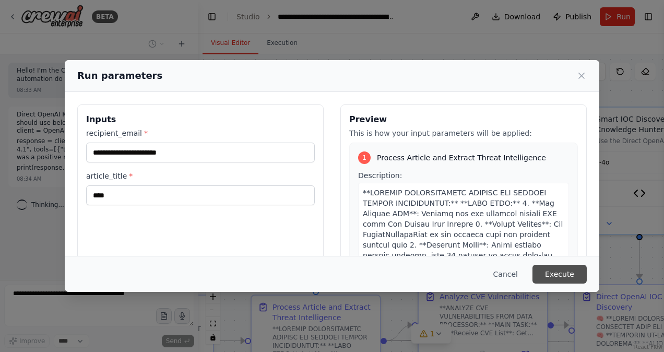
click at [561, 273] on button "Execute" at bounding box center [559, 274] width 54 height 19
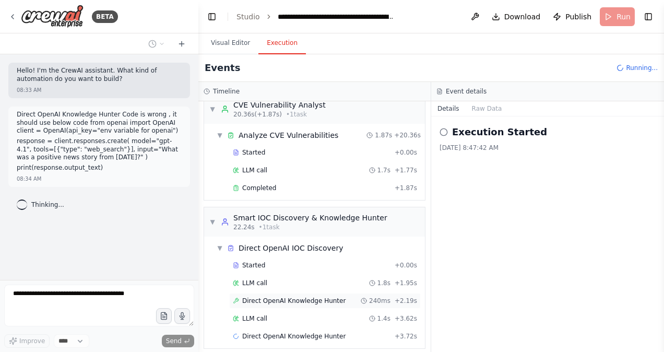
scroll to position [337, 0]
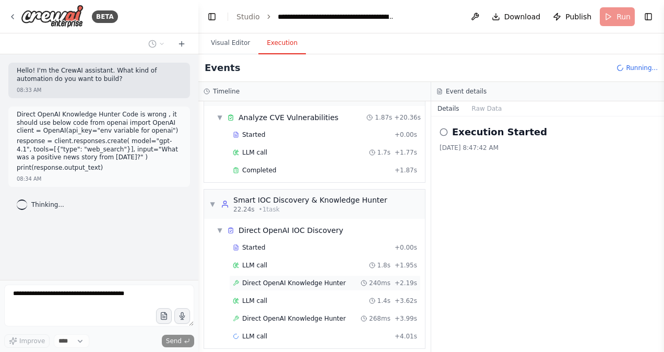
click at [297, 279] on span "Direct OpenAI Knowledge Hunter" at bounding box center [293, 283] width 103 height 8
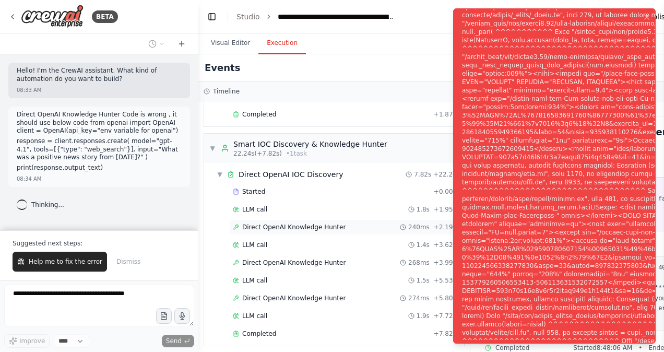
scroll to position [400, 0]
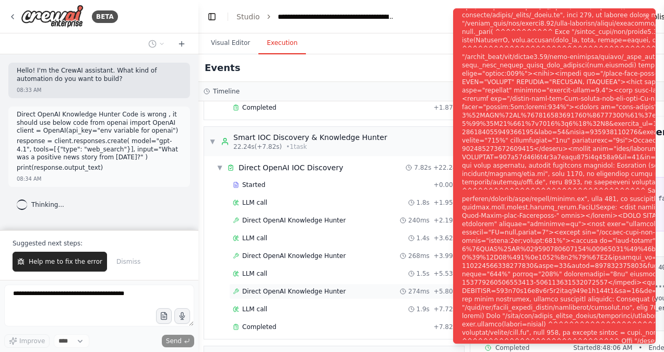
click at [297, 283] on div "Direct OpenAI Knowledge Hunter 274ms + 5.80s" at bounding box center [344, 291] width 231 height 16
click at [412, 26] on header "**********" at bounding box center [470, 16] width 544 height 33
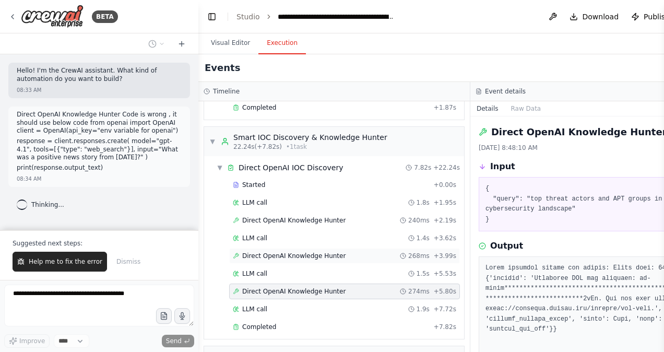
click at [304, 252] on span "Direct OpenAI Knowledge Hunter" at bounding box center [293, 256] width 103 height 8
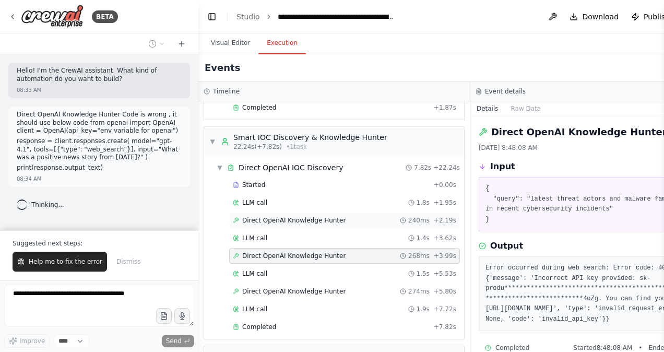
click at [314, 216] on span "Direct OpenAI Knowledge Hunter" at bounding box center [293, 220] width 103 height 8
click at [318, 252] on span "Direct OpenAI Knowledge Hunter" at bounding box center [293, 256] width 103 height 8
click at [312, 287] on span "Direct OpenAI Knowledge Hunter" at bounding box center [293, 291] width 103 height 8
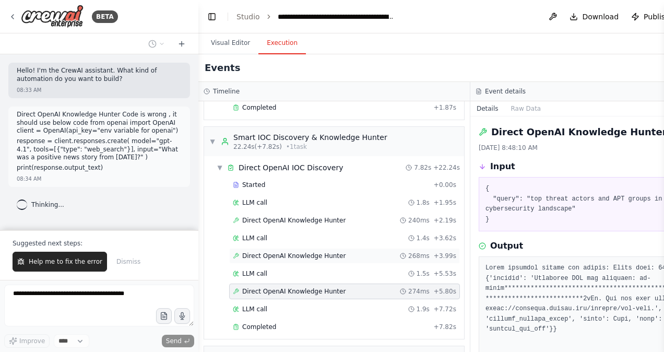
click at [322, 252] on span "Direct OpenAI Knowledge Hunter" at bounding box center [293, 256] width 103 height 8
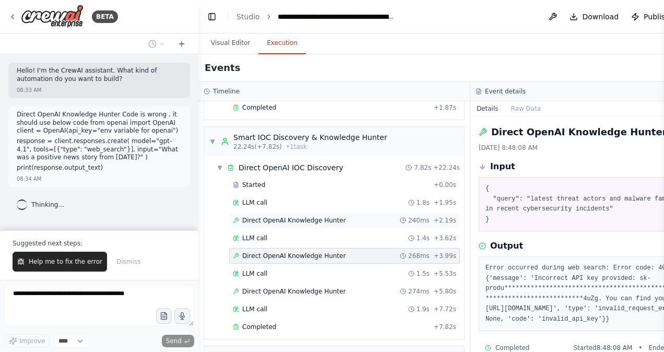
click at [323, 216] on span "Direct OpenAI Knowledge Hunter" at bounding box center [293, 220] width 103 height 8
click at [315, 252] on span "Direct OpenAI Knowledge Hunter" at bounding box center [293, 256] width 103 height 8
click at [320, 287] on span "Direct OpenAI Knowledge Hunter" at bounding box center [293, 291] width 103 height 8
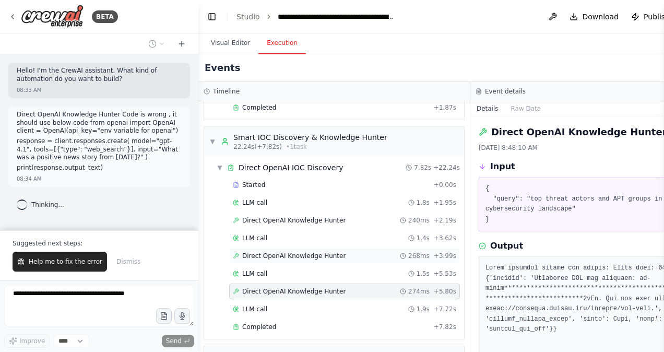
click at [325, 252] on span "Direct OpenAI Knowledge Hunter" at bounding box center [293, 256] width 103 height 8
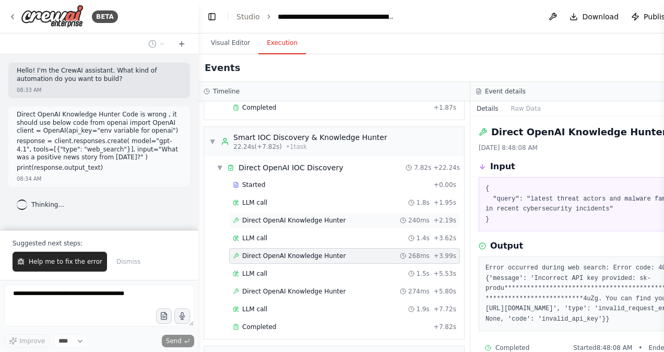
click at [301, 216] on span "Direct OpenAI Knowledge Hunter" at bounding box center [293, 220] width 103 height 8
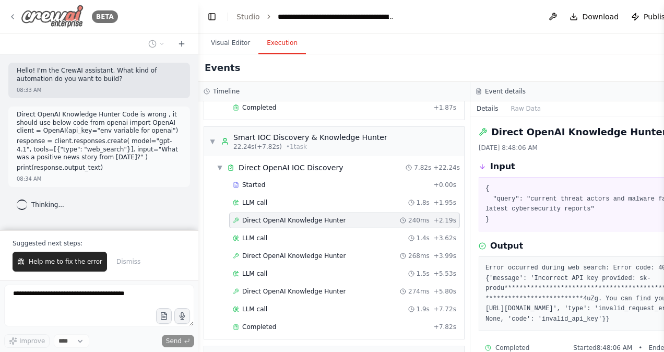
click at [15, 13] on icon at bounding box center [12, 17] width 8 height 8
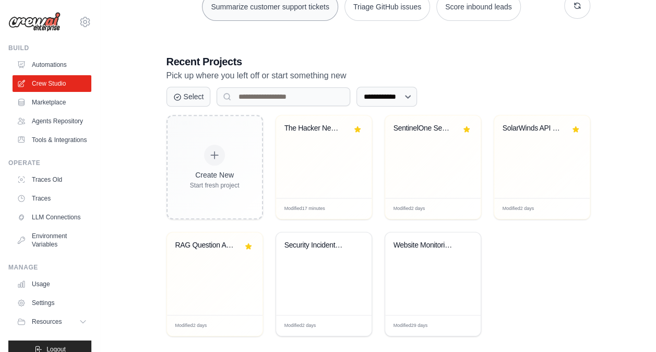
scroll to position [176, 0]
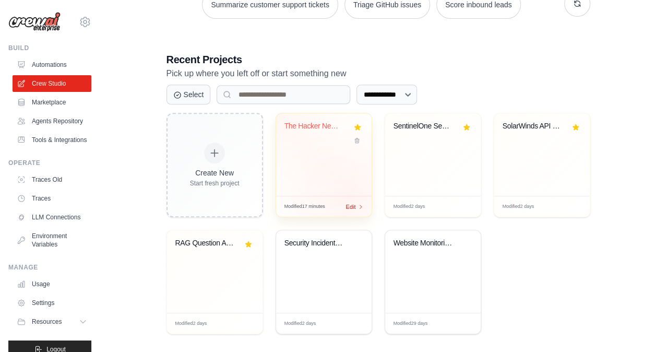
click at [353, 202] on span "Edit" at bounding box center [351, 206] width 10 height 9
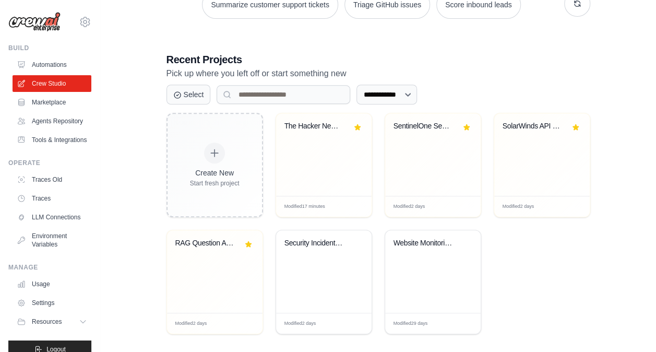
scroll to position [39, 0]
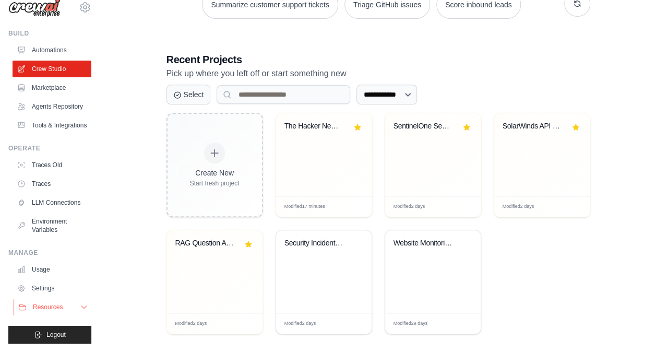
click at [81, 306] on icon at bounding box center [83, 307] width 5 height 3
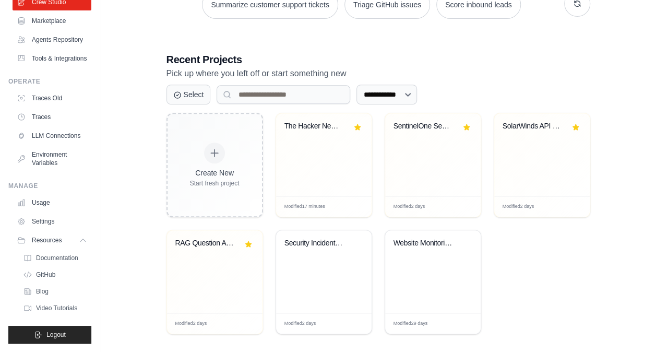
scroll to position [185, 0]
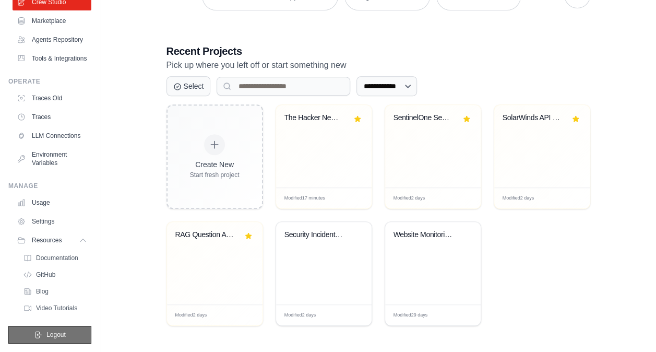
click at [48, 331] on span "Logout" at bounding box center [55, 334] width 19 height 8
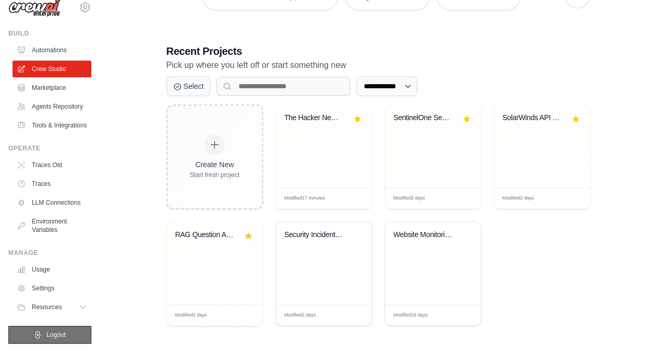
scroll to position [39, 0]
click at [45, 330] on button "Logout" at bounding box center [49, 335] width 83 height 18
click at [138, 166] on div "**********" at bounding box center [378, 84] width 522 height 517
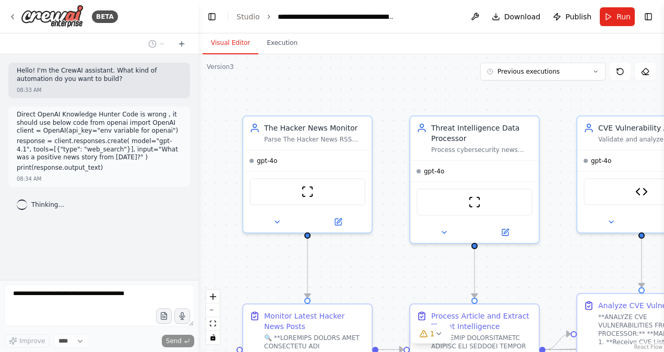
drag, startPoint x: 374, startPoint y: 80, endPoint x: 532, endPoint y: 89, distance: 158.9
click at [532, 89] on div ".deletable-edge-delete-btn { width: 20px; height: 20px; border: 0px solid #ffff…" at bounding box center [430, 202] width 465 height 297
click at [616, 19] on button "Run" at bounding box center [617, 16] width 35 height 19
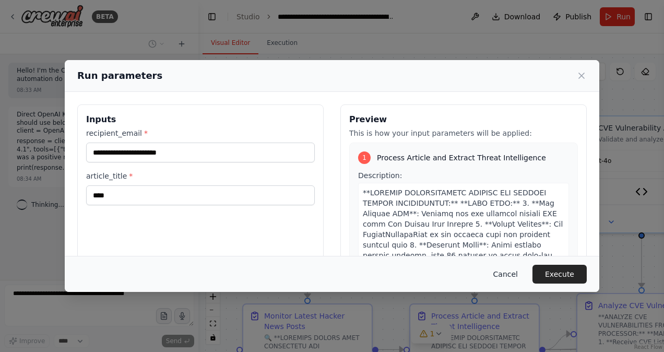
click at [511, 272] on button "Cancel" at bounding box center [505, 274] width 41 height 19
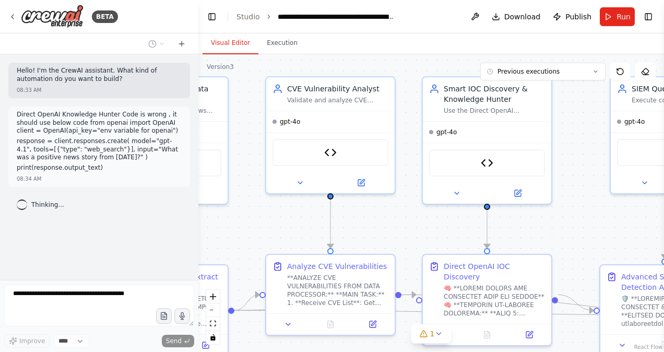
drag, startPoint x: 484, startPoint y: 93, endPoint x: 173, endPoint y: 54, distance: 313.4
click at [173, 54] on div "**********" at bounding box center [332, 176] width 664 height 352
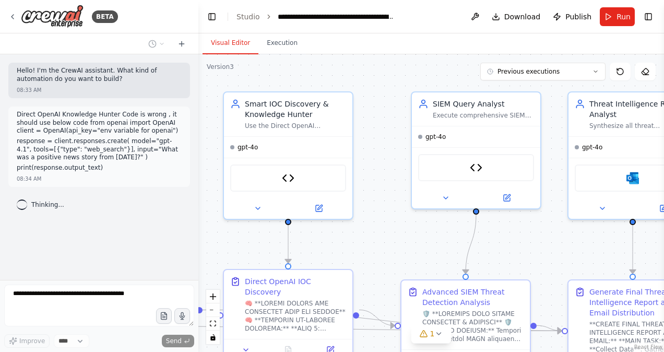
drag, startPoint x: 594, startPoint y: 153, endPoint x: 395, endPoint y: 169, distance: 199.4
click at [395, 169] on div ".deletable-edge-delete-btn { width: 20px; height: 20px; border: 0px solid #ffff…" at bounding box center [430, 202] width 465 height 297
click at [648, 19] on button "Toggle Right Sidebar" at bounding box center [648, 16] width 15 height 15
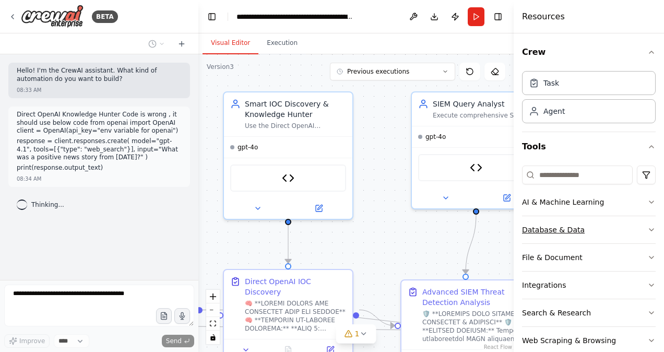
scroll to position [76, 0]
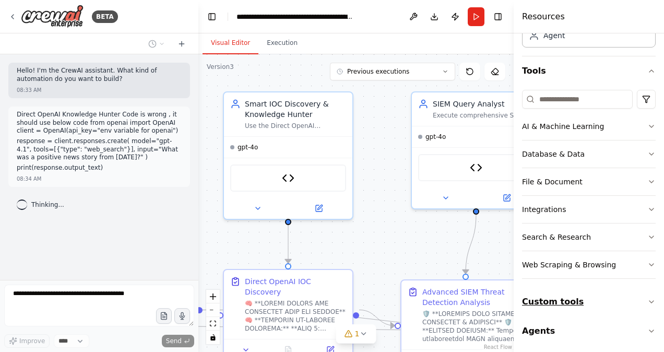
click at [600, 308] on button "Custom tools" at bounding box center [589, 301] width 134 height 29
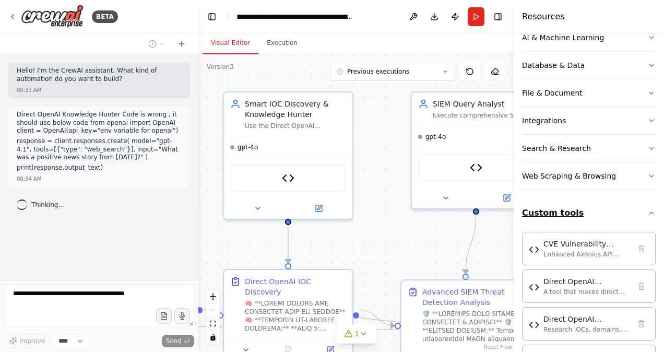
scroll to position [192, 0]
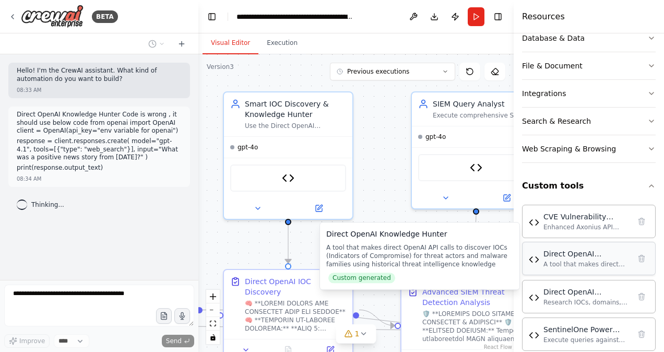
click at [536, 258] on img at bounding box center [534, 259] width 10 height 10
click at [537, 258] on img at bounding box center [534, 259] width 10 height 10
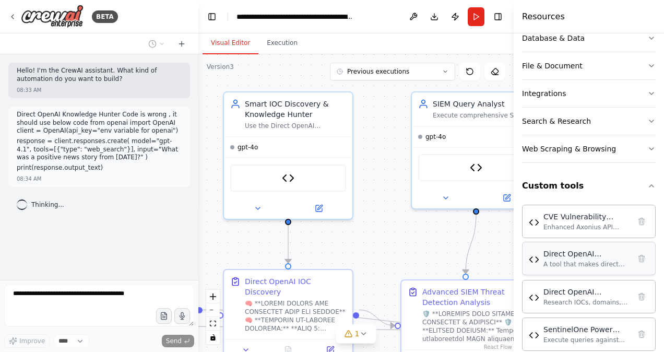
click at [537, 258] on img at bounding box center [534, 259] width 10 height 10
click at [554, 256] on div "Direct OpenAI Knowledge Hunter" at bounding box center [586, 253] width 87 height 10
click at [455, 17] on button "Publish" at bounding box center [455, 16] width 17 height 19
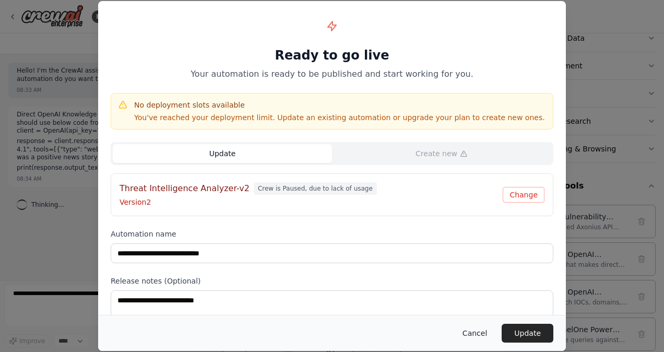
click at [473, 331] on button "Cancel" at bounding box center [474, 333] width 41 height 19
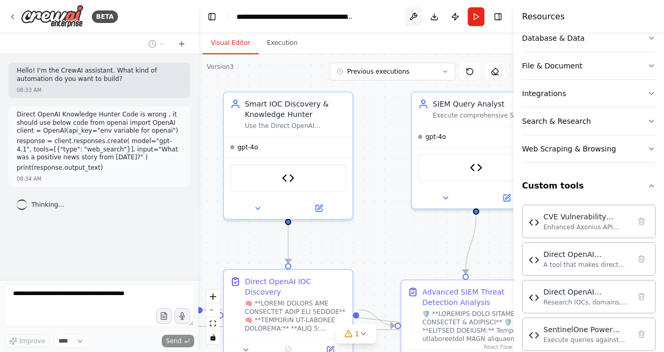
click at [413, 15] on button at bounding box center [413, 16] width 17 height 19
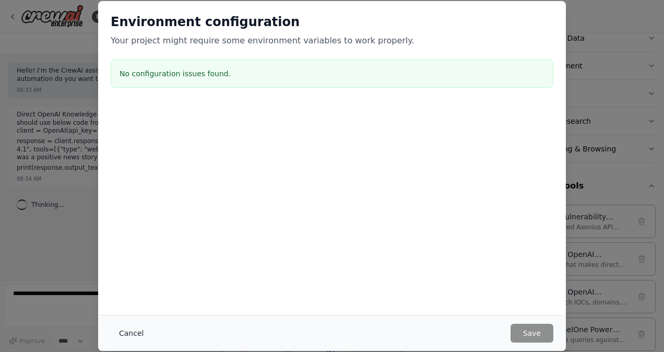
click at [130, 330] on button "Cancel" at bounding box center [131, 333] width 41 height 19
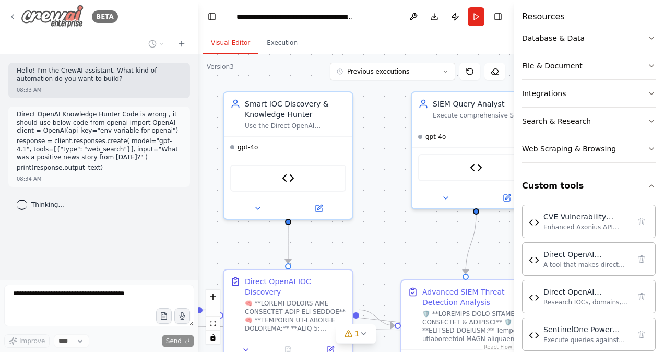
click at [14, 14] on icon at bounding box center [12, 17] width 8 height 8
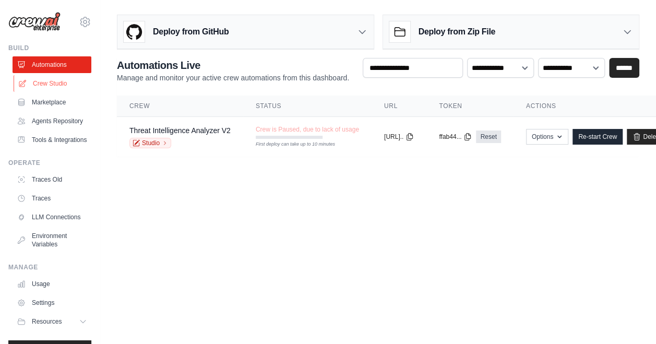
click at [50, 85] on link "Crew Studio" at bounding box center [53, 83] width 79 height 17
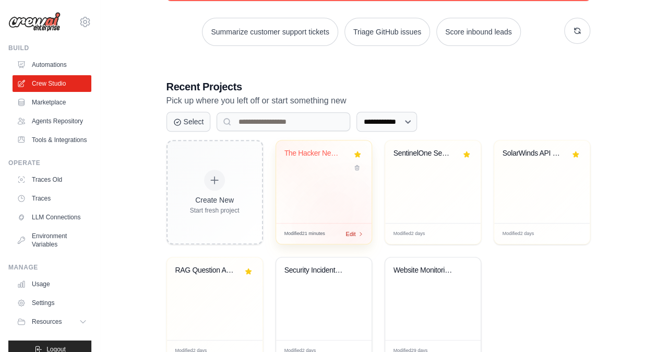
click at [353, 234] on span "Edit" at bounding box center [351, 233] width 10 height 9
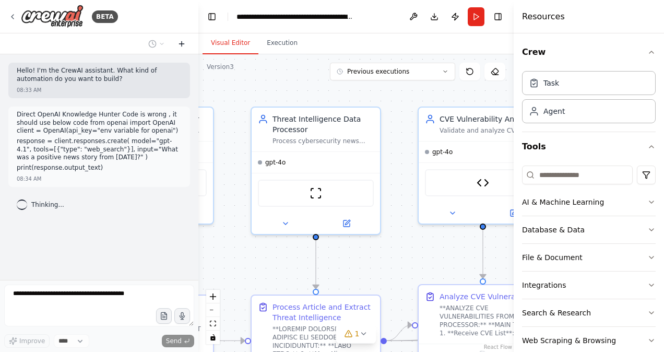
click at [180, 45] on icon at bounding box center [181, 44] width 8 height 8
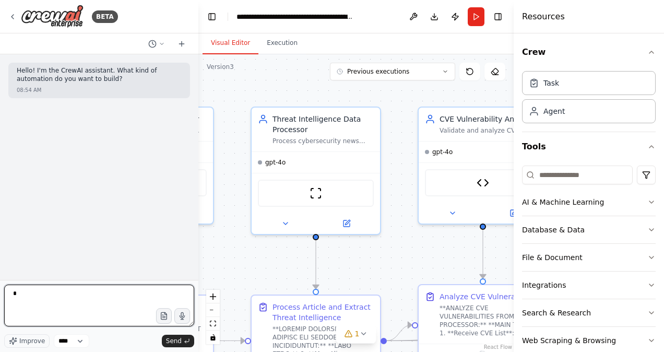
type textarea "**"
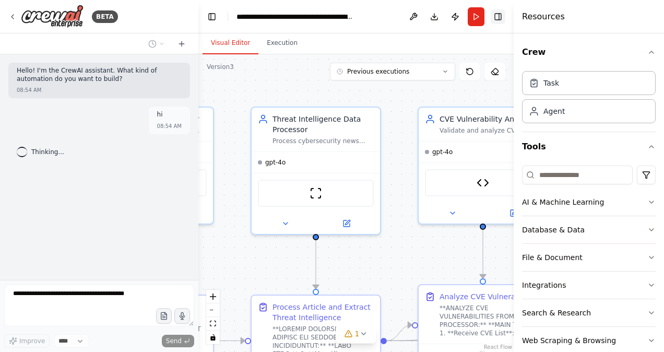
click at [498, 17] on button "Toggle Right Sidebar" at bounding box center [497, 16] width 15 height 15
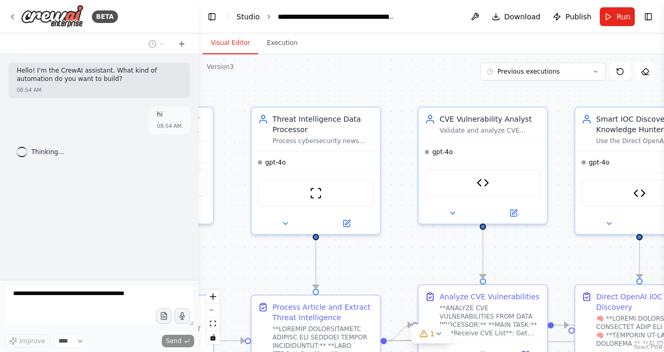
click at [252, 19] on link "Studio" at bounding box center [247, 17] width 23 height 8
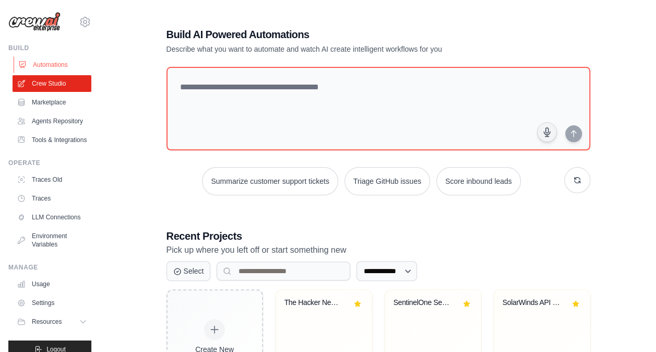
click at [54, 65] on link "Automations" at bounding box center [53, 64] width 79 height 17
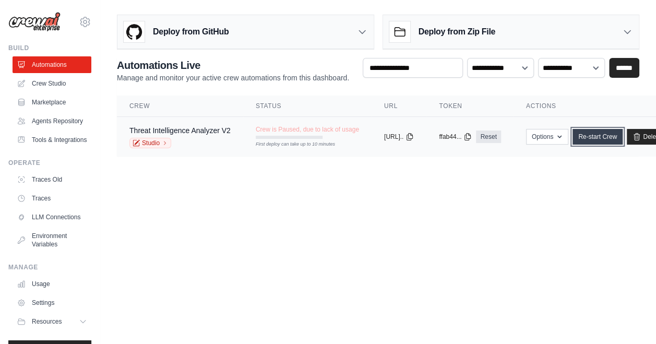
click at [614, 137] on link "Re-start Crew" at bounding box center [597, 137] width 50 height 16
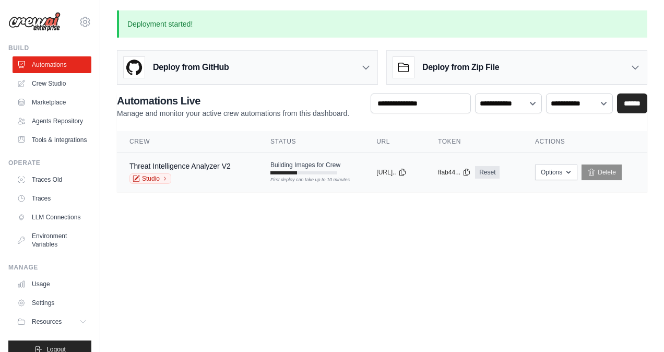
click at [242, 167] on td "Threat Intelligence Analyzer V2 Studio" at bounding box center [187, 172] width 141 height 40
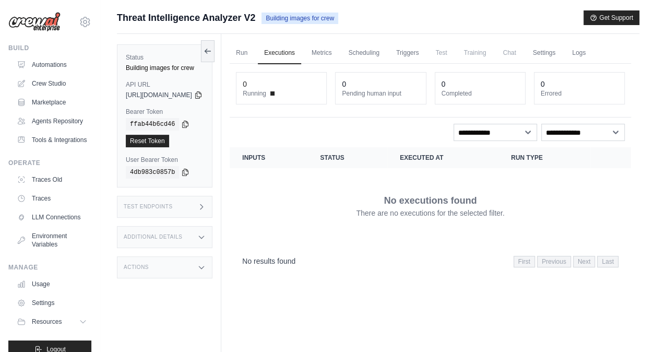
scroll to position [44, 0]
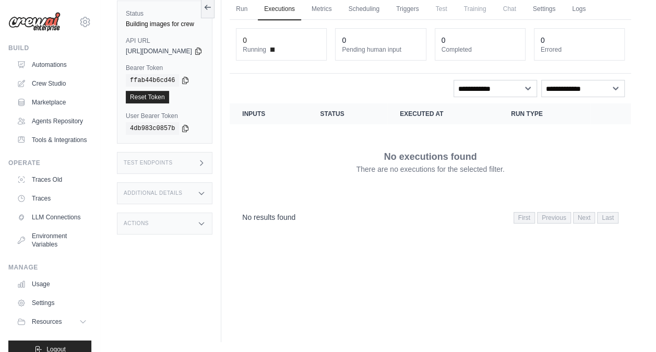
click at [206, 164] on icon at bounding box center [201, 163] width 8 height 8
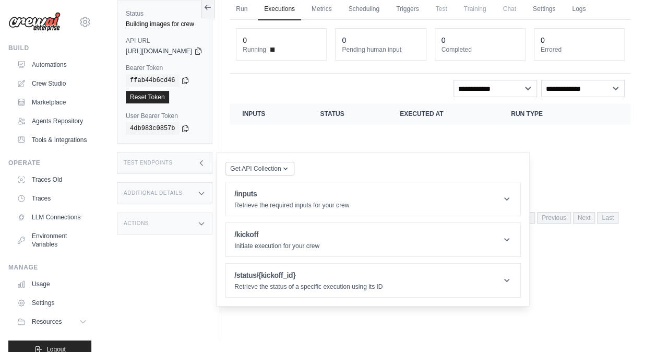
click at [206, 192] on icon at bounding box center [201, 193] width 8 height 8
click at [212, 297] on div "Actions" at bounding box center [164, 308] width 95 height 22
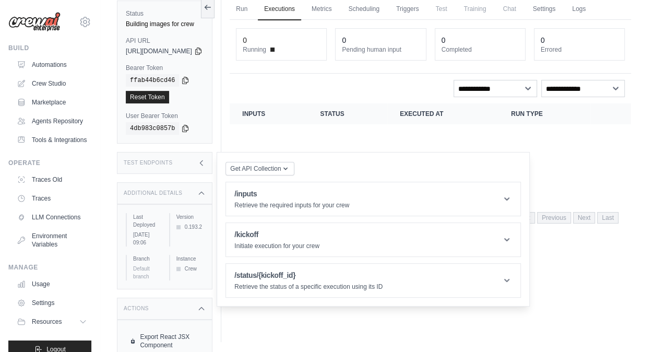
scroll to position [95, 0]
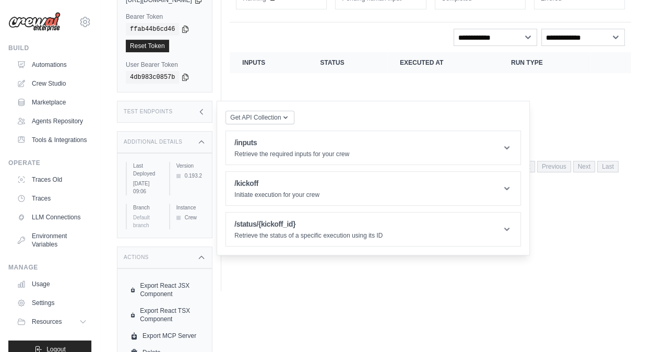
click at [201, 115] on div "Test Endpoints" at bounding box center [164, 112] width 95 height 22
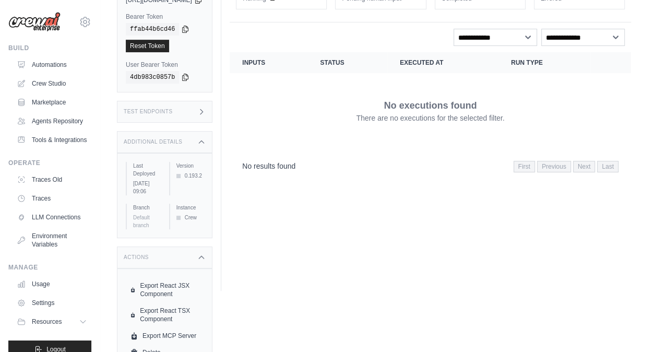
click at [201, 115] on div "Test Endpoints" at bounding box center [164, 112] width 95 height 22
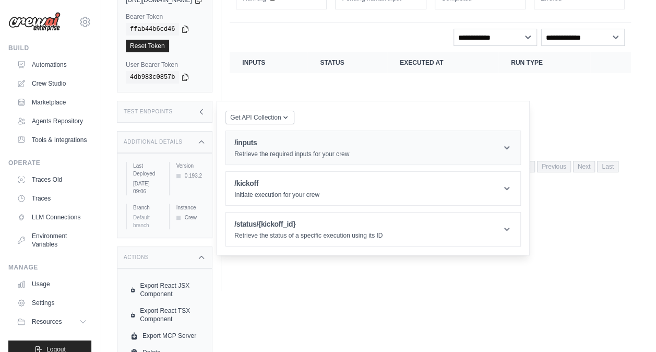
click at [512, 142] on icon at bounding box center [506, 147] width 10 height 10
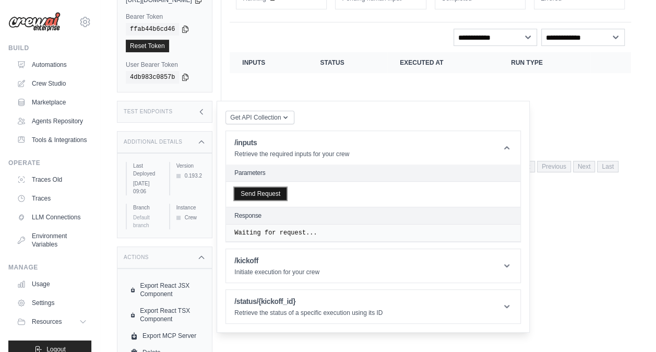
click at [286, 194] on button "Send Request" at bounding box center [260, 193] width 52 height 13
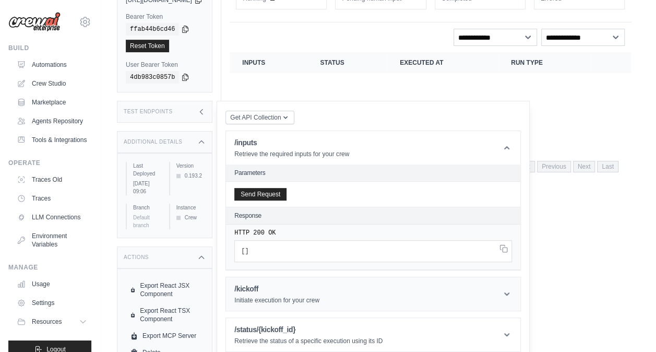
scroll to position [101, 0]
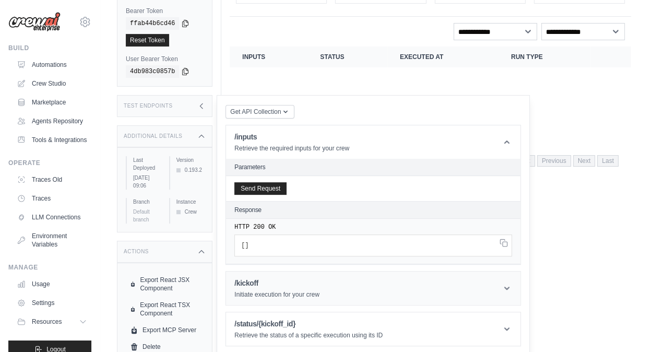
click at [319, 280] on h1 "/kickoff" at bounding box center [276, 283] width 85 height 10
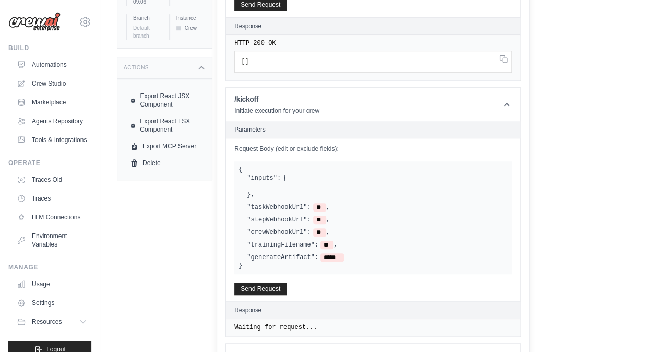
scroll to position [285, 0]
click at [326, 204] on span "**" at bounding box center [319, 206] width 13 height 8
click at [326, 216] on span "**" at bounding box center [319, 218] width 13 height 8
click at [326, 227] on span "**" at bounding box center [319, 231] width 13 height 8
click at [277, 284] on button "Send Request" at bounding box center [260, 287] width 52 height 13
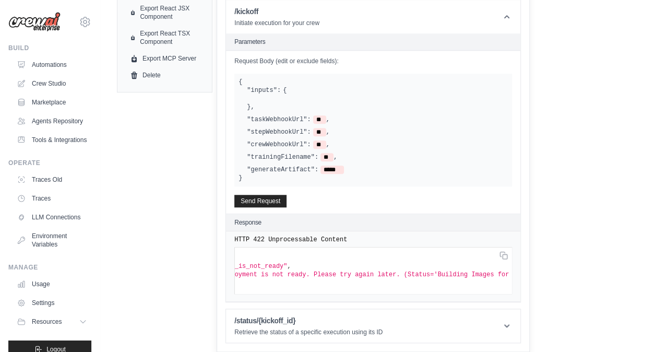
scroll to position [0, 0]
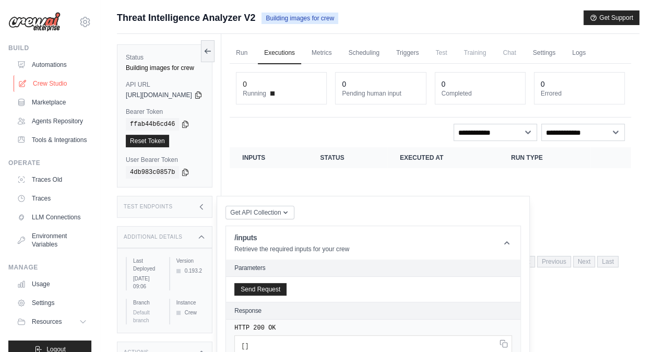
click at [41, 77] on link "Crew Studio" at bounding box center [53, 83] width 79 height 17
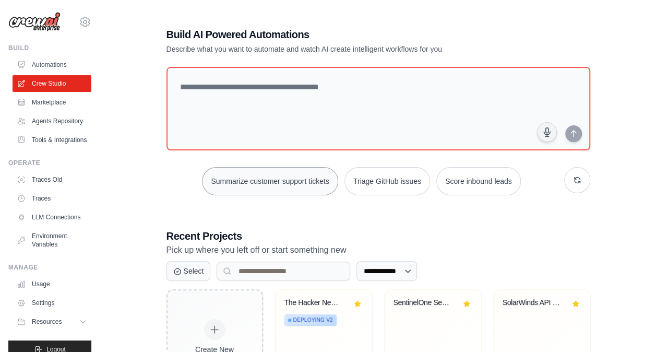
scroll to position [185, 0]
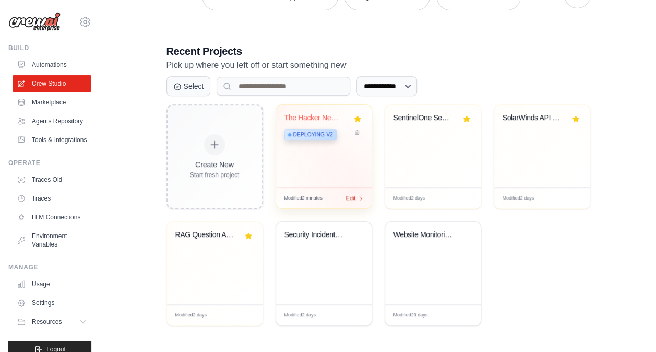
click at [354, 194] on span "Edit" at bounding box center [351, 198] width 10 height 9
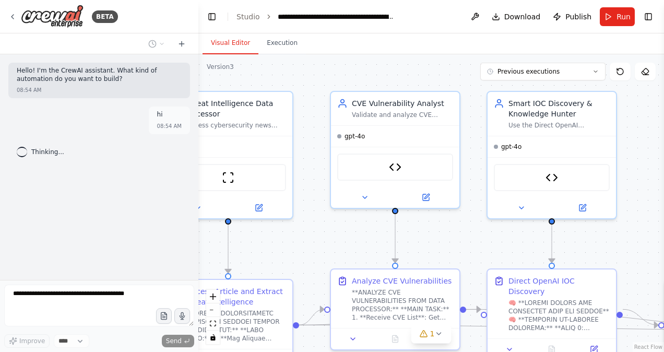
drag, startPoint x: 351, startPoint y: 90, endPoint x: 264, endPoint y: 74, distance: 89.0
click at [264, 74] on div ".deletable-edge-delete-btn { width: 20px; height: 20px; border: 0px solid #ffff…" at bounding box center [430, 202] width 465 height 297
drag, startPoint x: 628, startPoint y: 226, endPoint x: 490, endPoint y: 193, distance: 141.9
drag, startPoint x: 490, startPoint y: 193, endPoint x: 635, endPoint y: 143, distance: 152.3
click at [635, 143] on div ".deletable-edge-delete-btn { width: 20px; height: 20px; border: 0px solid #ffff…" at bounding box center [430, 202] width 465 height 297
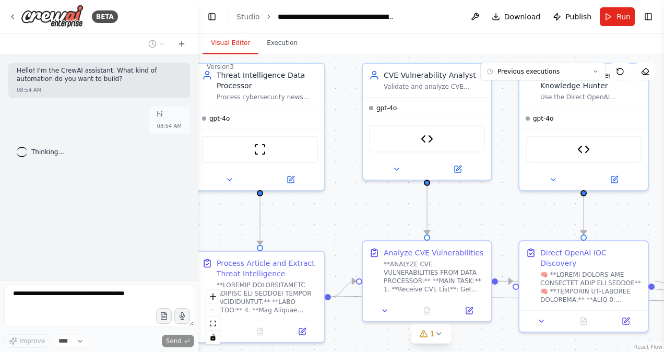
drag, startPoint x: 633, startPoint y: 144, endPoint x: 665, endPoint y: 115, distance: 43.2
click at [663, 115] on html "**********" at bounding box center [332, 176] width 664 height 352
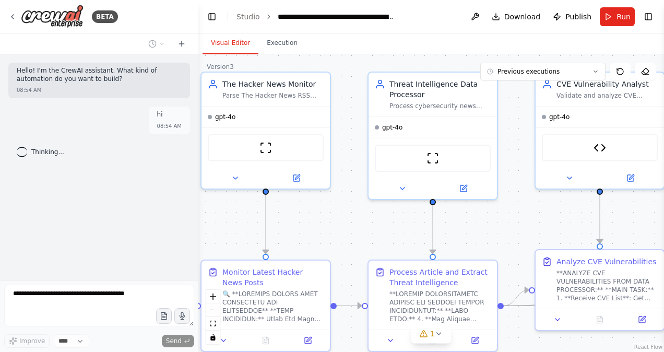
drag, startPoint x: 344, startPoint y: 211, endPoint x: 517, endPoint y: 220, distance: 172.9
click at [517, 220] on div ".deletable-edge-delete-btn { width: 20px; height: 20px; border: 0px solid #ffff…" at bounding box center [430, 202] width 465 height 297
click at [15, 14] on icon at bounding box center [12, 17] width 8 height 8
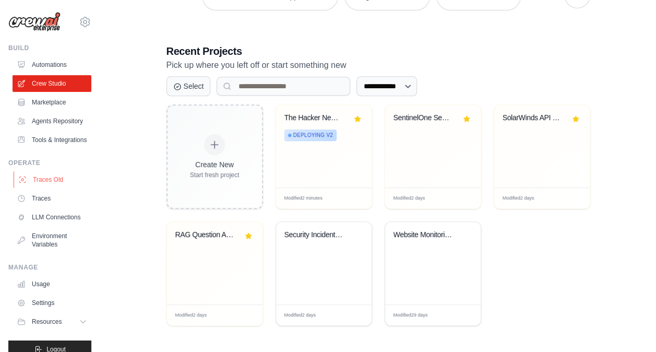
click at [58, 188] on link "Traces Old" at bounding box center [53, 179] width 79 height 17
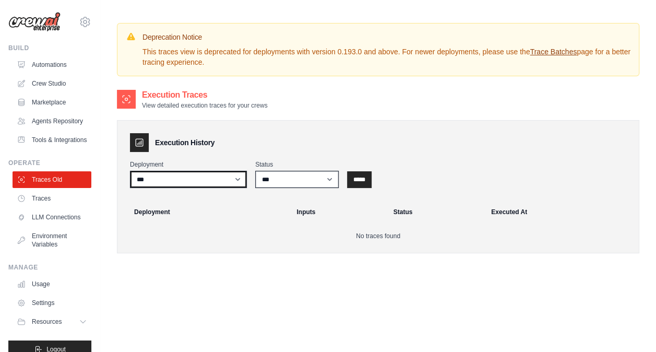
click at [226, 180] on select "**********" at bounding box center [188, 179] width 117 height 17
select select "******"
click at [130, 171] on select "**********" at bounding box center [188, 179] width 117 height 17
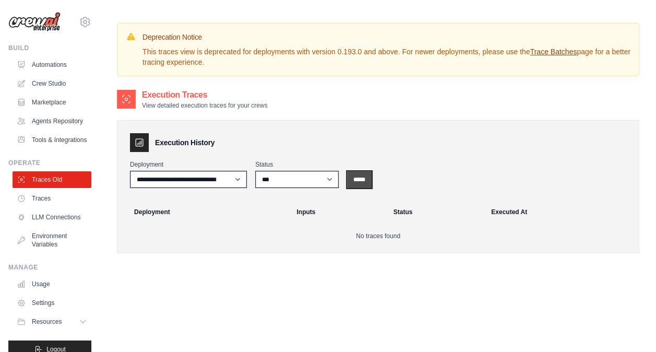
click at [356, 178] on input "*****" at bounding box center [359, 179] width 25 height 17
click at [321, 181] on select "*** ********* ******* *****" at bounding box center [296, 179] width 83 height 17
click at [46, 82] on link "Crew Studio" at bounding box center [53, 83] width 79 height 17
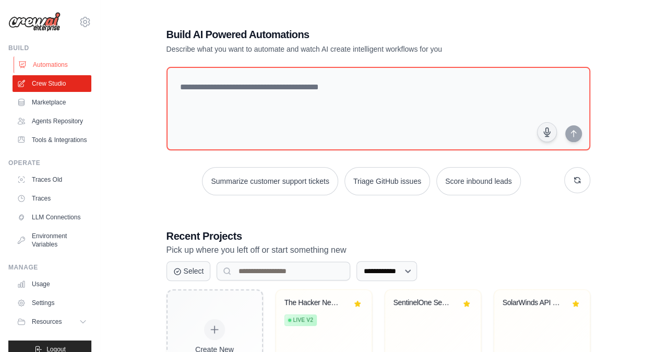
click at [52, 68] on link "Automations" at bounding box center [53, 64] width 79 height 17
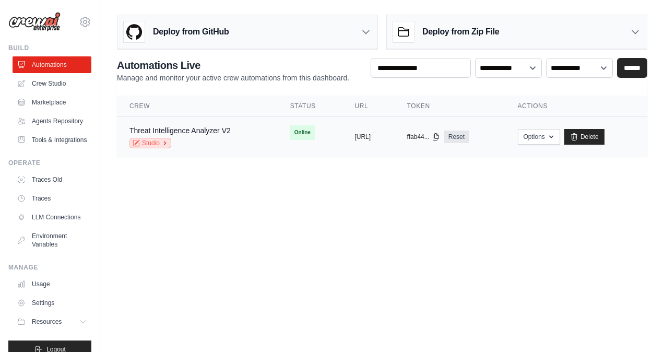
click at [161, 142] on link "Studio" at bounding box center [150, 143] width 42 height 10
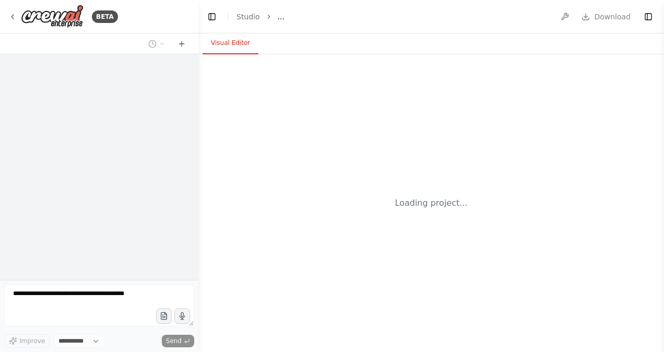
select select "****"
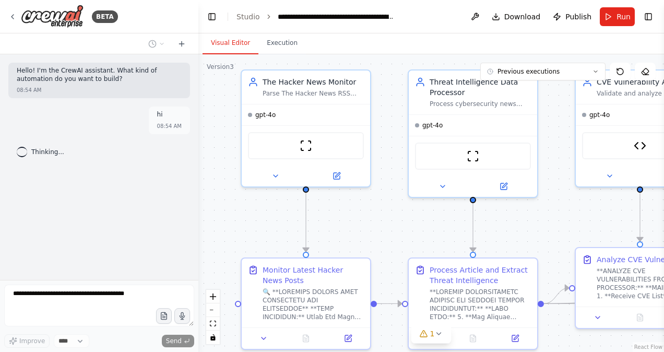
drag, startPoint x: 257, startPoint y: 276, endPoint x: 414, endPoint y: 237, distance: 162.4
click at [414, 237] on div ".deletable-edge-delete-btn { width: 20px; height: 20px; border: 0px solid #ffff…" at bounding box center [430, 202] width 465 height 297
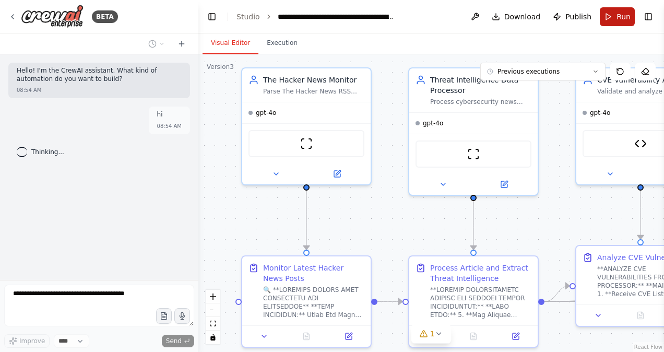
click at [615, 18] on button "Run" at bounding box center [617, 16] width 35 height 19
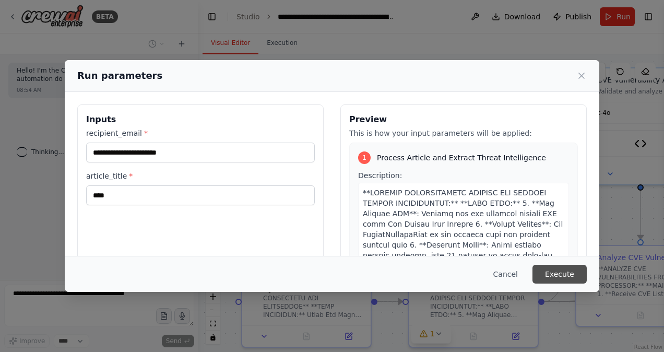
click at [564, 276] on button "Execute" at bounding box center [559, 274] width 54 height 19
